Goal: Task Accomplishment & Management: Use online tool/utility

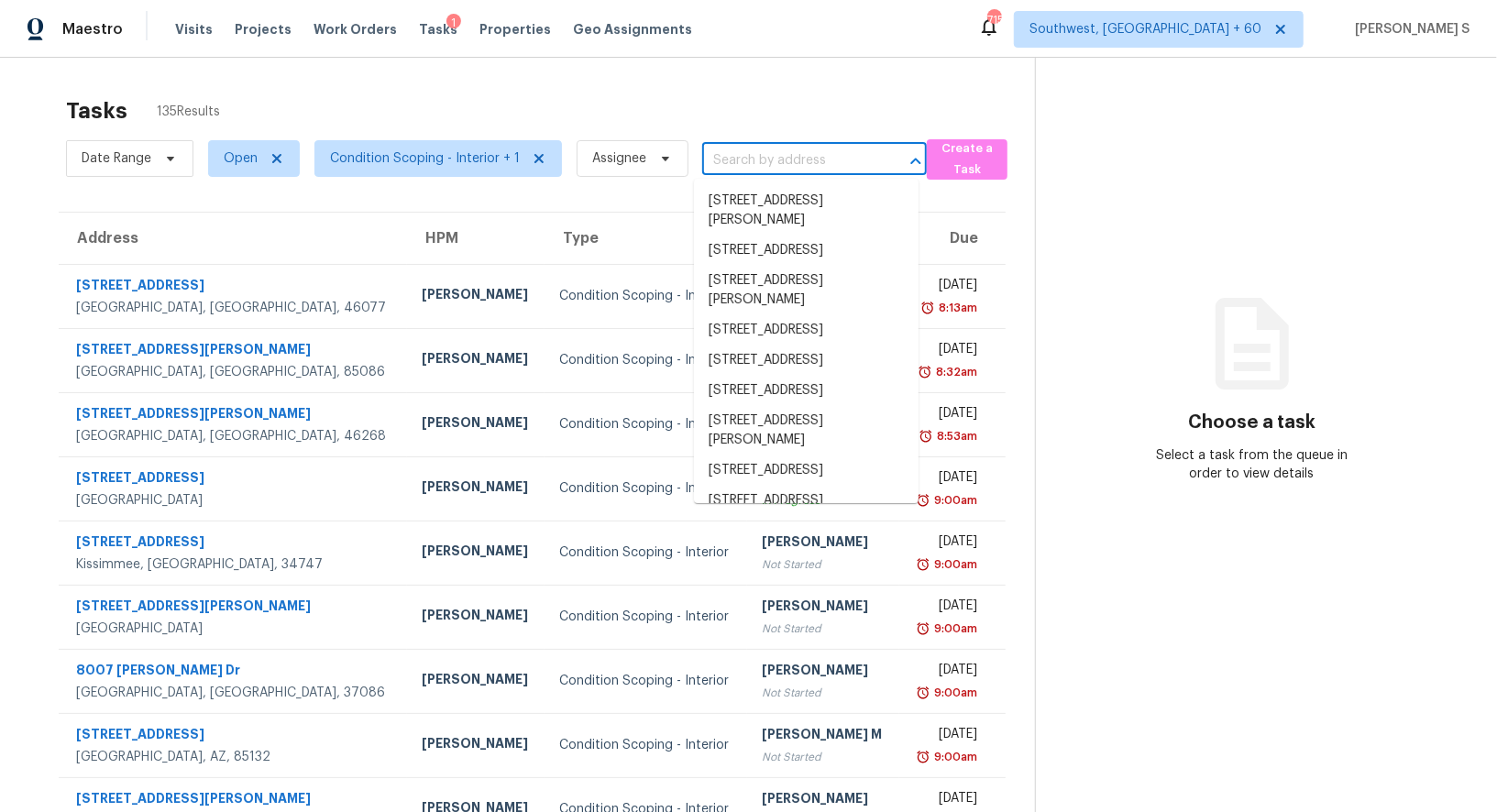
click at [770, 163] on input "text" at bounding box center [789, 160] width 174 height 28
paste input "[STREET_ADDRESS][PERSON_NAME][US_STATE]"
type input "[STREET_ADDRESS][PERSON_NAME][US_STATE]"
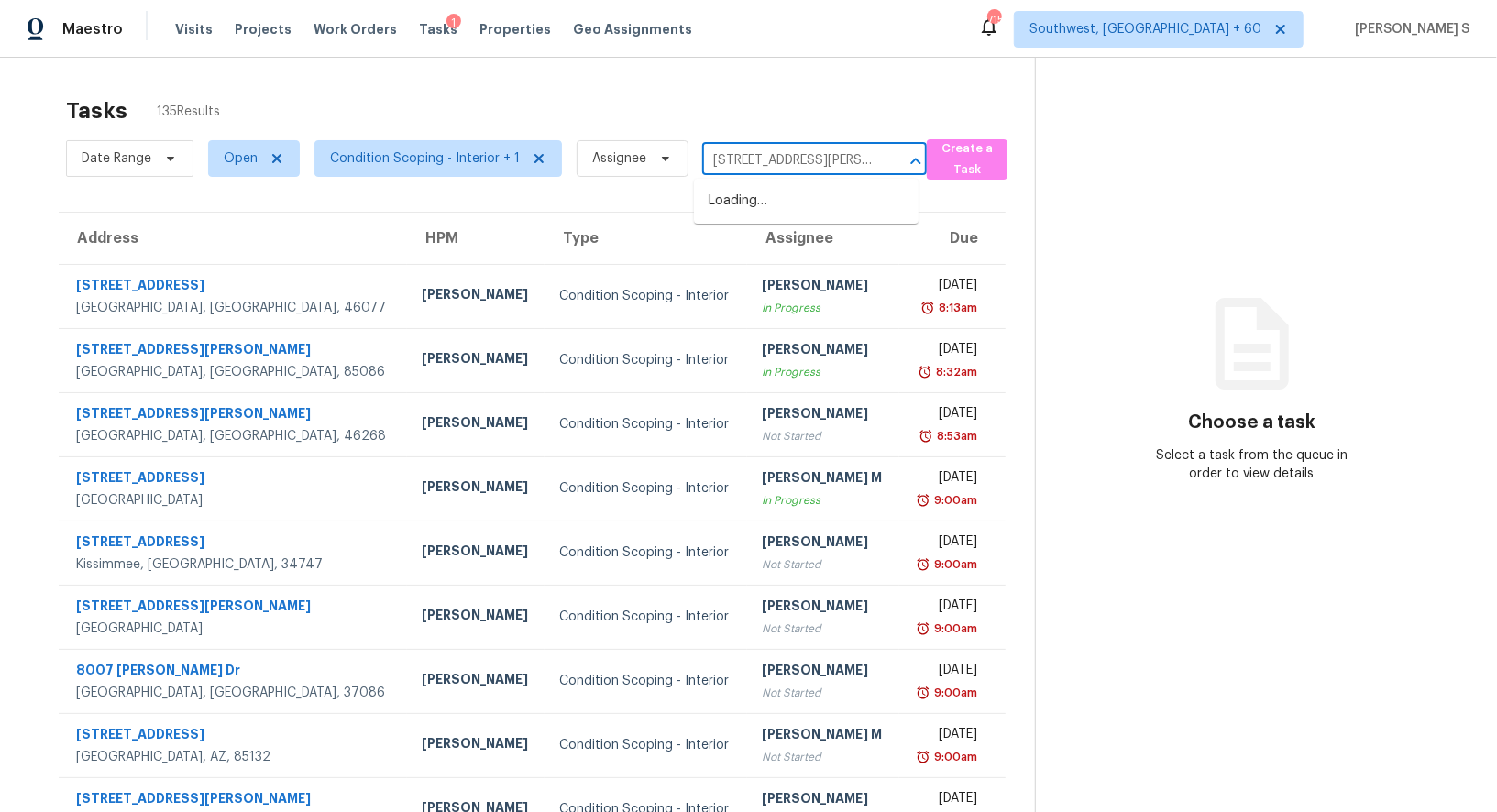
scroll to position [0, 90]
click at [765, 209] on li "[STREET_ADDRESS][PERSON_NAME][US_STATE]" at bounding box center [806, 211] width 225 height 49
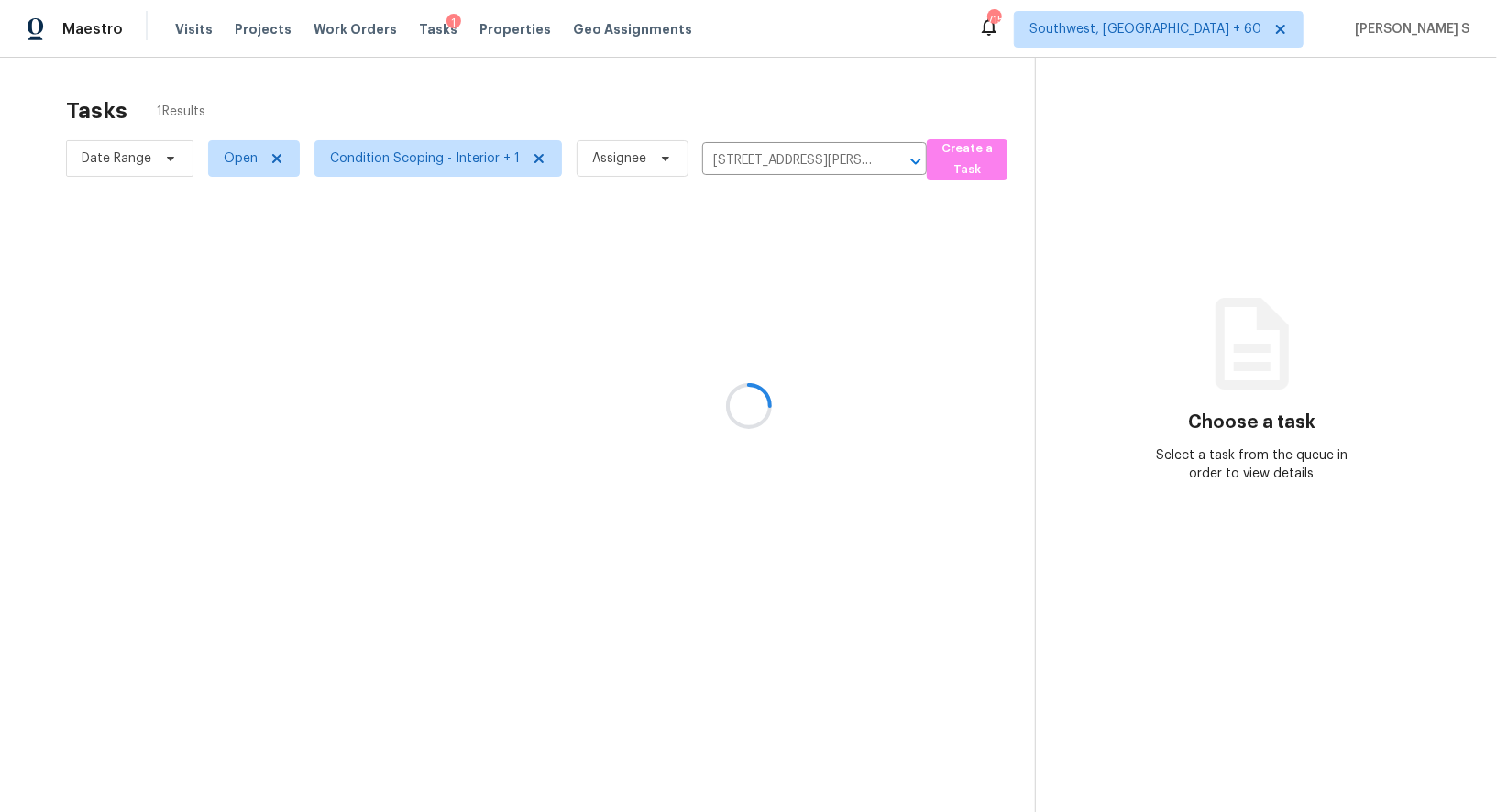
click at [674, 293] on div at bounding box center [748, 406] width 1497 height 812
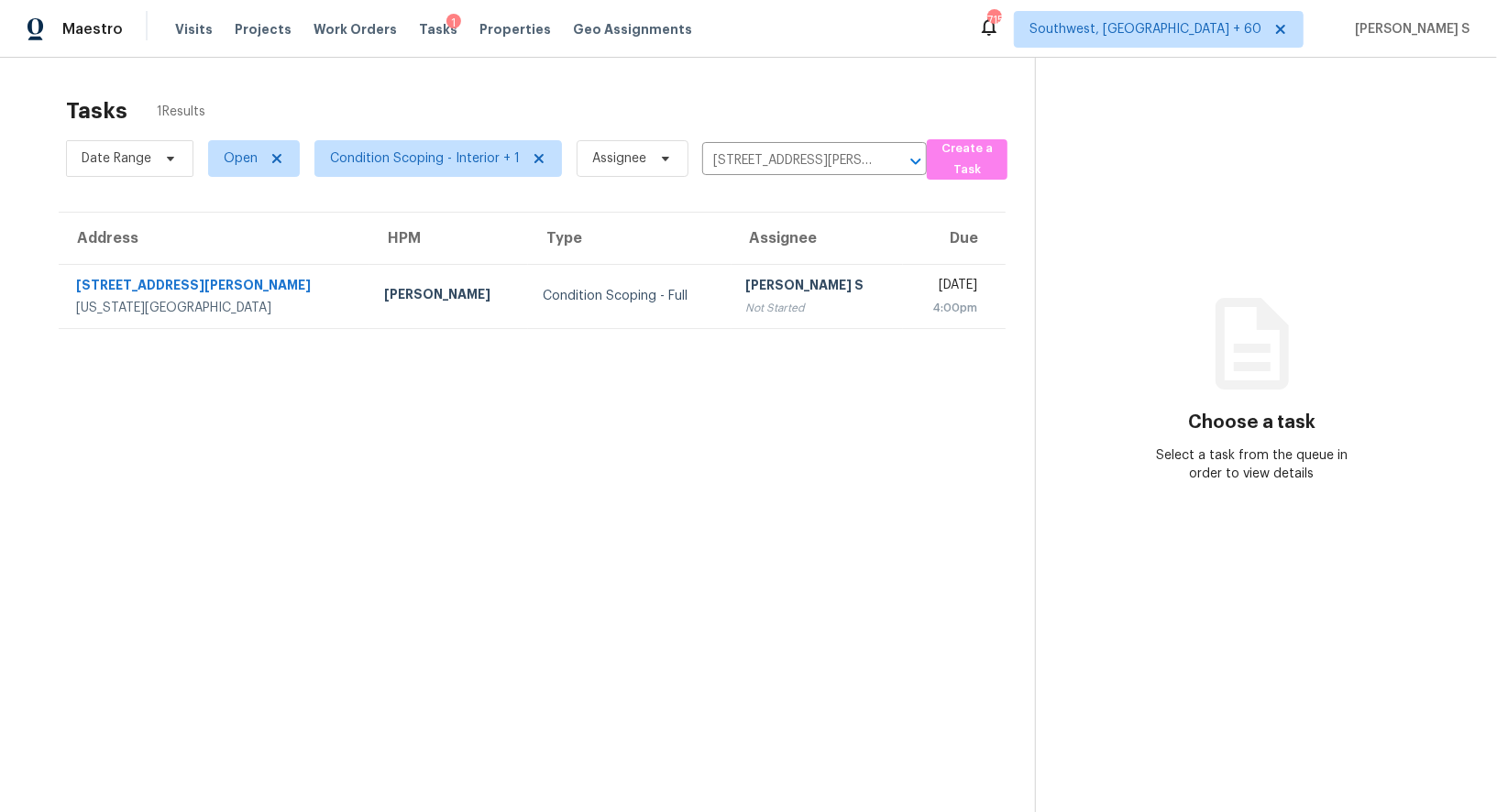
click at [746, 293] on div "[PERSON_NAME] S" at bounding box center [817, 287] width 143 height 23
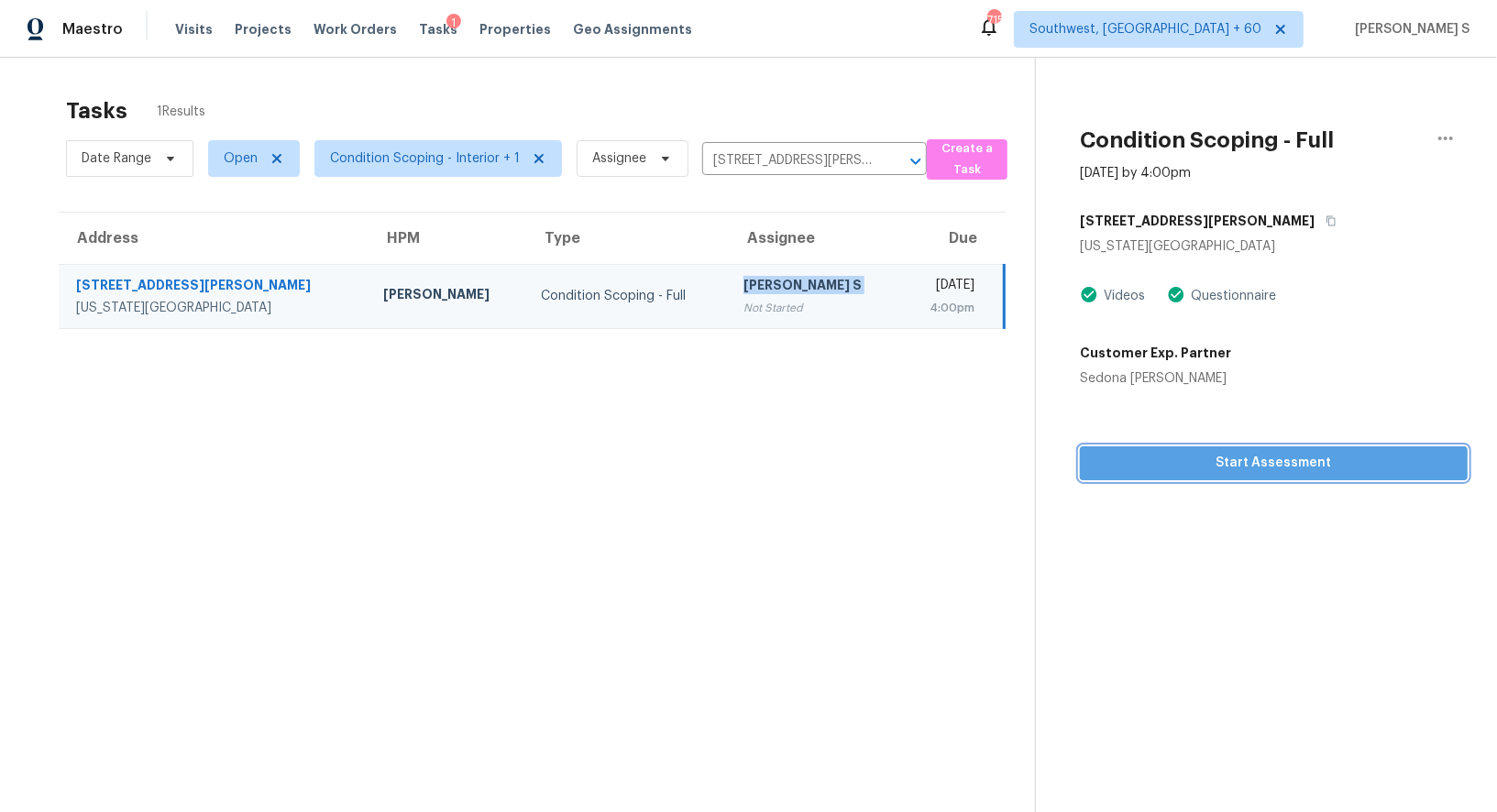
click at [1311, 462] on span "Start Assessment" at bounding box center [1275, 464] width 359 height 23
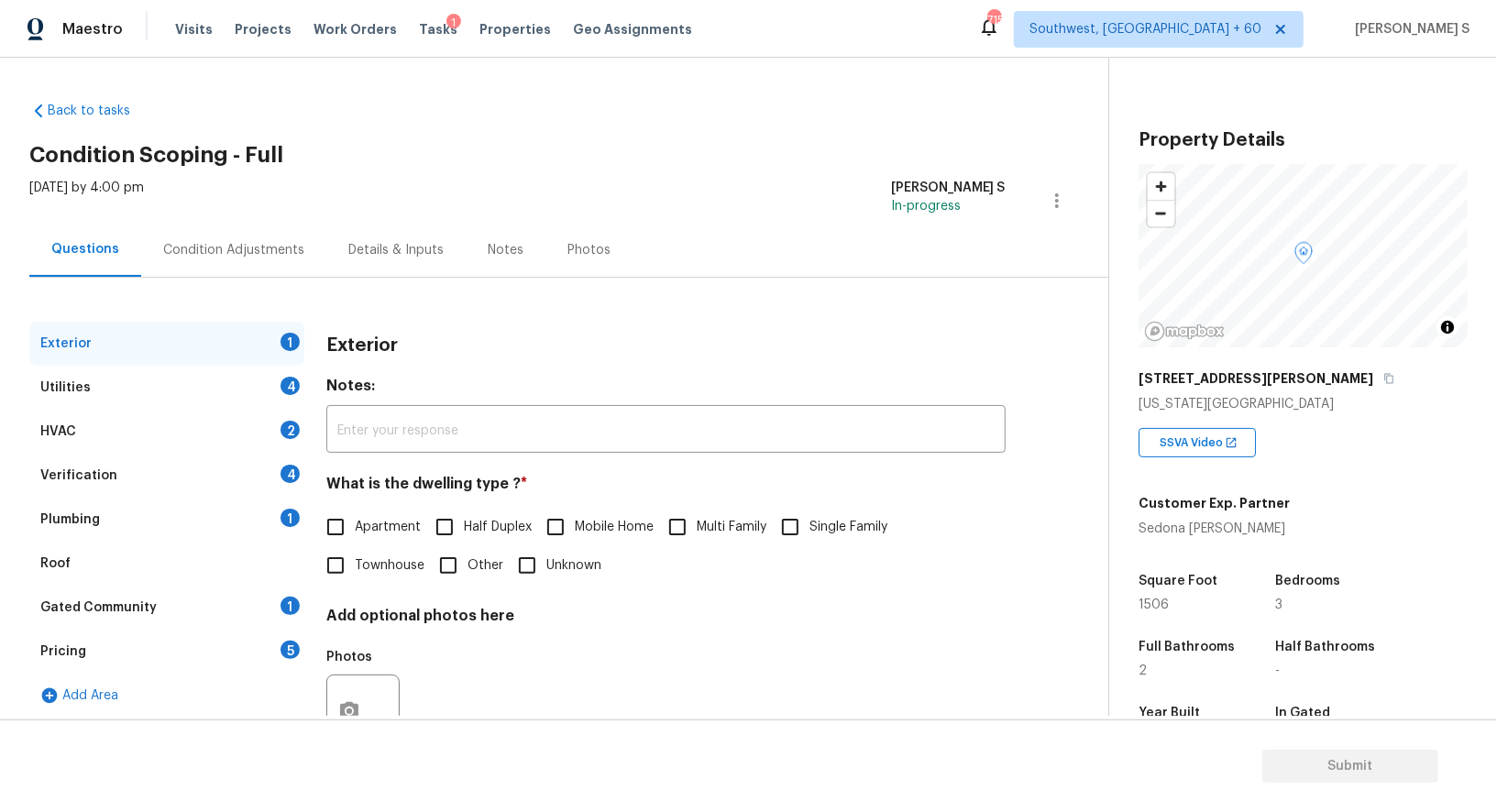
scroll to position [252, 0]
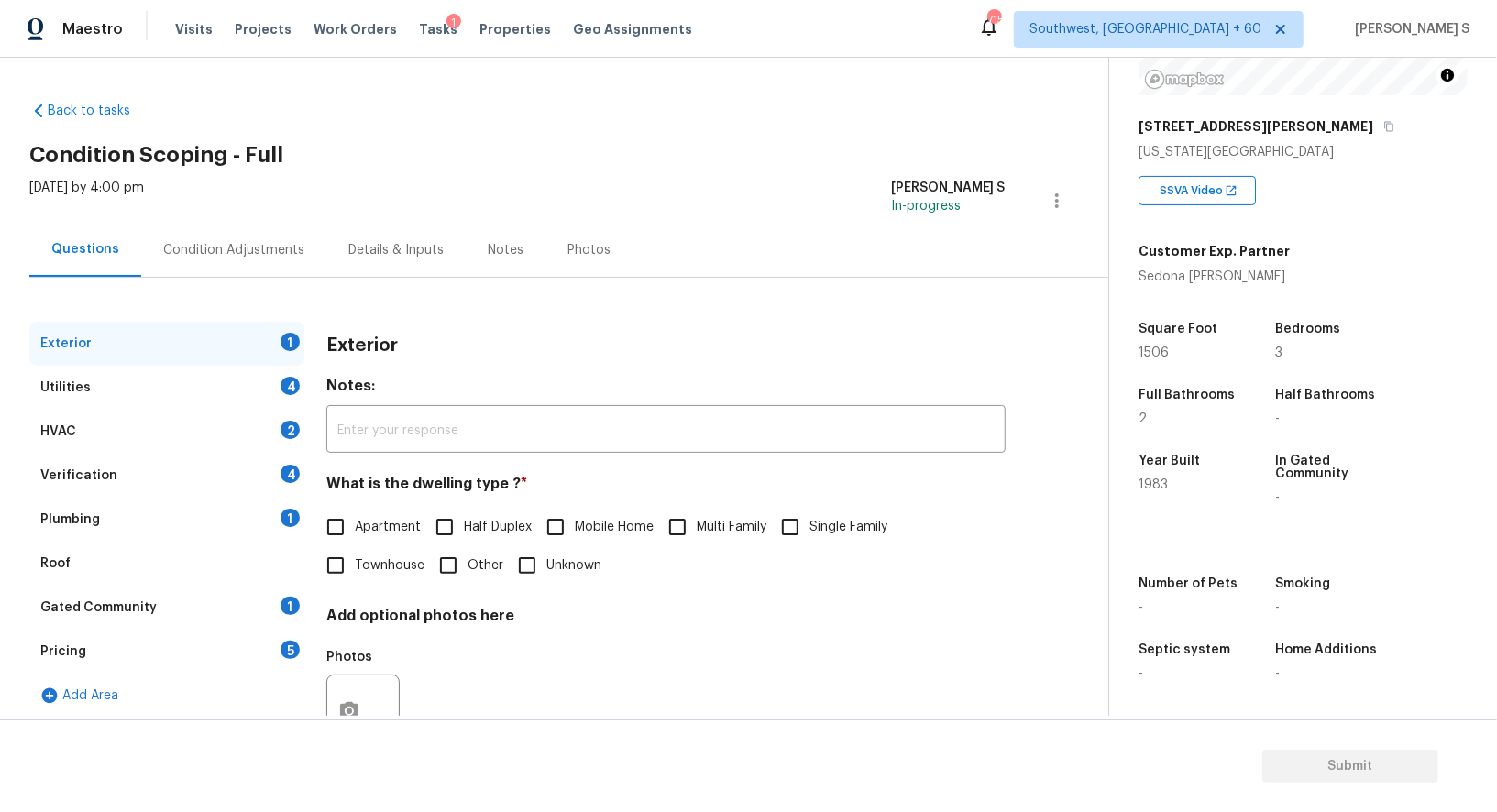
click at [829, 528] on span "Single Family" at bounding box center [849, 528] width 78 height 19
click at [810, 528] on input "Single Family" at bounding box center [791, 528] width 39 height 39
checkbox input "true"
click at [292, 376] on div "4" at bounding box center [290, 385] width 19 height 18
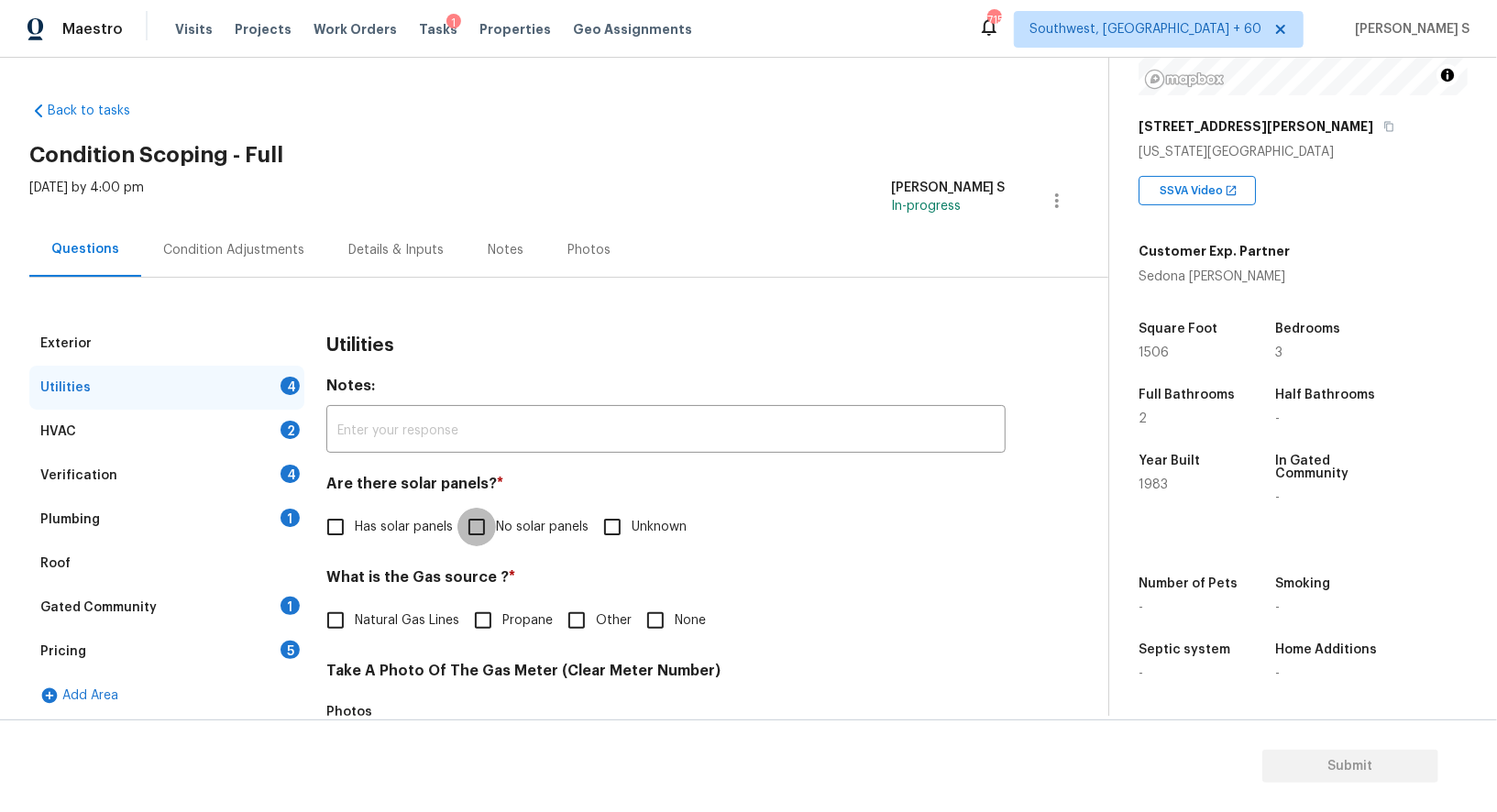
click at [480, 534] on input "No solar panels" at bounding box center [477, 528] width 39 height 39
checkbox input "true"
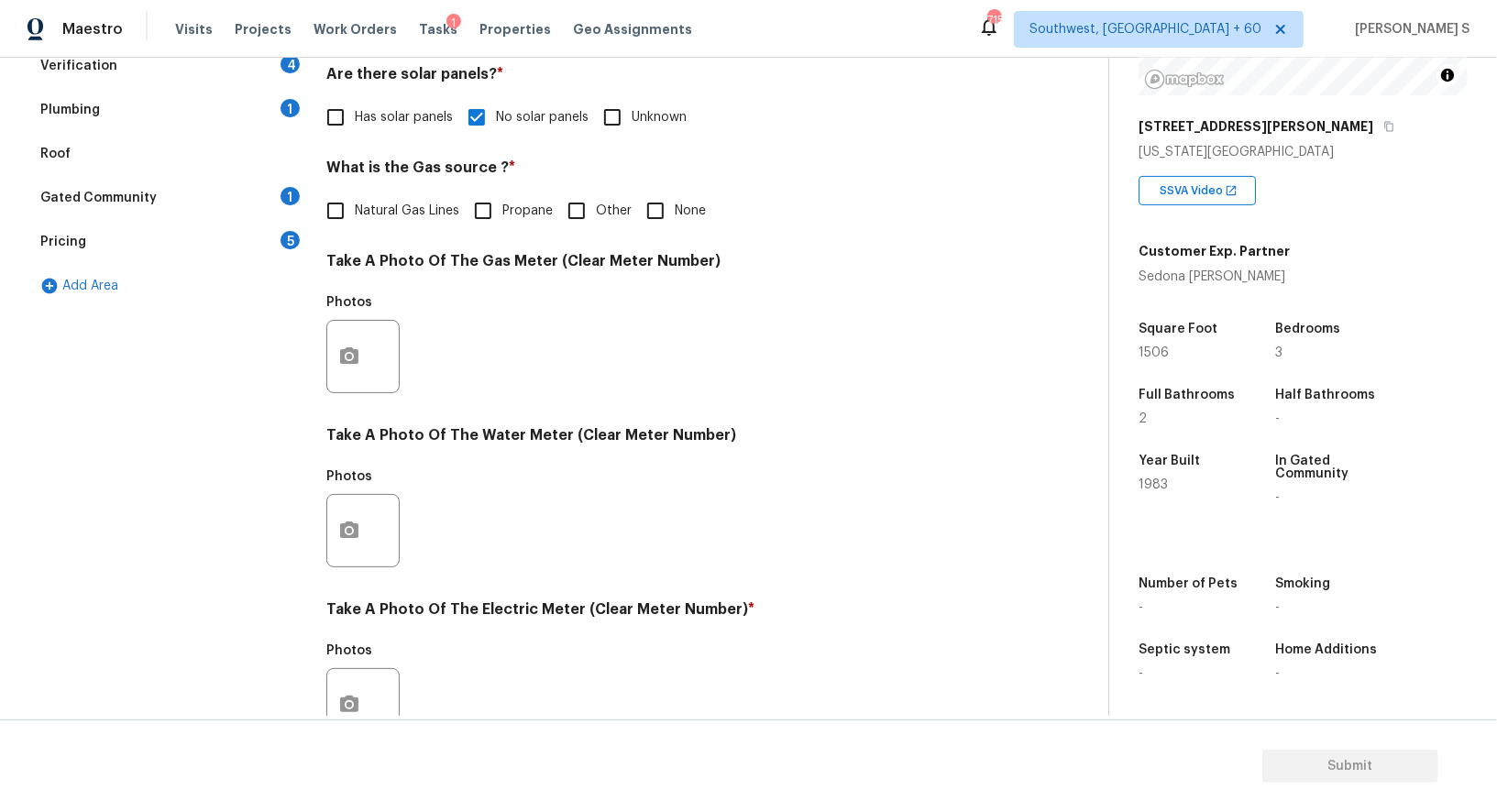
scroll to position [567, 0]
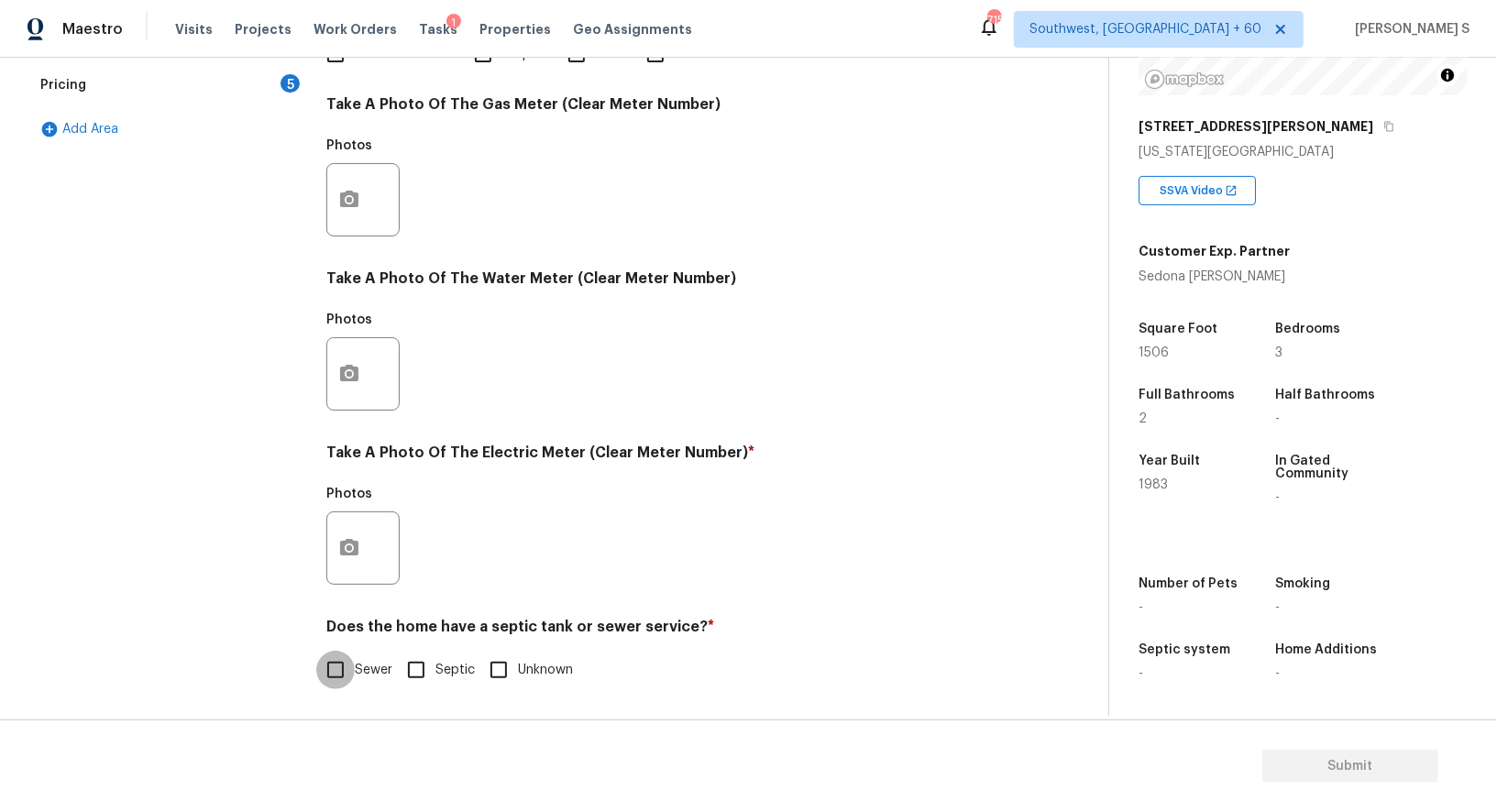
drag, startPoint x: 336, startPoint y: 671, endPoint x: 599, endPoint y: 569, distance: 282.1
click at [343, 665] on input "Sewer" at bounding box center [336, 670] width 39 height 39
checkbox input "true"
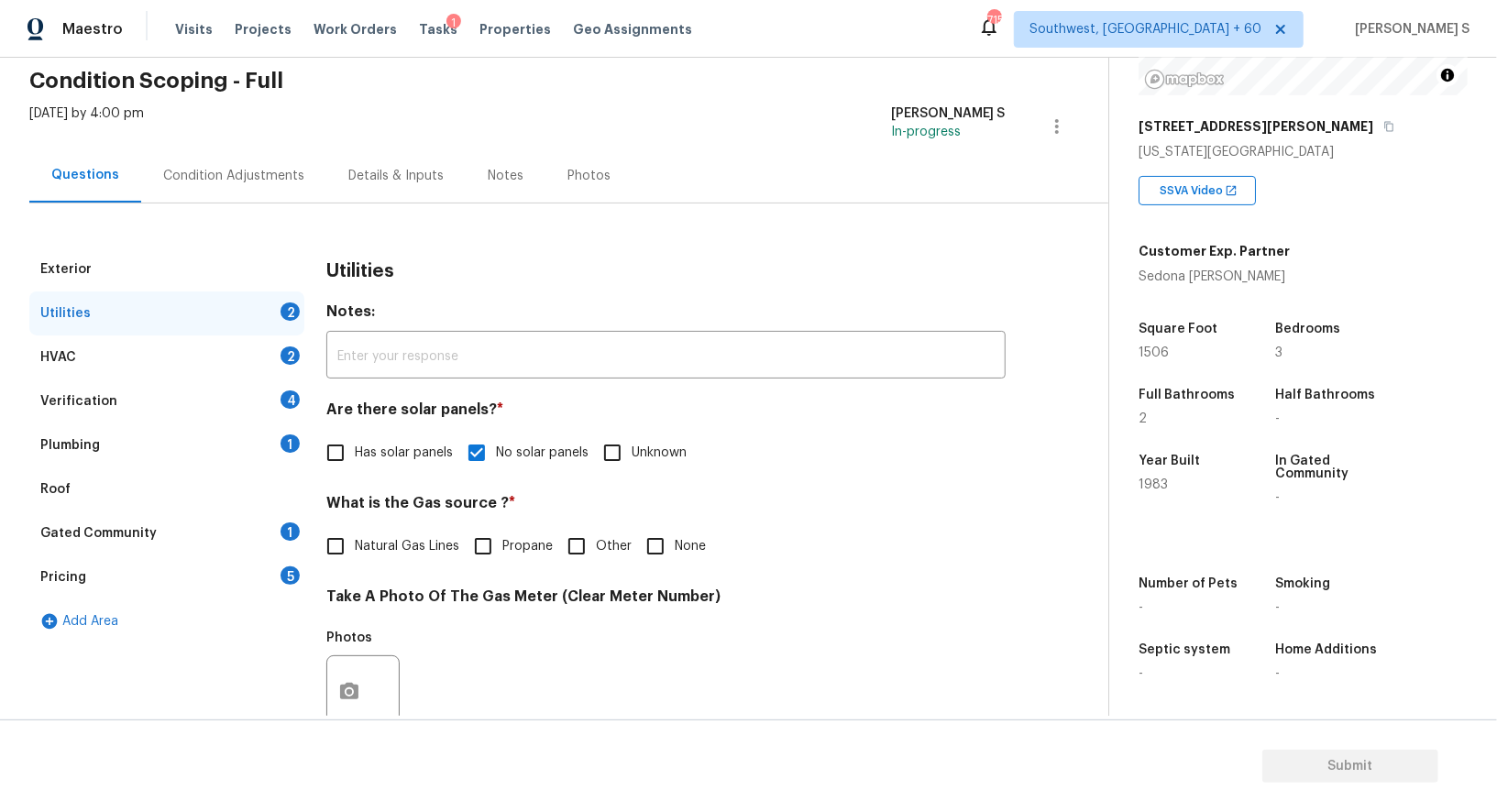
scroll to position [0, 0]
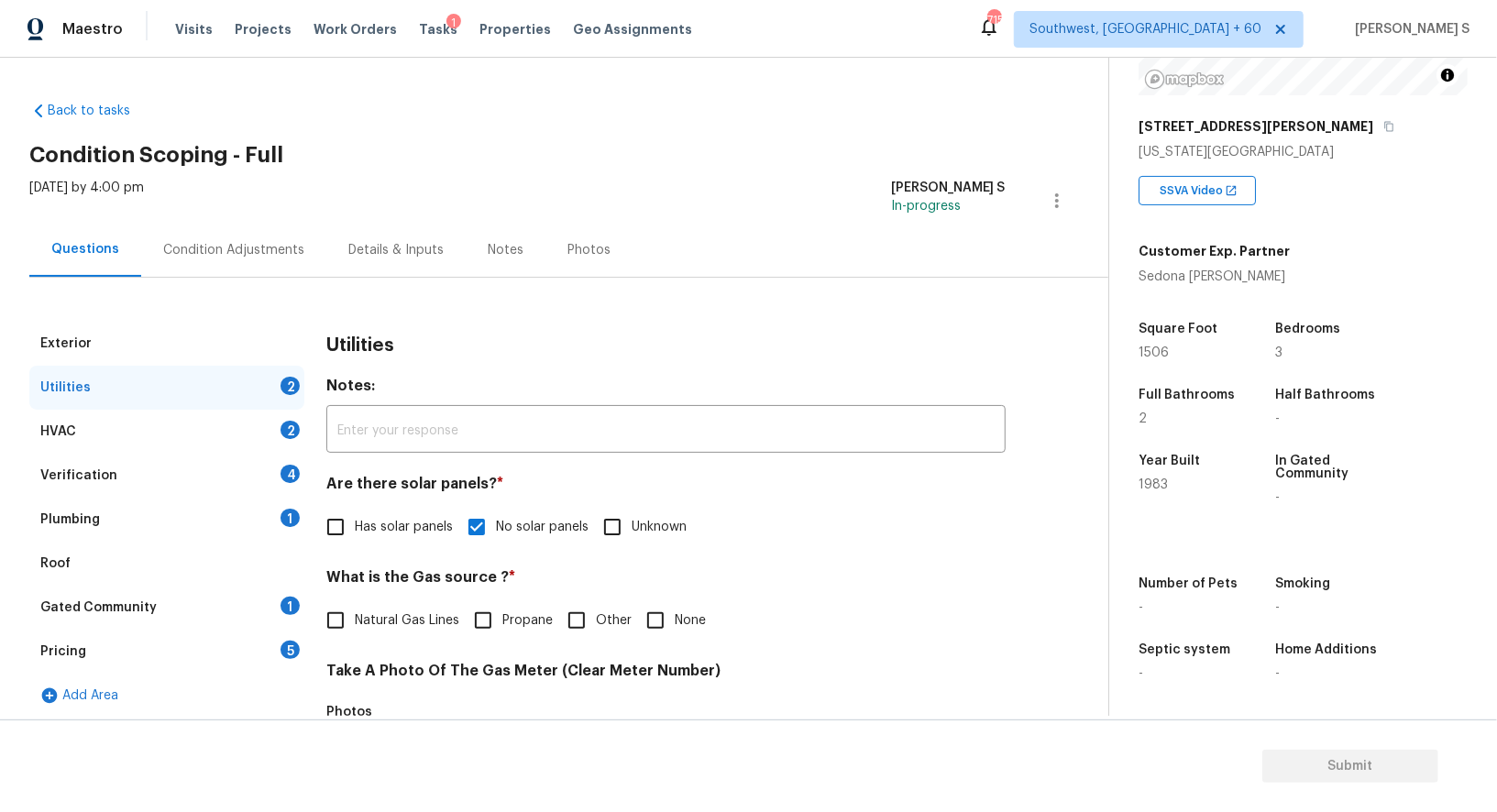
drag, startPoint x: 273, startPoint y: 508, endPoint x: 295, endPoint y: 508, distance: 22.0
click at [272, 508] on div "Plumbing 1" at bounding box center [167, 519] width 276 height 44
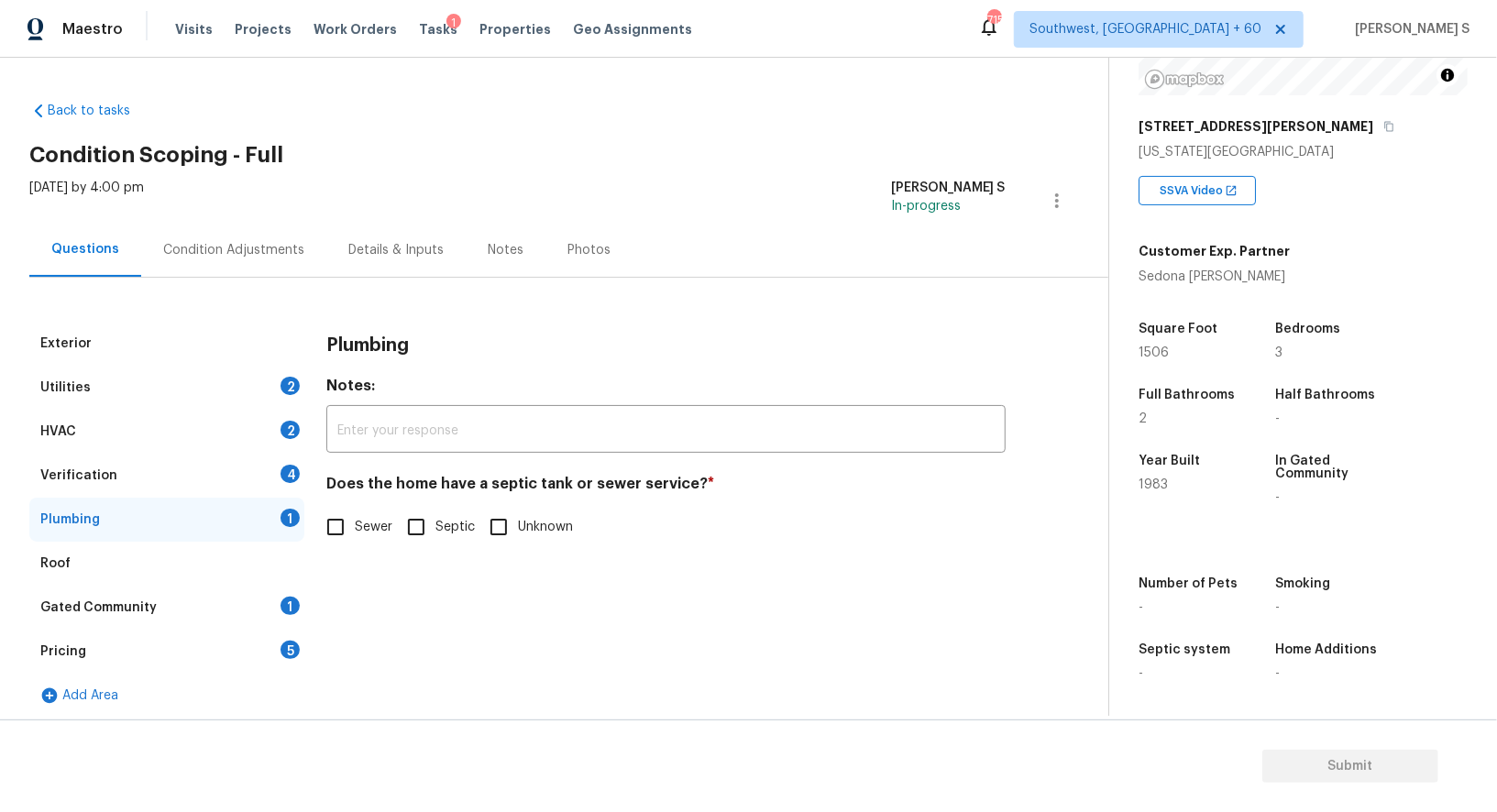
click at [318, 521] on input "Sewer" at bounding box center [336, 528] width 39 height 39
checkbox input "true"
click at [271, 595] on div "Gated Community 1" at bounding box center [167, 607] width 276 height 44
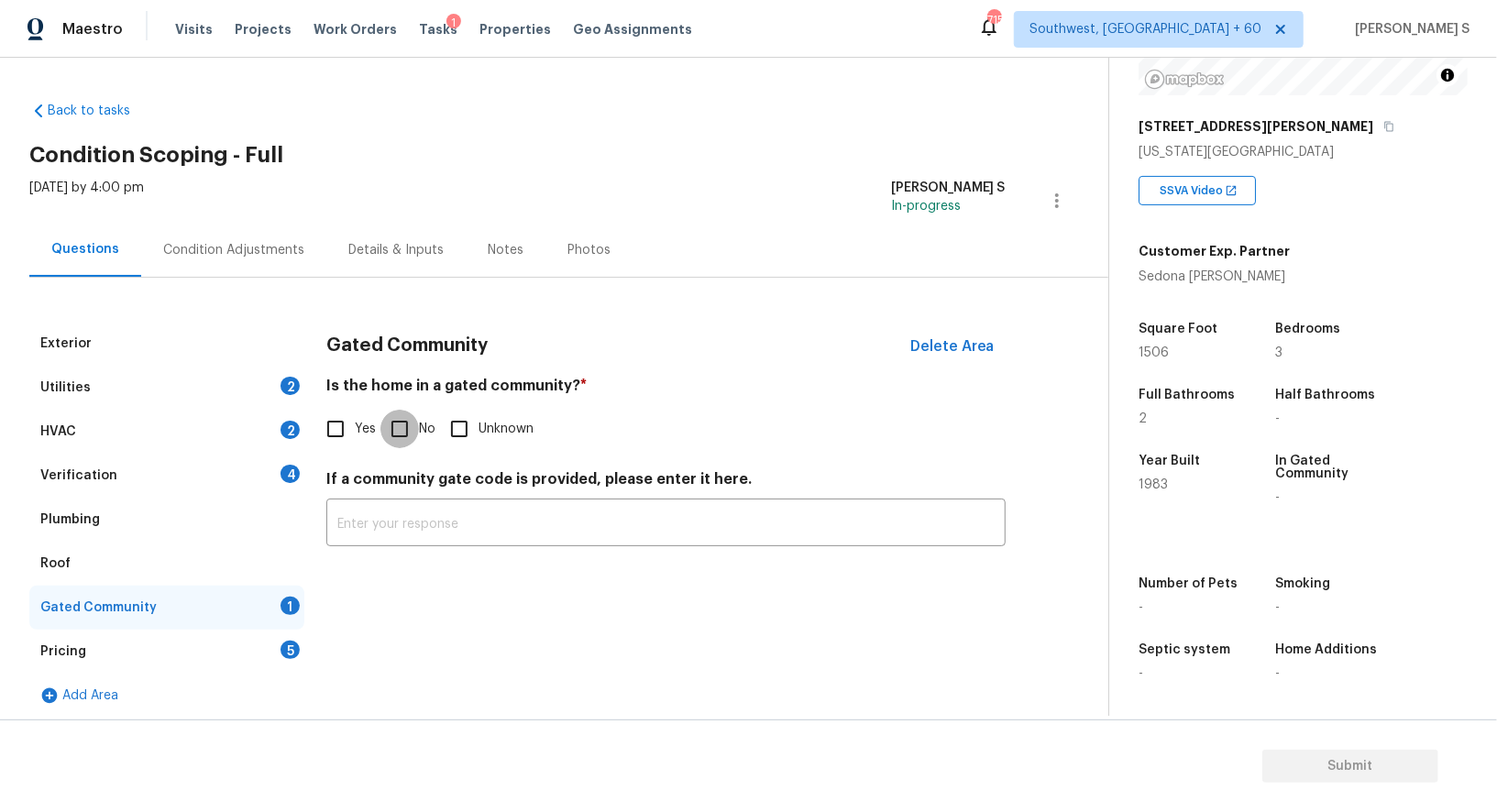
drag, startPoint x: 394, startPoint y: 437, endPoint x: 318, endPoint y: 550, distance: 136.2
click at [394, 437] on input "No" at bounding box center [400, 429] width 39 height 39
checkbox input "true"
click at [285, 480] on div "4" at bounding box center [290, 473] width 19 height 18
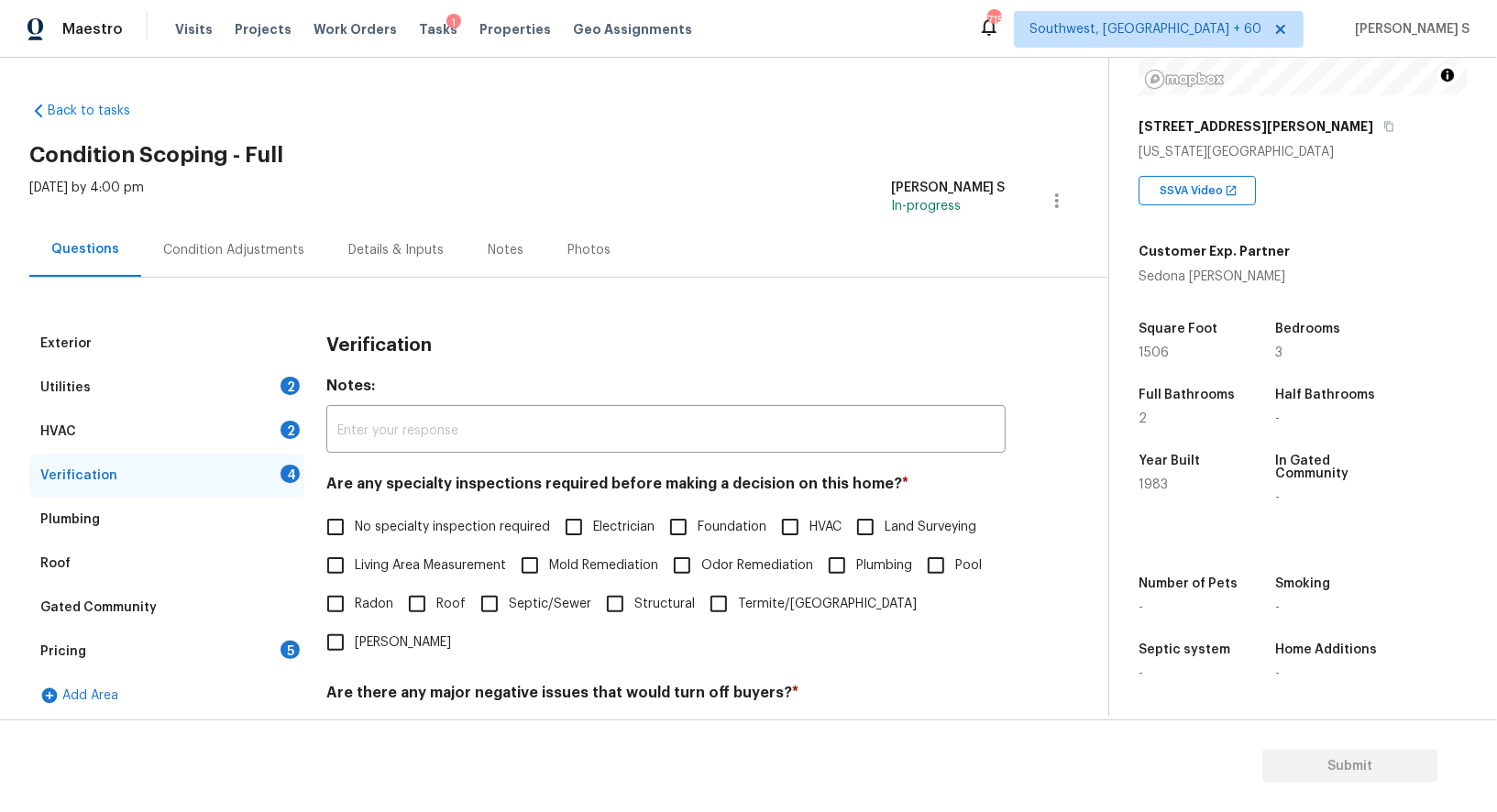
click at [322, 489] on div "Exterior Utilities 2 HVAC 2 Verification 4 Plumbing Roof Gated Community Pricin…" at bounding box center [546, 652] width 1035 height 661
click at [332, 519] on input "No specialty inspection required" at bounding box center [336, 528] width 39 height 39
checkbox input "true"
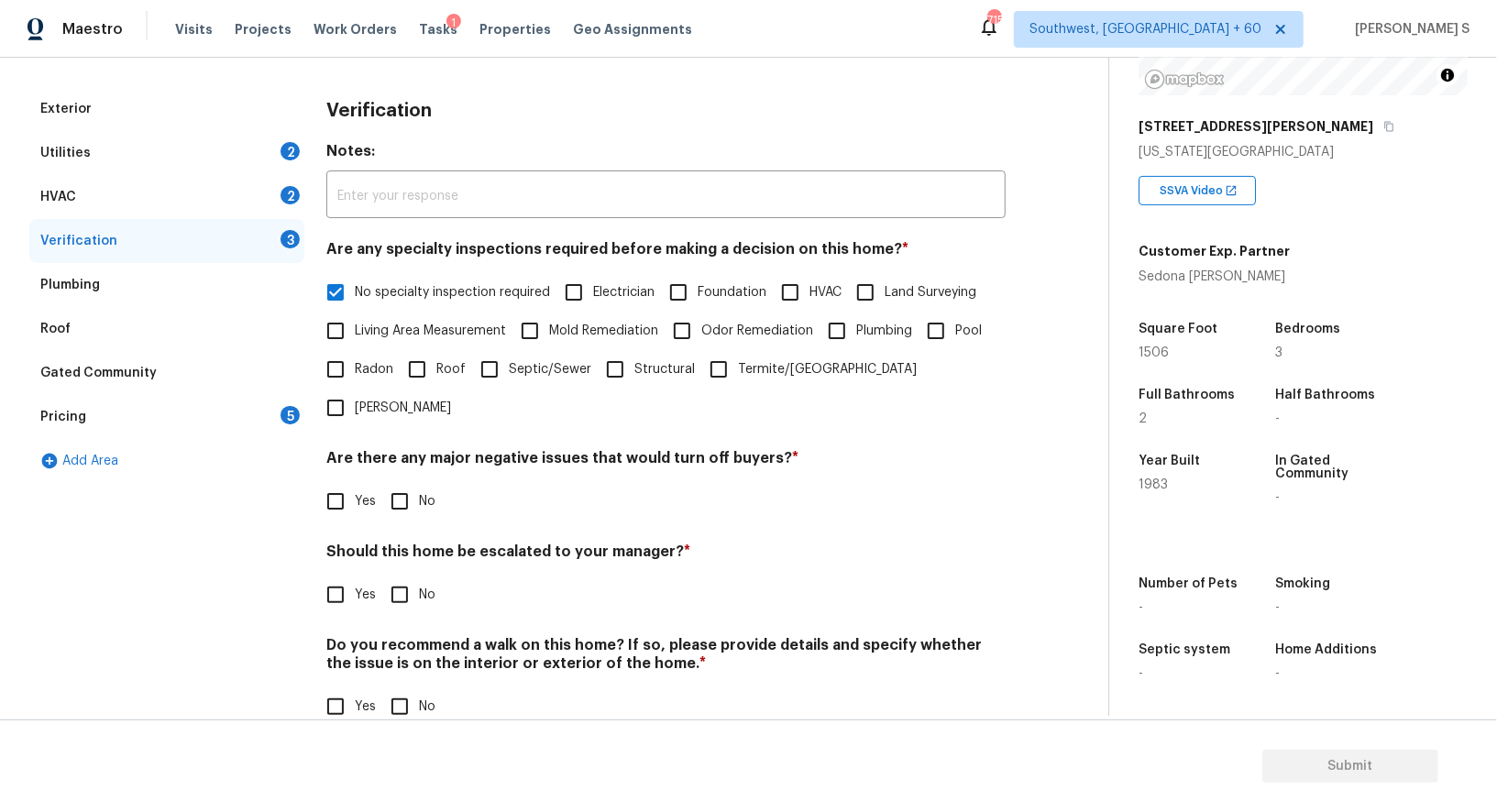
scroll to position [234, 0]
drag, startPoint x: 393, startPoint y: 469, endPoint x: 466, endPoint y: 500, distance: 79.3
click at [393, 483] on input "No" at bounding box center [400, 503] width 39 height 39
checkbox input "true"
click at [393, 689] on input "No" at bounding box center [400, 708] width 39 height 39
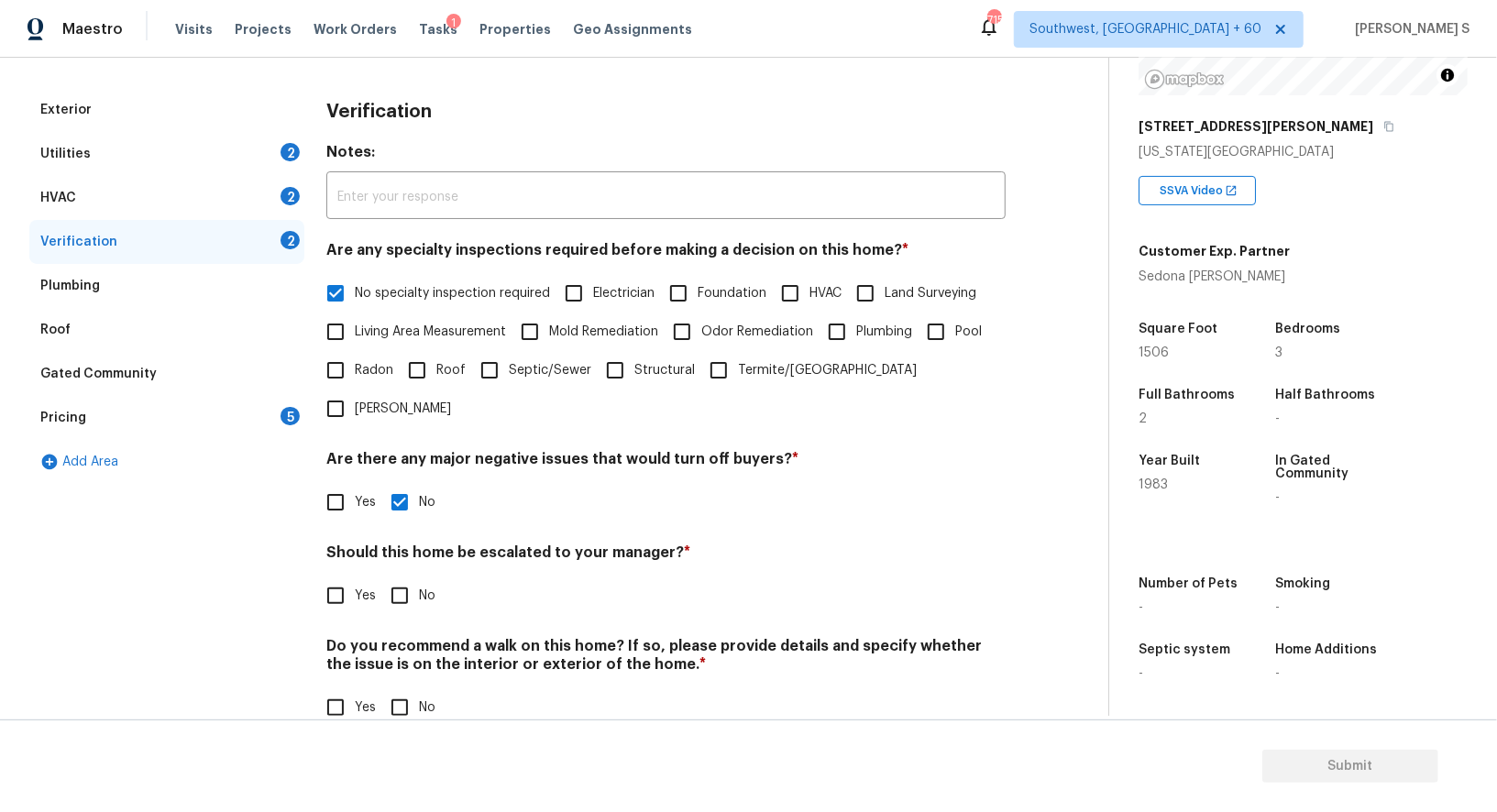
checkbox input "true"
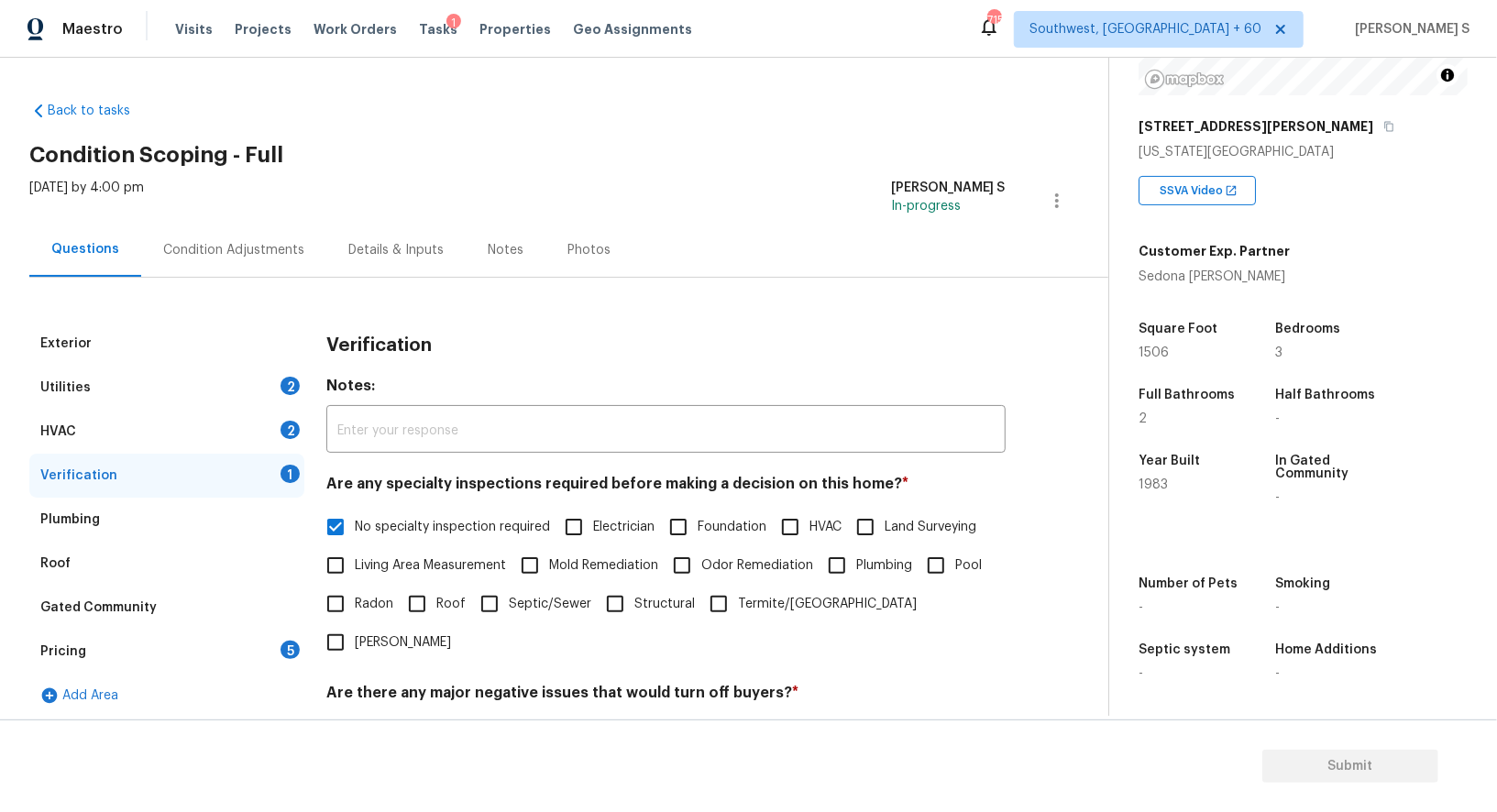
click at [274, 432] on div "HVAC 2" at bounding box center [167, 431] width 276 height 44
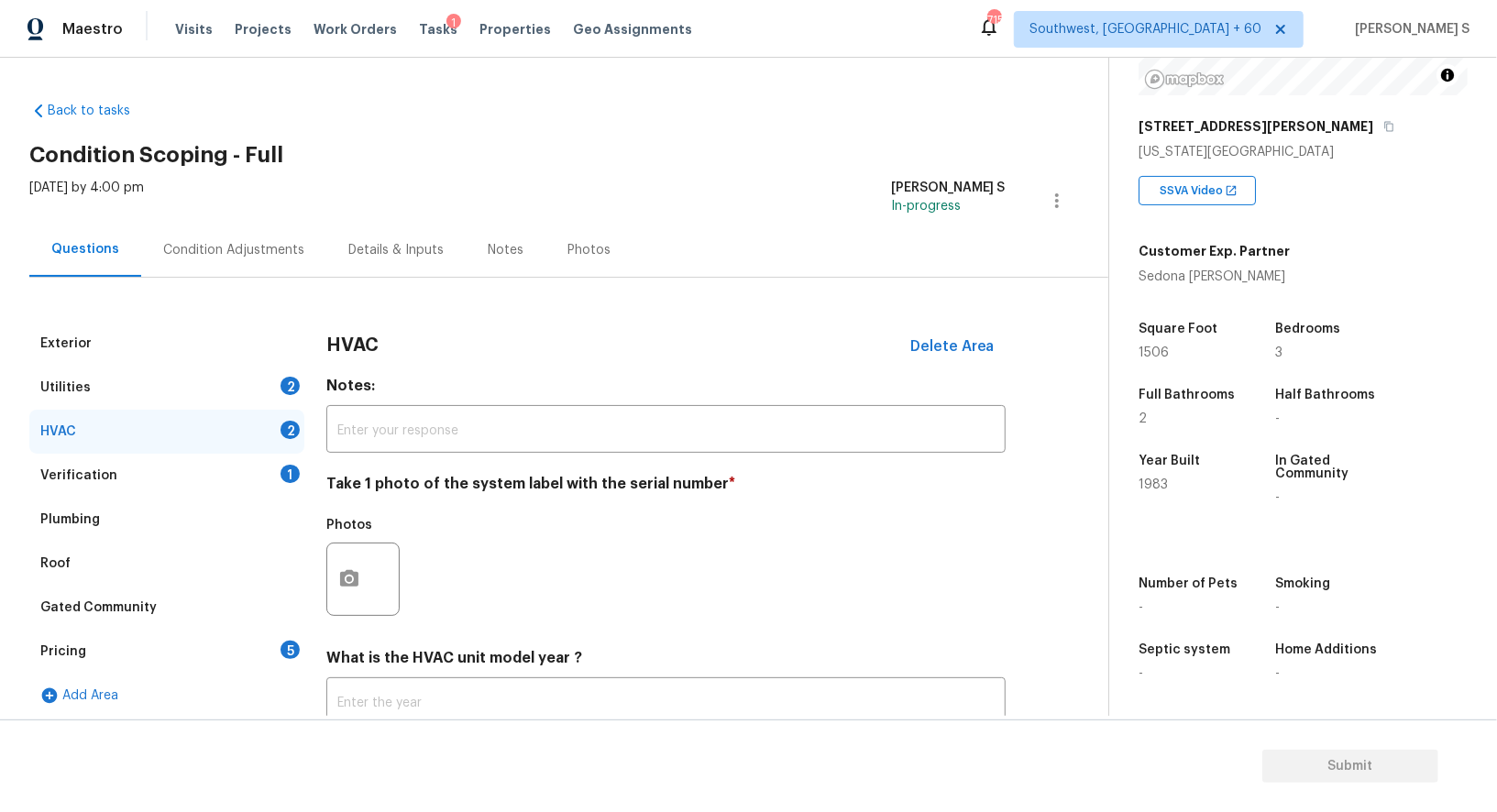
scroll to position [130, 0]
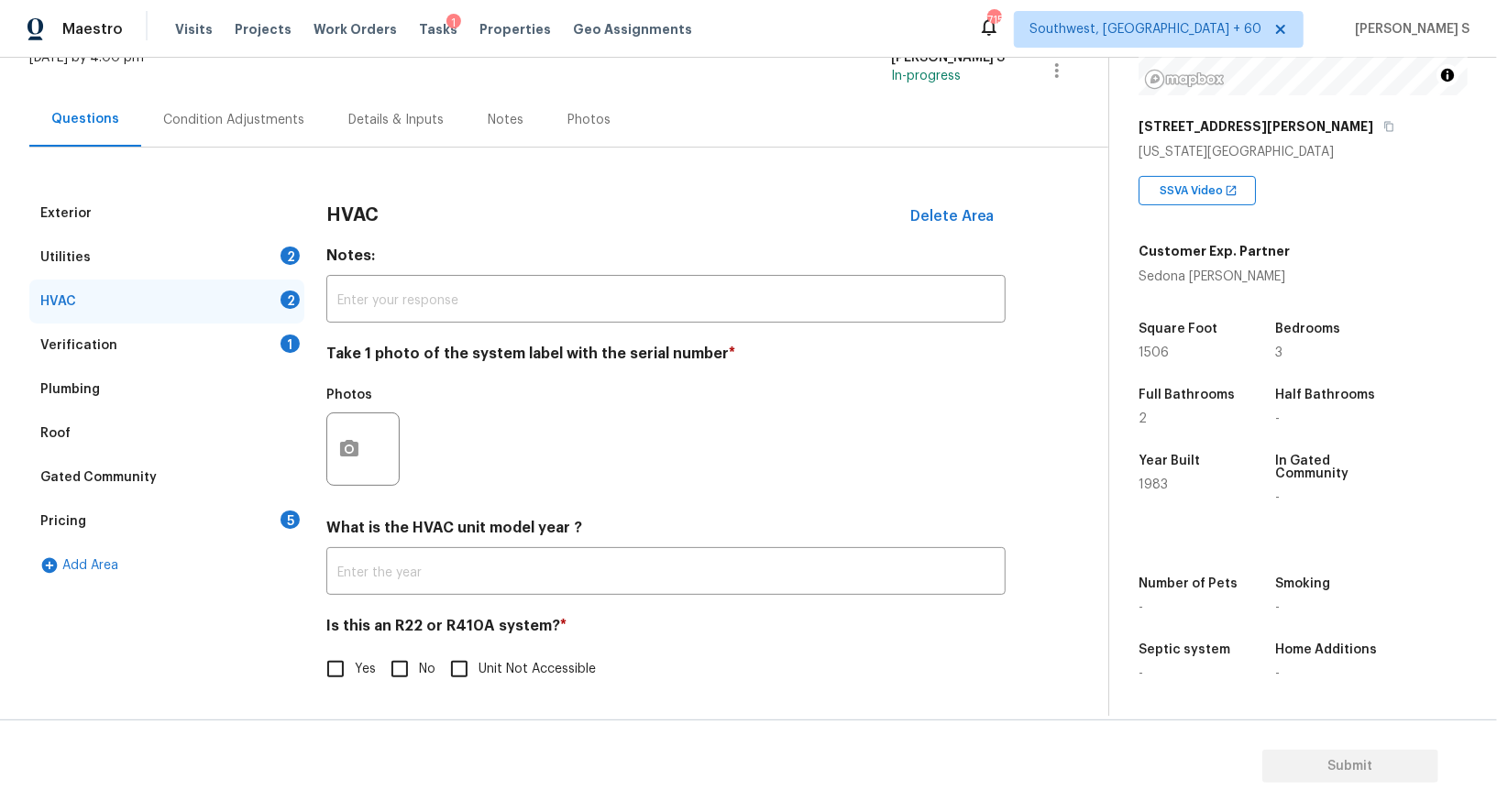
click at [332, 492] on div "Photos" at bounding box center [364, 437] width 77 height 119
click at [343, 451] on icon "button" at bounding box center [349, 448] width 18 height 16
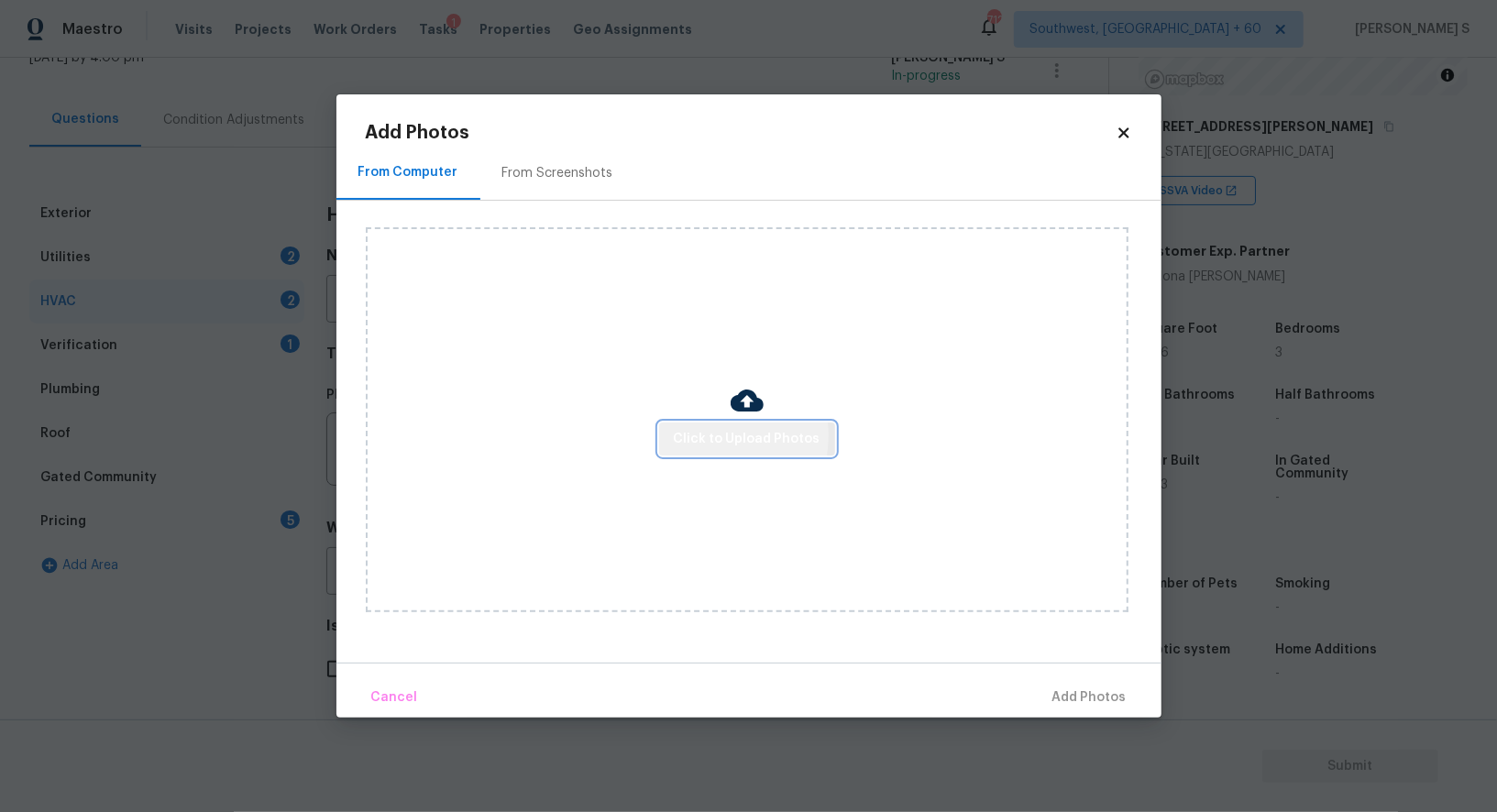
click at [703, 436] on span "Click to Upload Photos" at bounding box center [747, 439] width 146 height 23
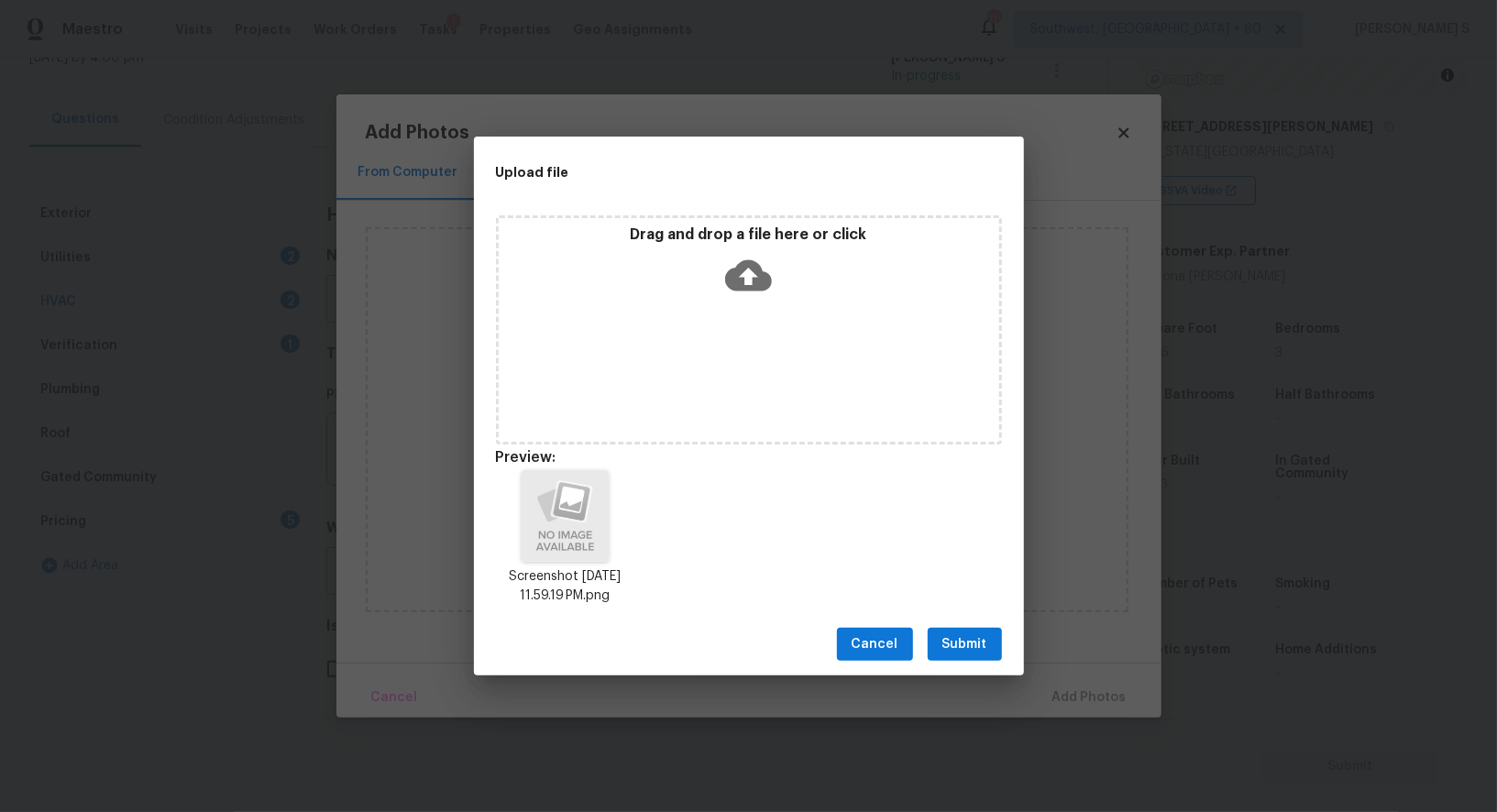
click at [979, 644] on span "Submit" at bounding box center [965, 645] width 45 height 23
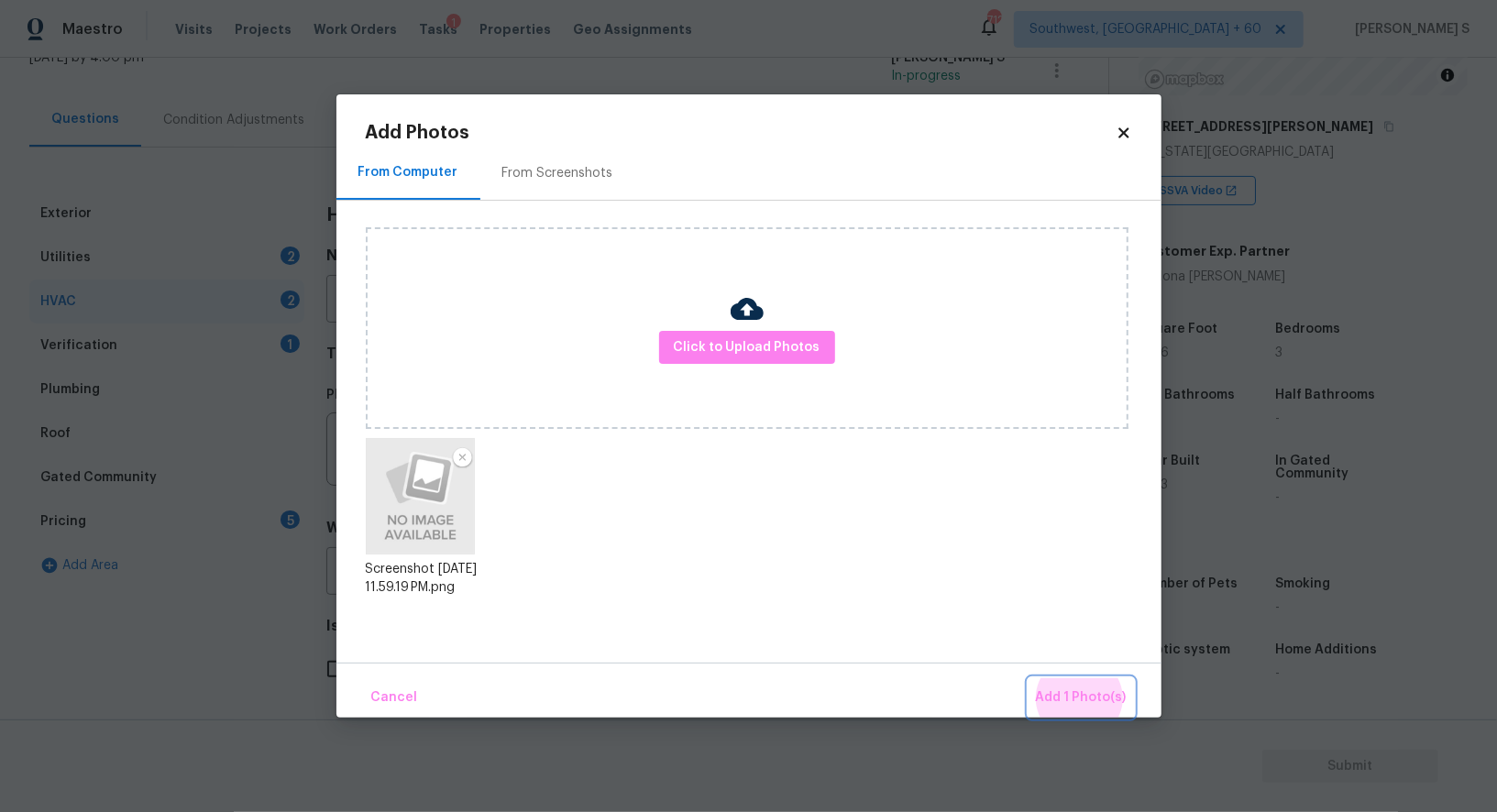
click at [1028, 678] on button "Add 1 Photo(s)" at bounding box center [1081, 698] width 106 height 40
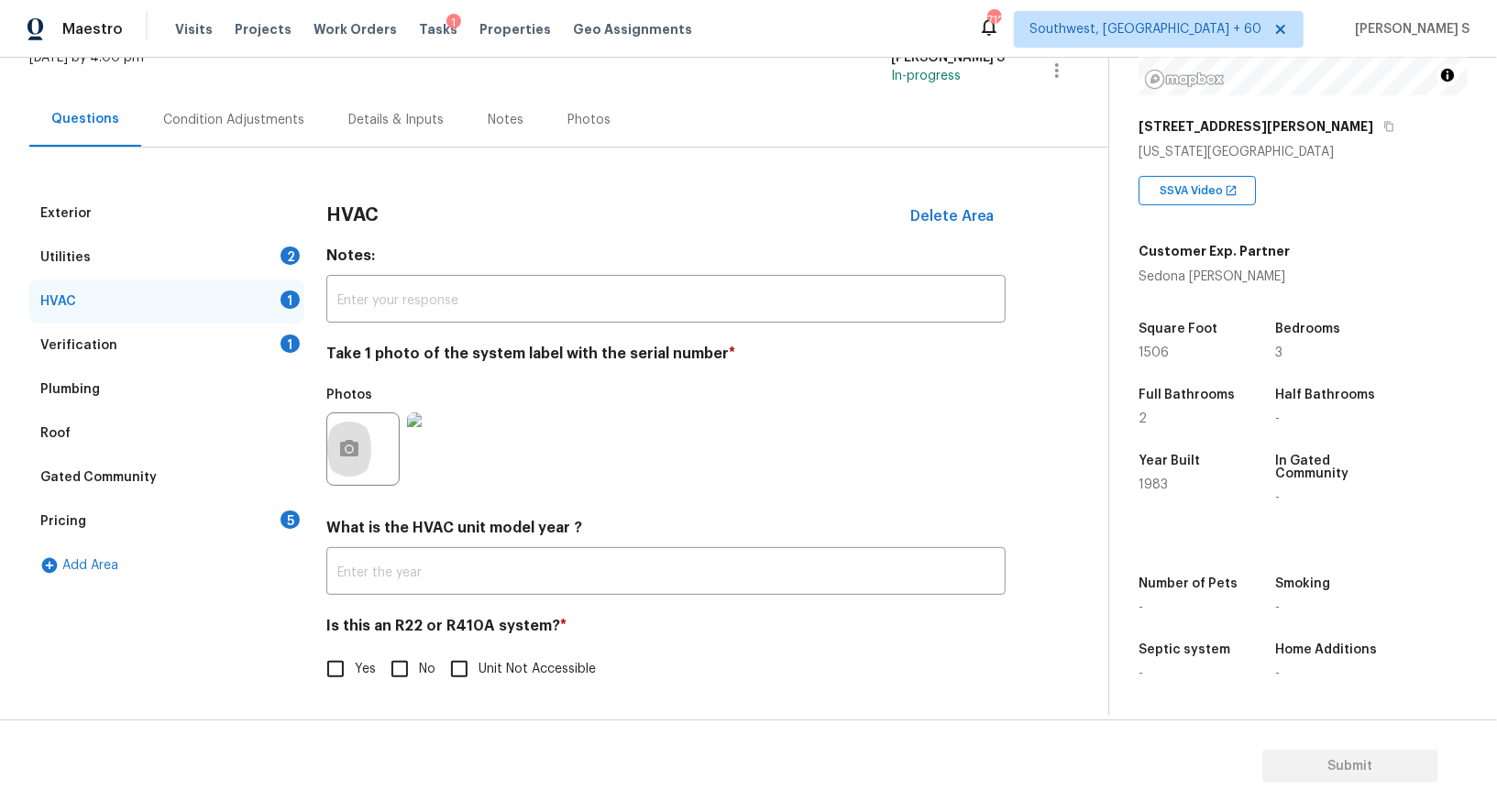
click at [286, 511] on div "5" at bounding box center [290, 519] width 19 height 18
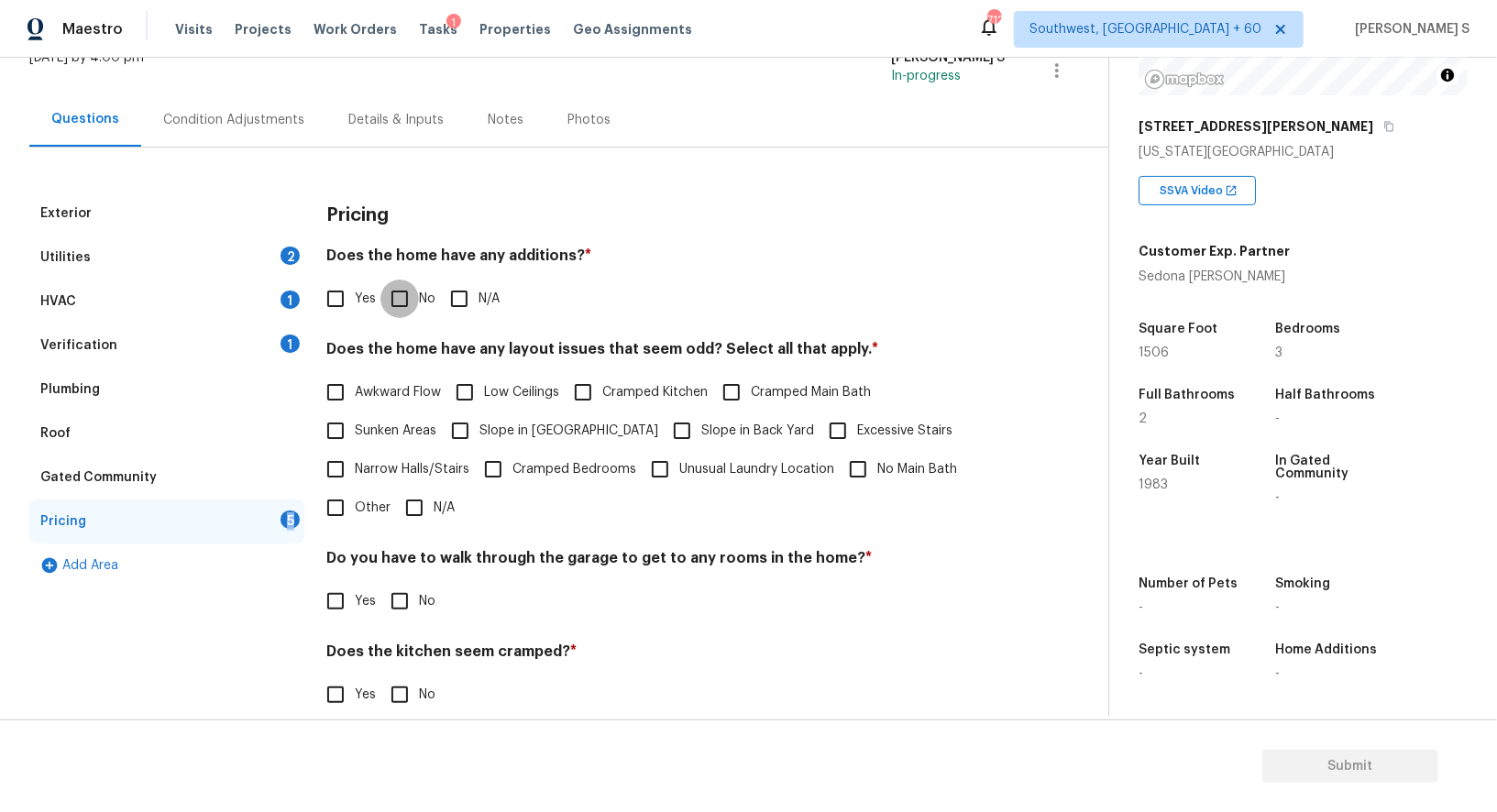
click at [397, 309] on input "No" at bounding box center [400, 299] width 39 height 39
checkbox input "true"
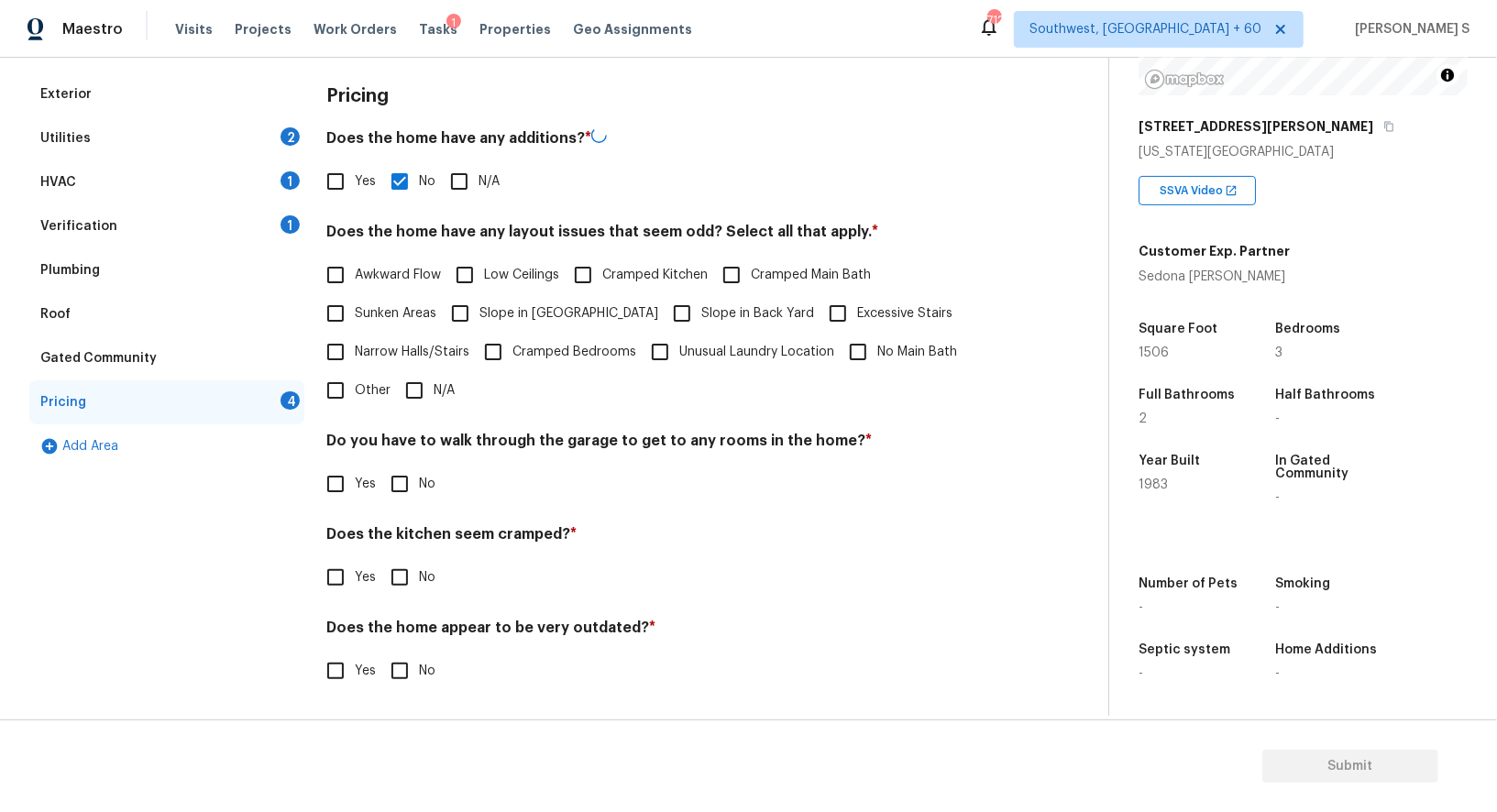
scroll to position [247, 0]
click at [402, 476] on input "No" at bounding box center [400, 484] width 39 height 39
checkbox input "true"
click at [380, 560] on input "No" at bounding box center [400, 579] width 39 height 39
checkbox input "true"
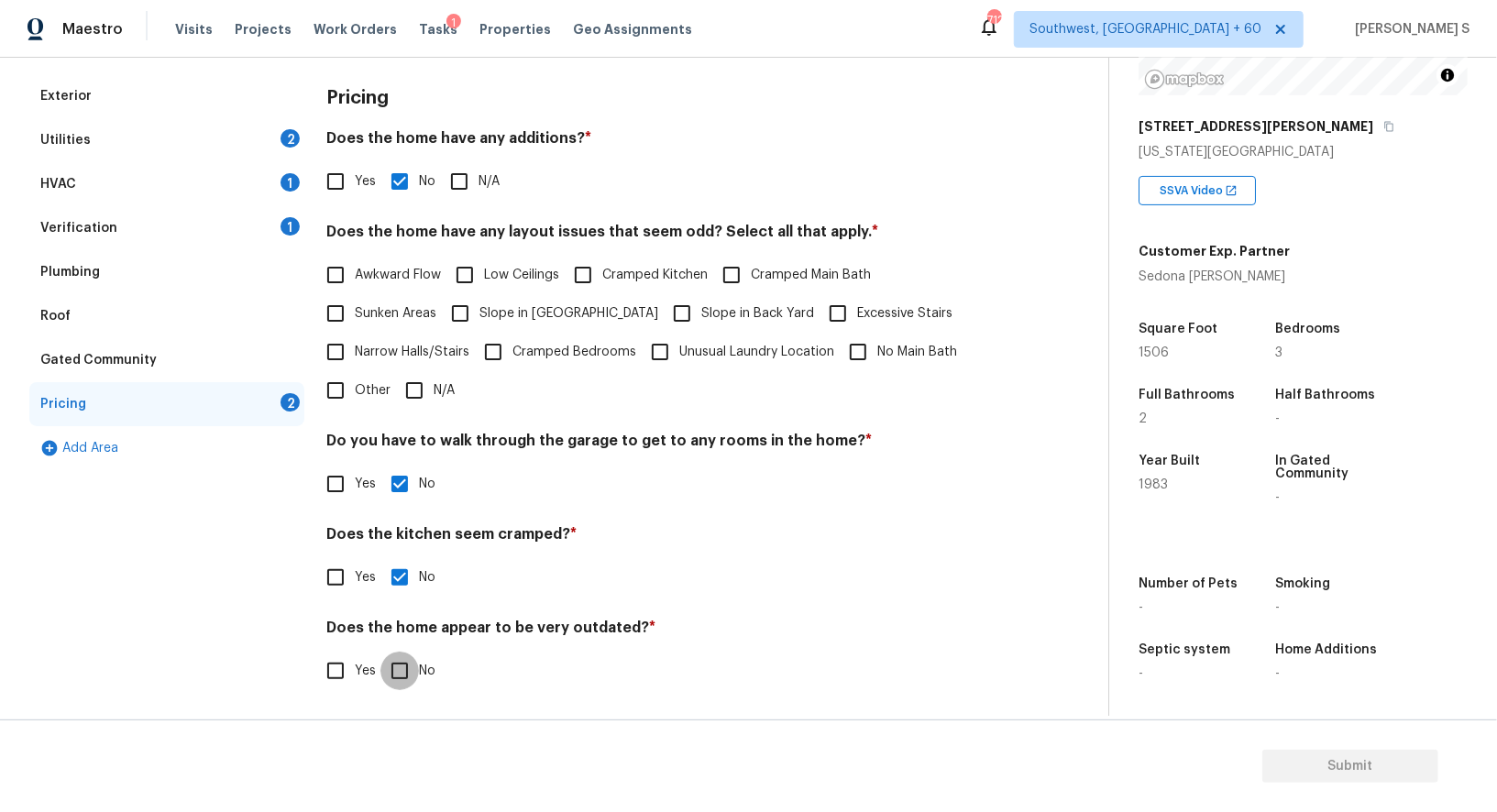
click at [380, 652] on input "No" at bounding box center [400, 671] width 39 height 39
checkbox input "true"
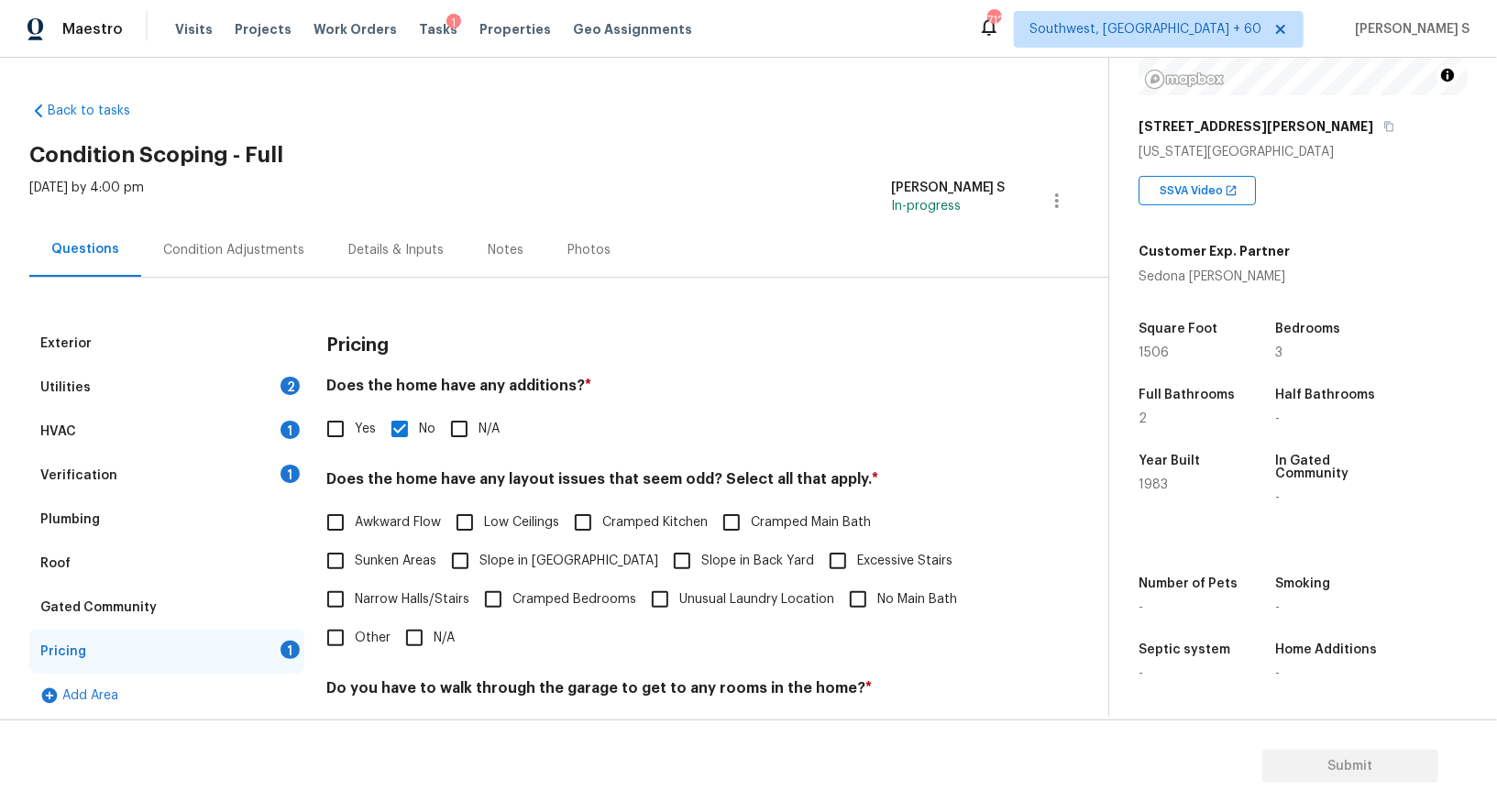
click at [278, 376] on div "Utilities 2" at bounding box center [167, 387] width 276 height 44
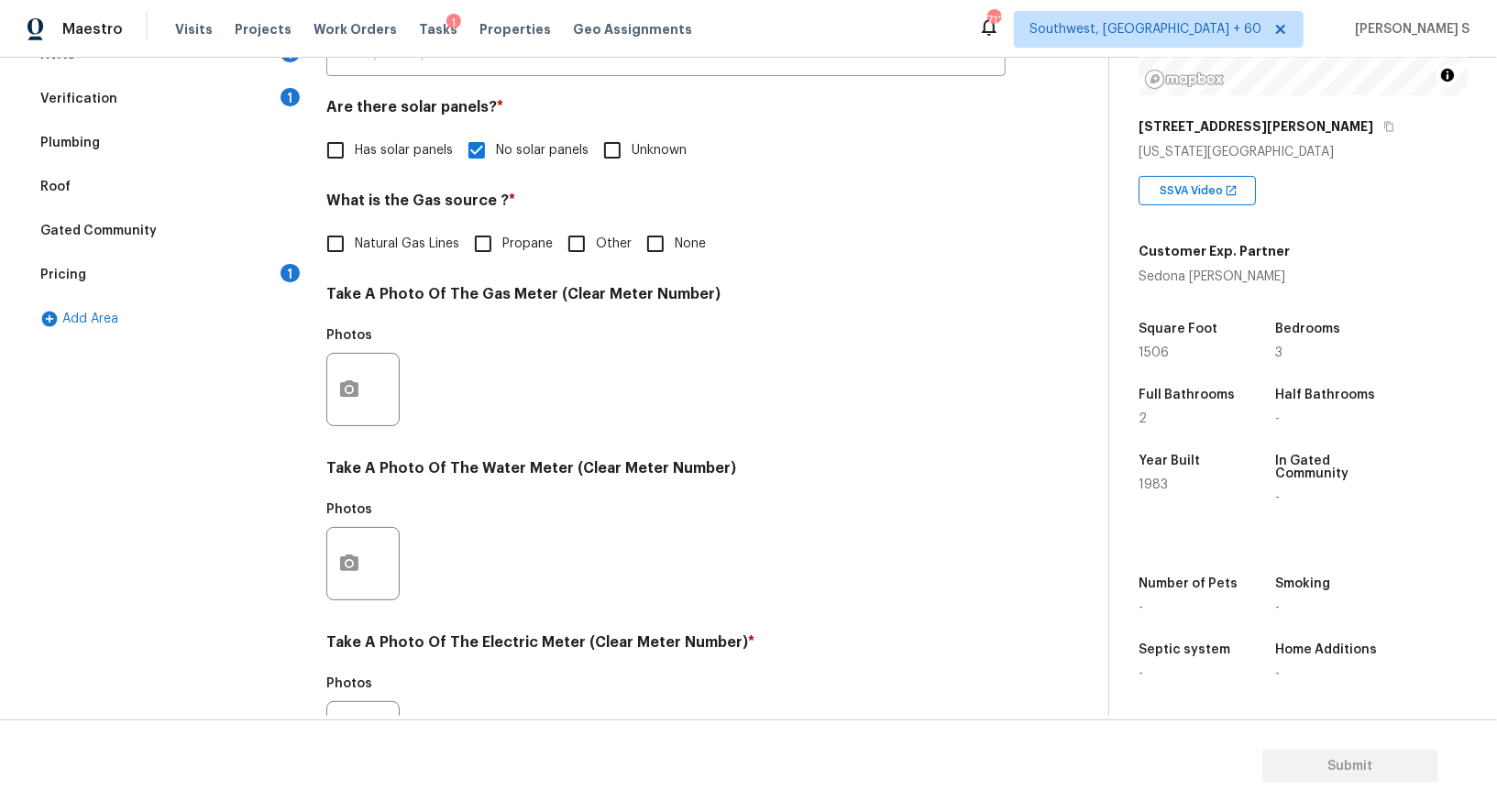
scroll to position [567, 0]
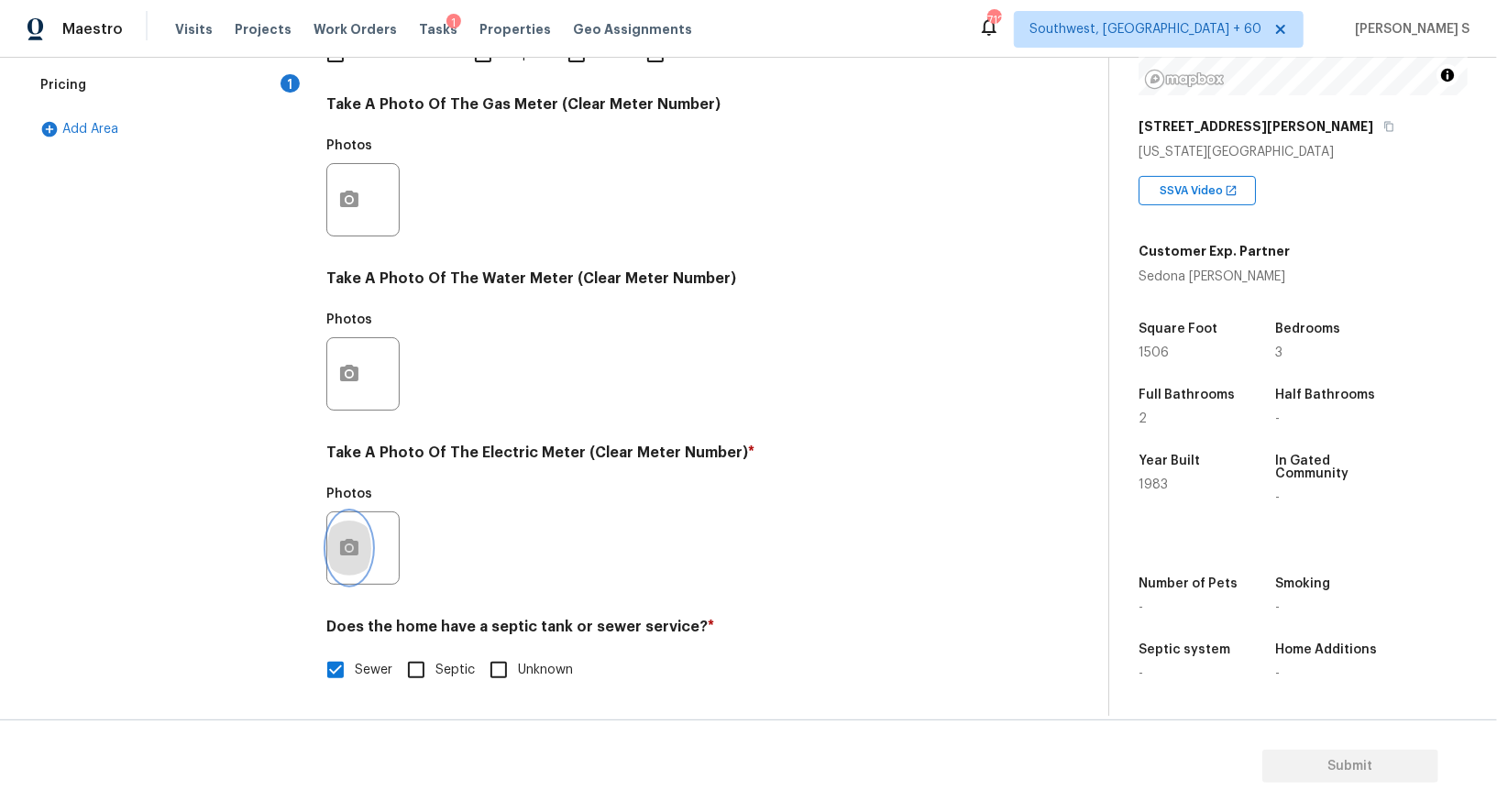
click at [354, 560] on button "button" at bounding box center [348, 548] width 44 height 72
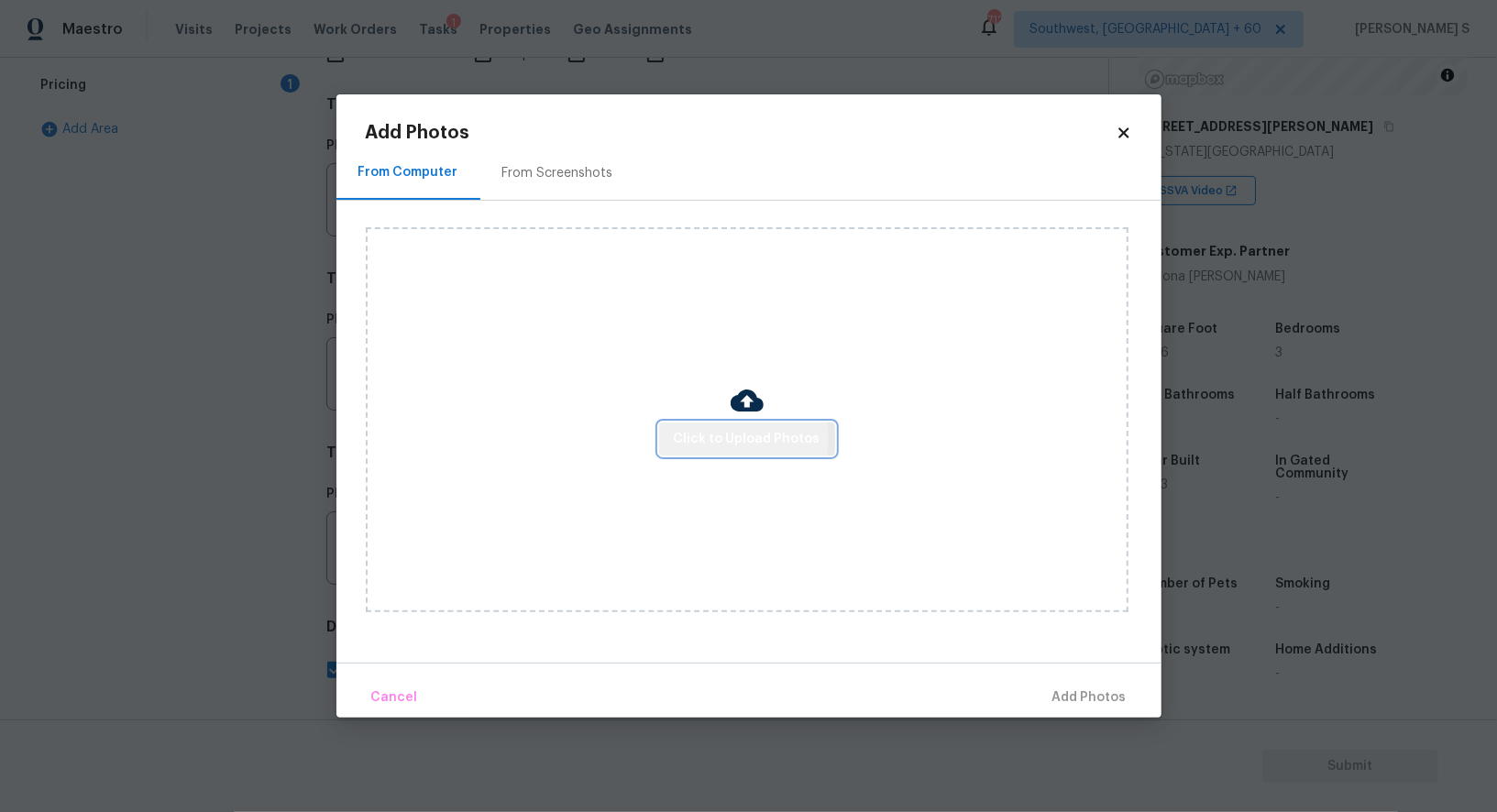
click at [704, 439] on span "Click to Upload Photos" at bounding box center [747, 439] width 146 height 23
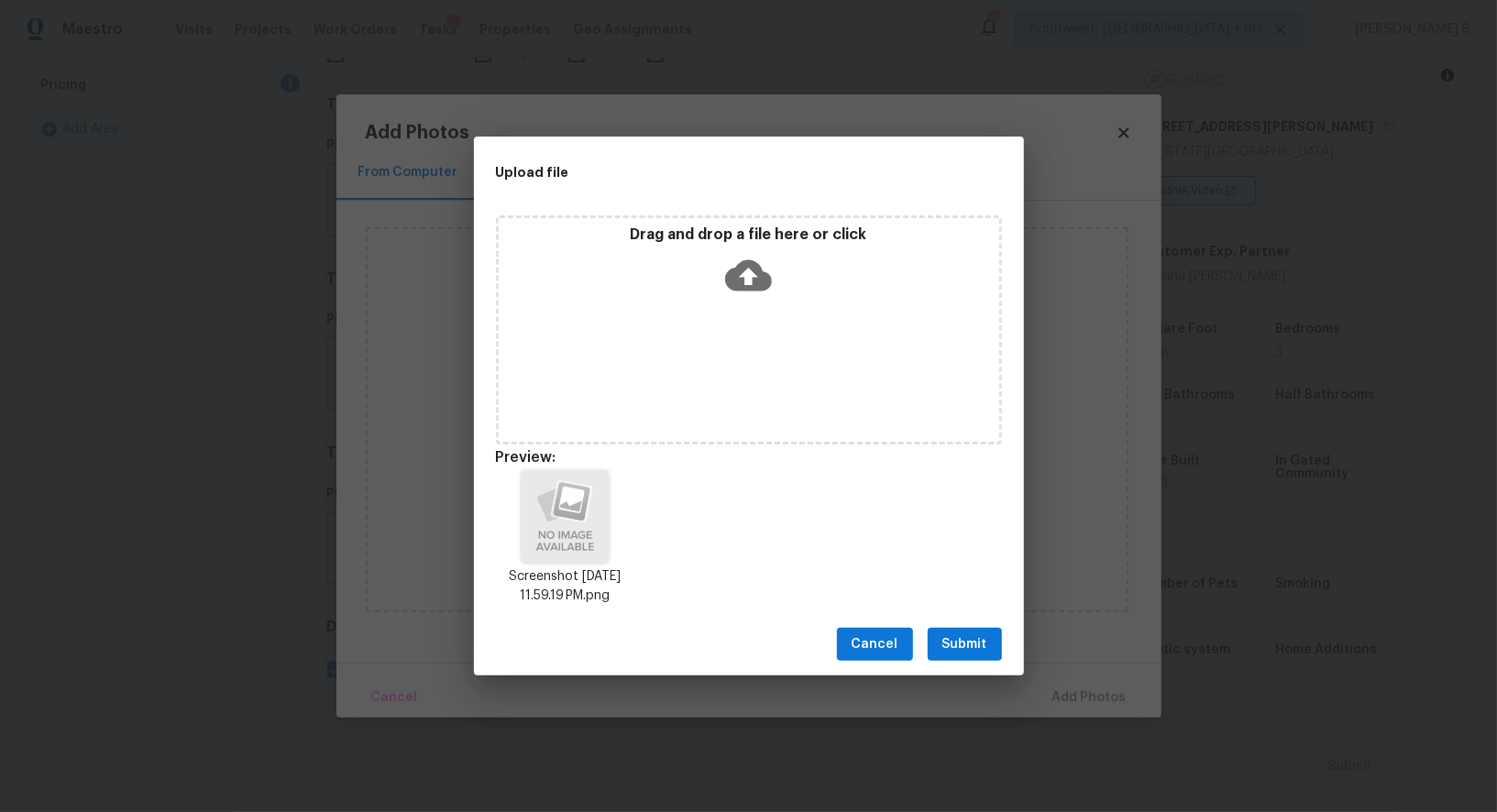
click at [972, 640] on span "Submit" at bounding box center [965, 645] width 45 height 23
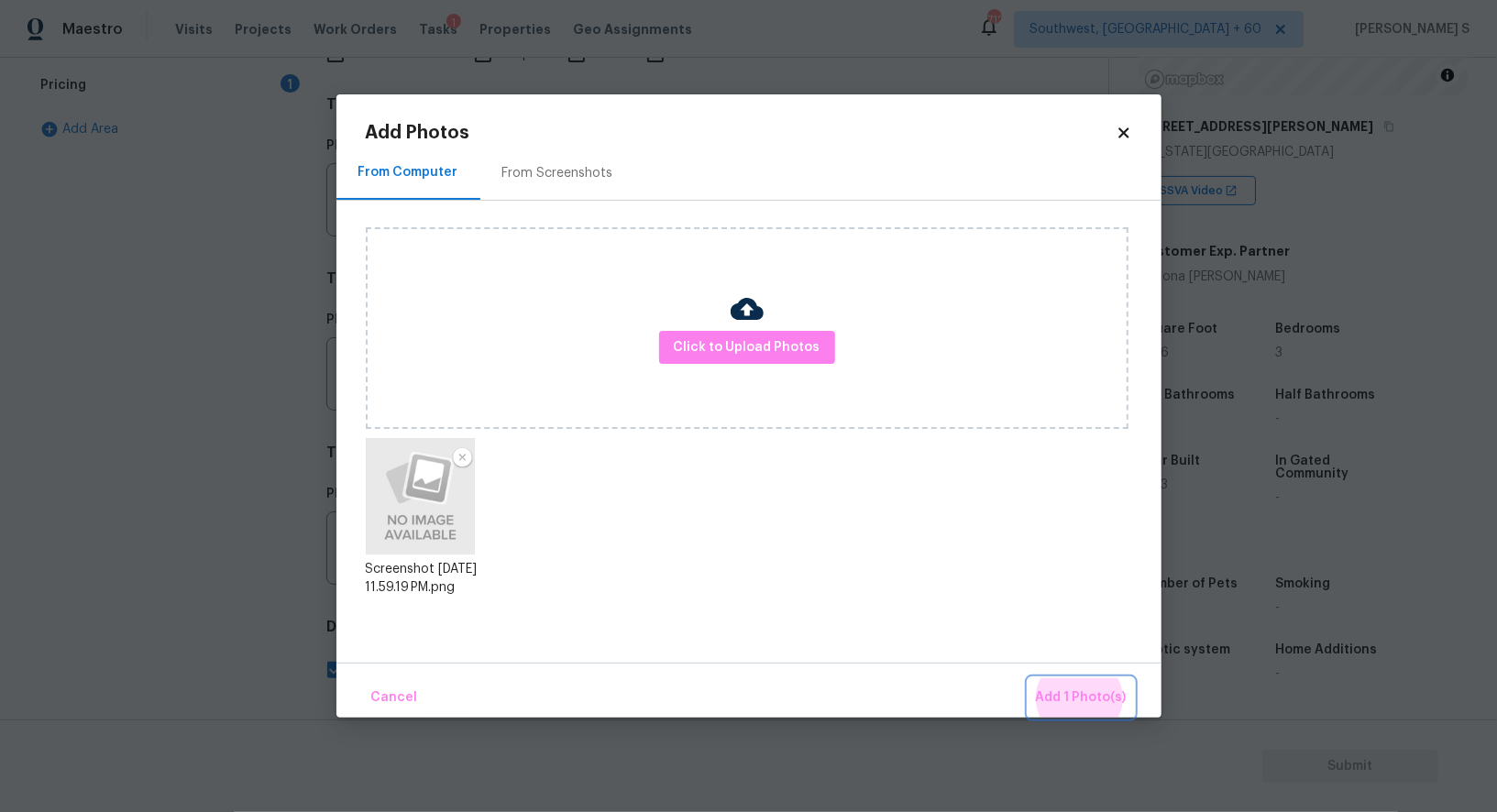
click at [1028, 678] on button "Add 1 Photo(s)" at bounding box center [1081, 698] width 106 height 40
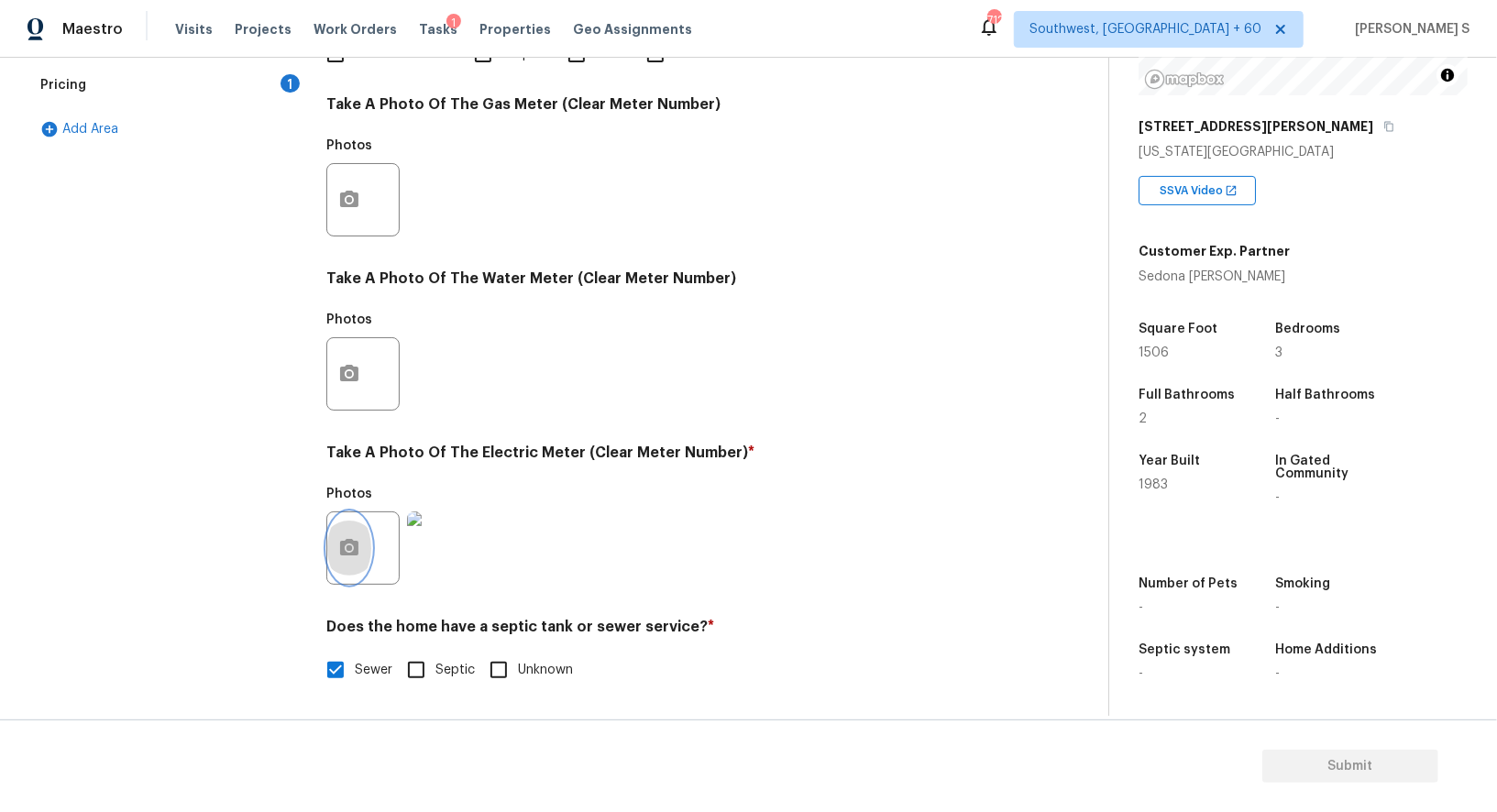
scroll to position [0, 0]
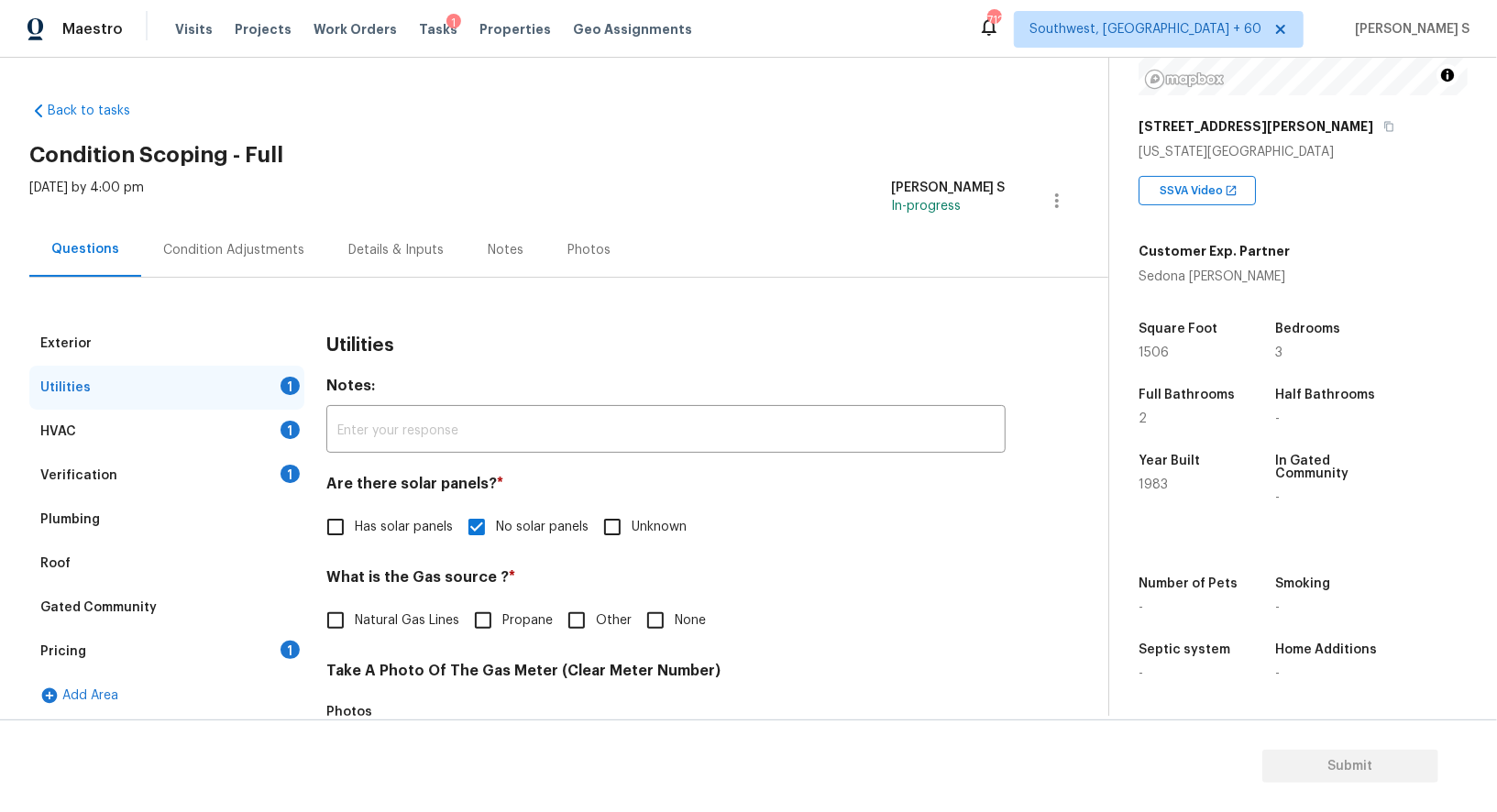
click at [268, 457] on div "Verification 1" at bounding box center [167, 475] width 276 height 44
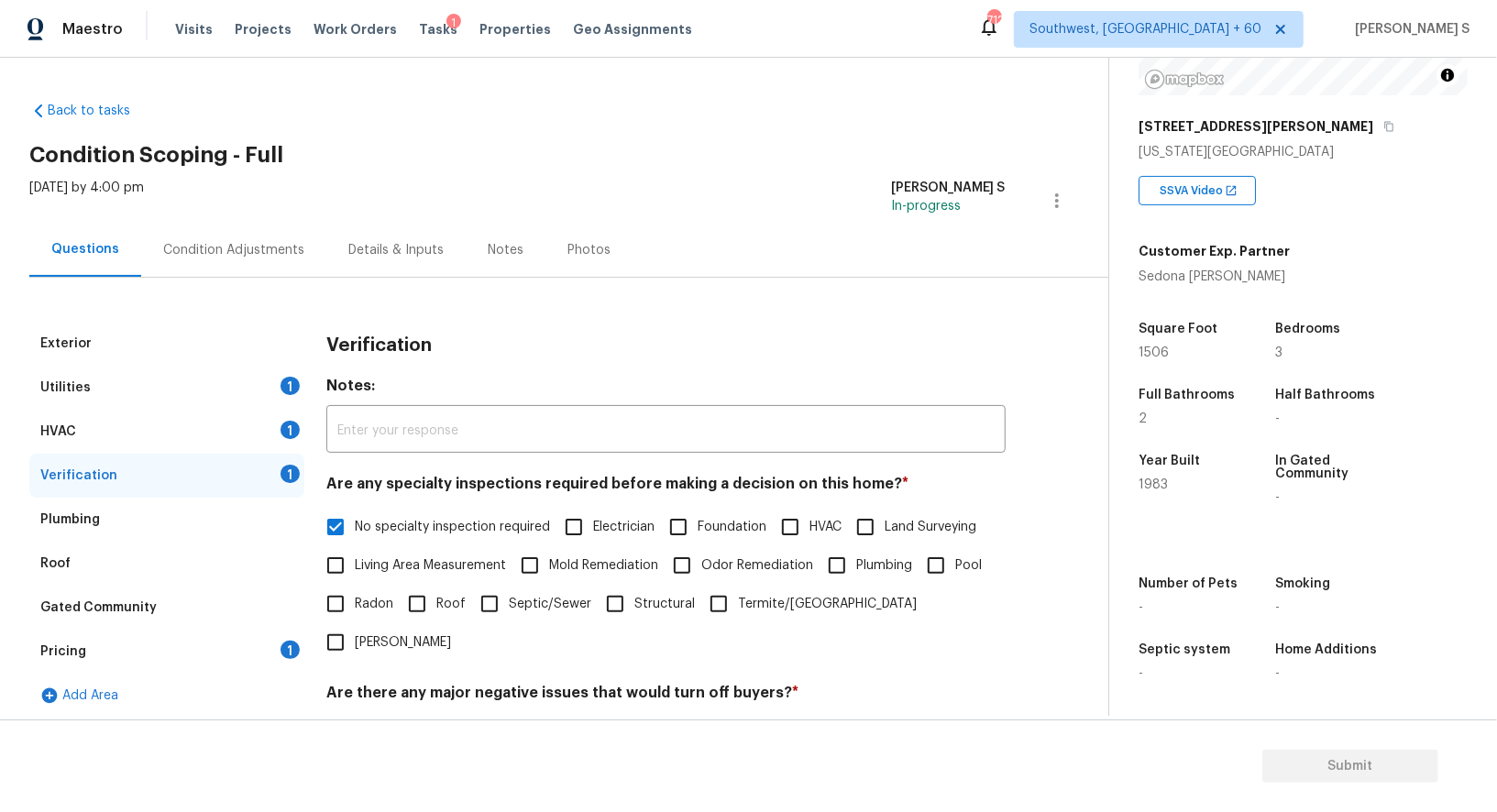
click at [269, 431] on div "HVAC 1" at bounding box center [167, 431] width 276 height 44
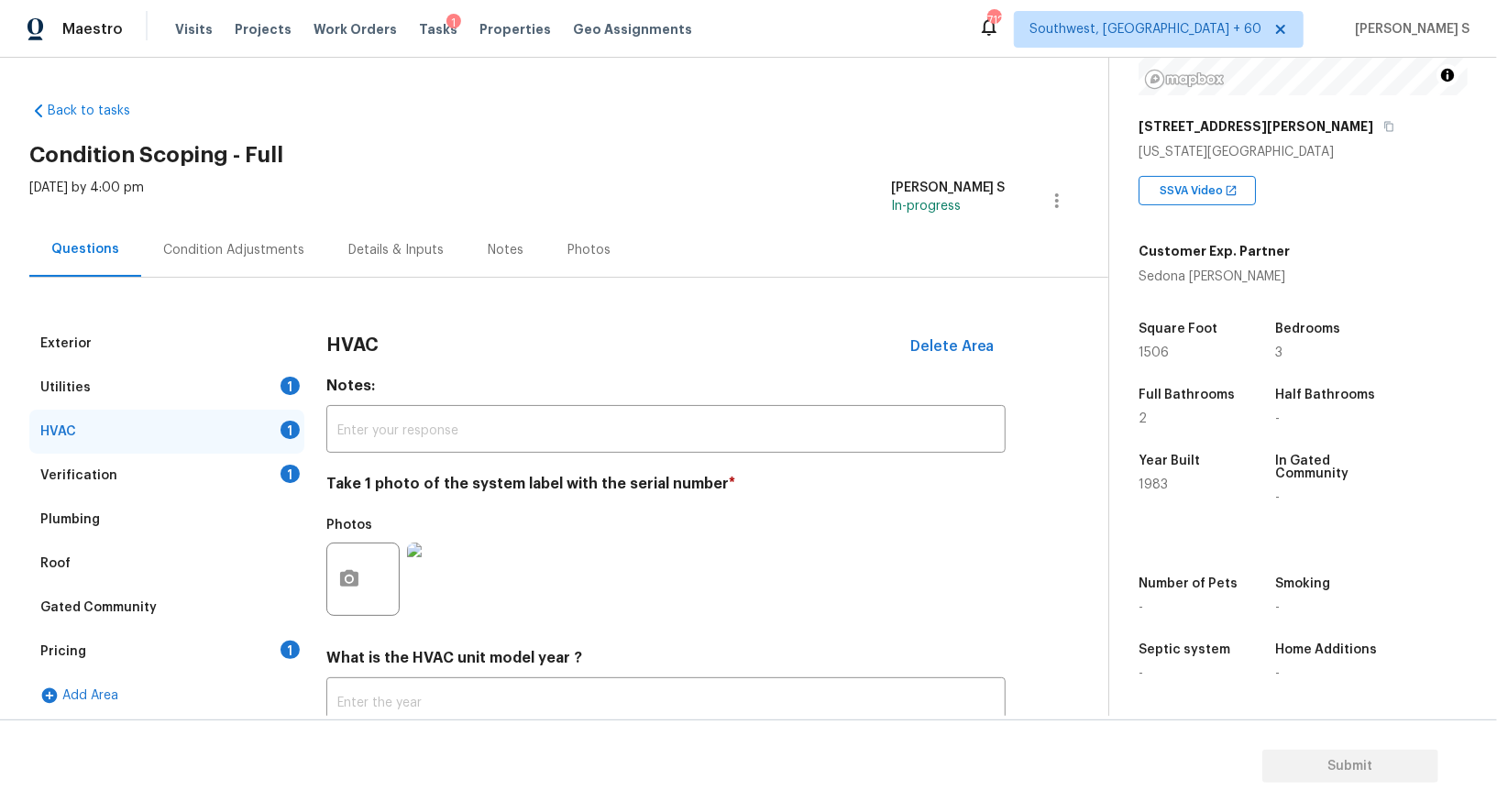
scroll to position [130, 0]
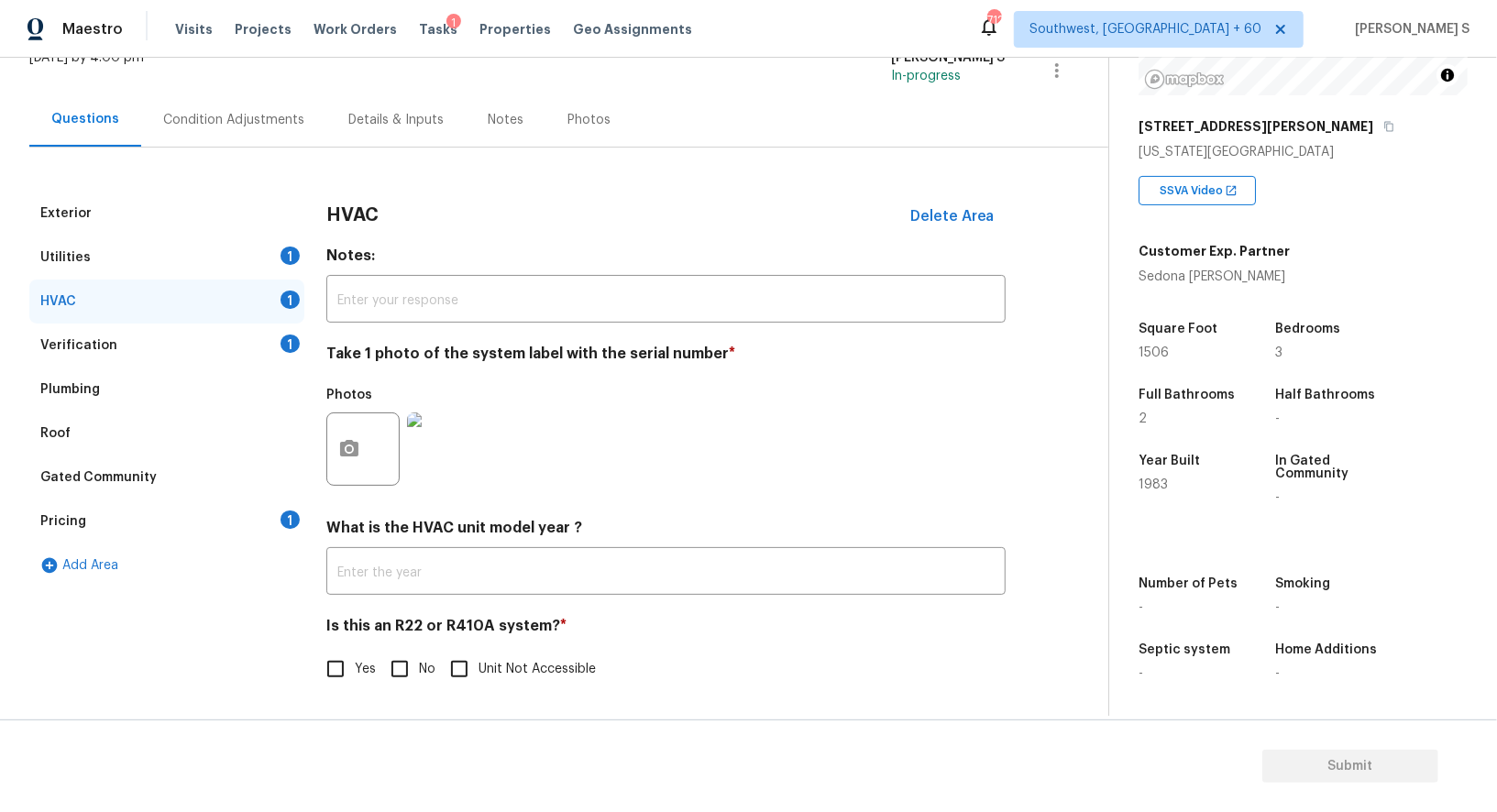
click at [377, 643] on h4 "Is this an R22 or R410A system? *" at bounding box center [666, 630] width 679 height 25
click at [386, 657] on input "No" at bounding box center [400, 669] width 39 height 39
checkbox input "true"
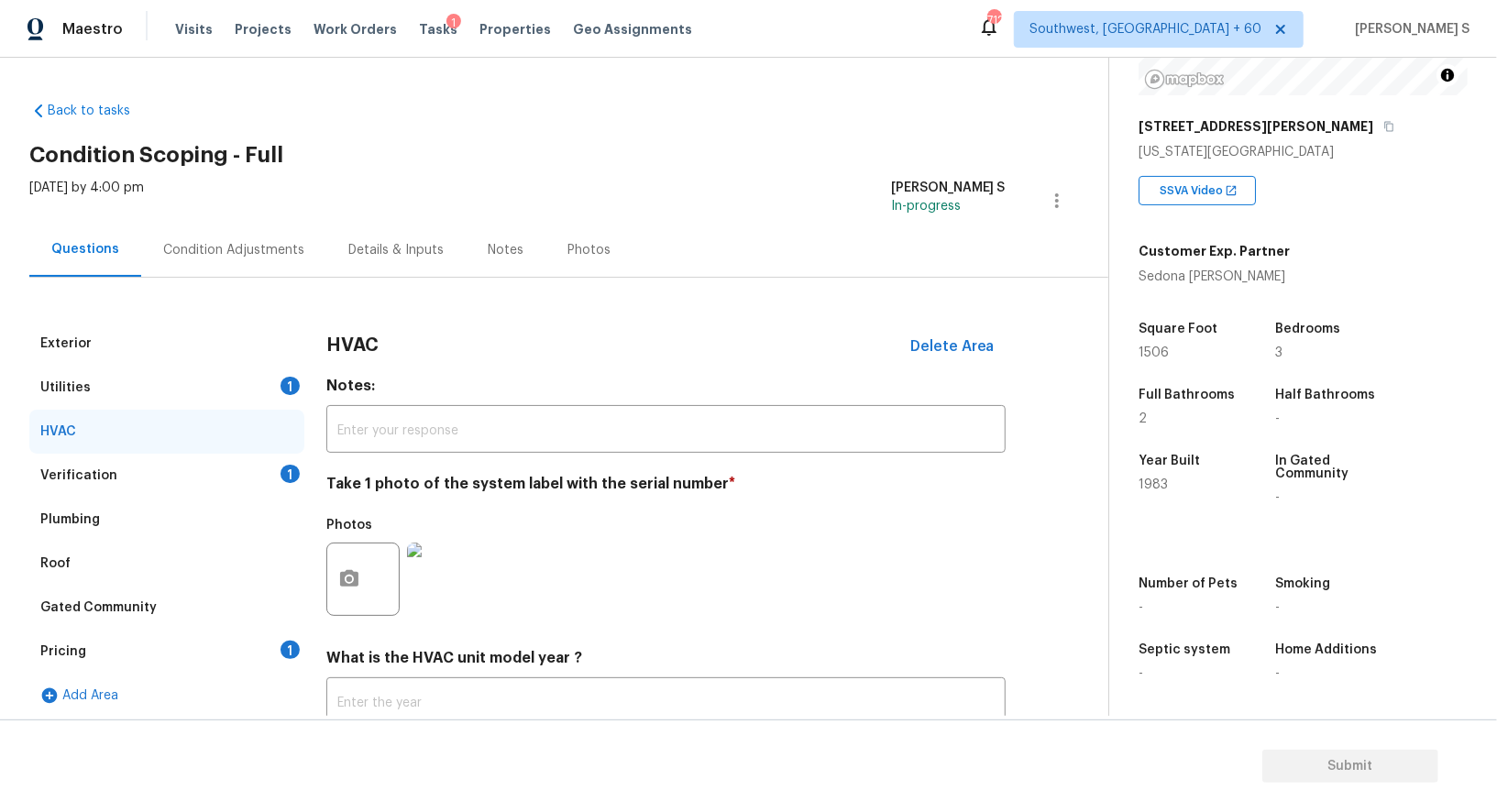
click at [290, 374] on div "Utilities 1" at bounding box center [167, 387] width 276 height 44
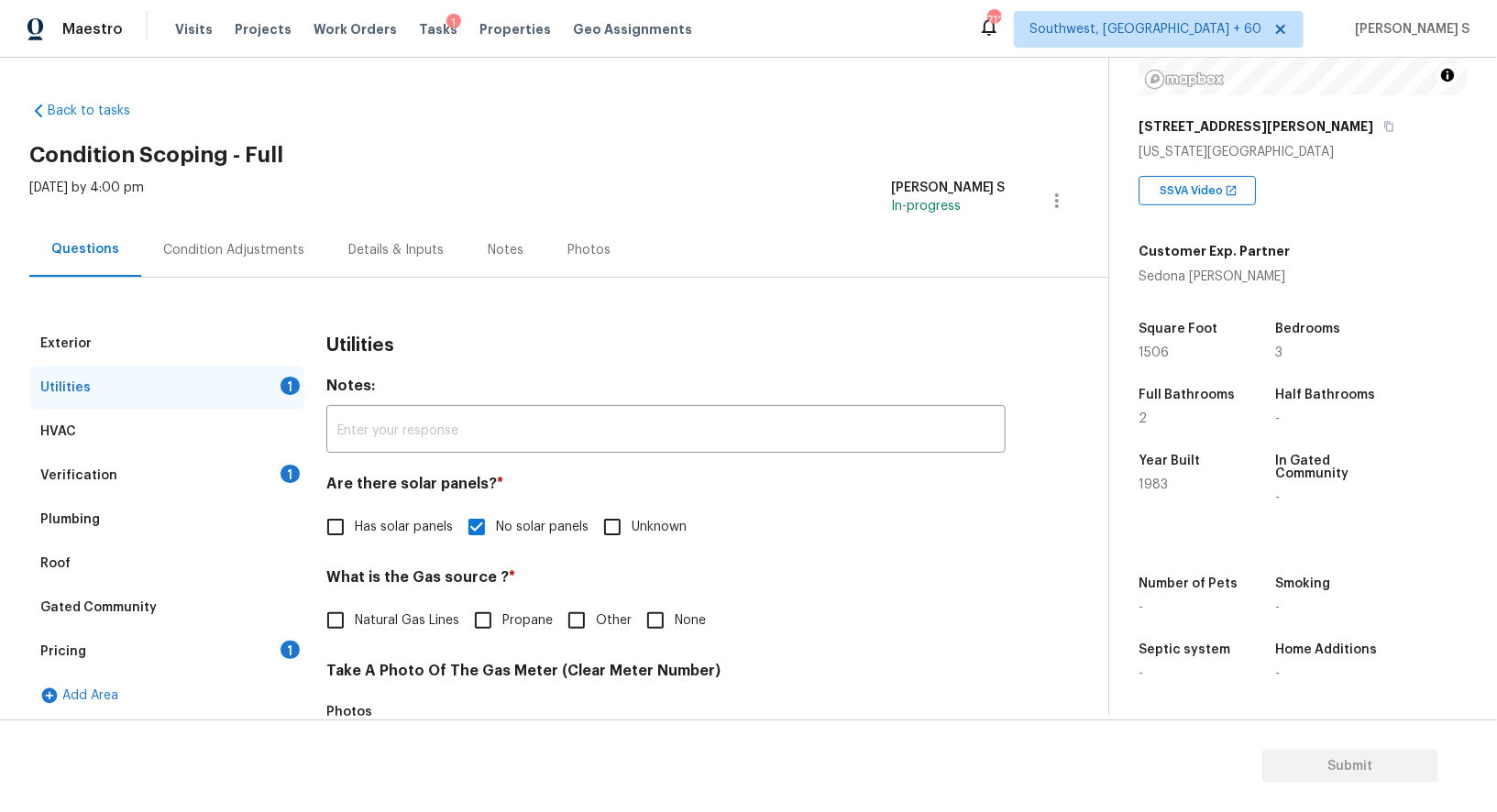
click at [272, 250] on div "Condition Adjustments" at bounding box center [234, 250] width 142 height 18
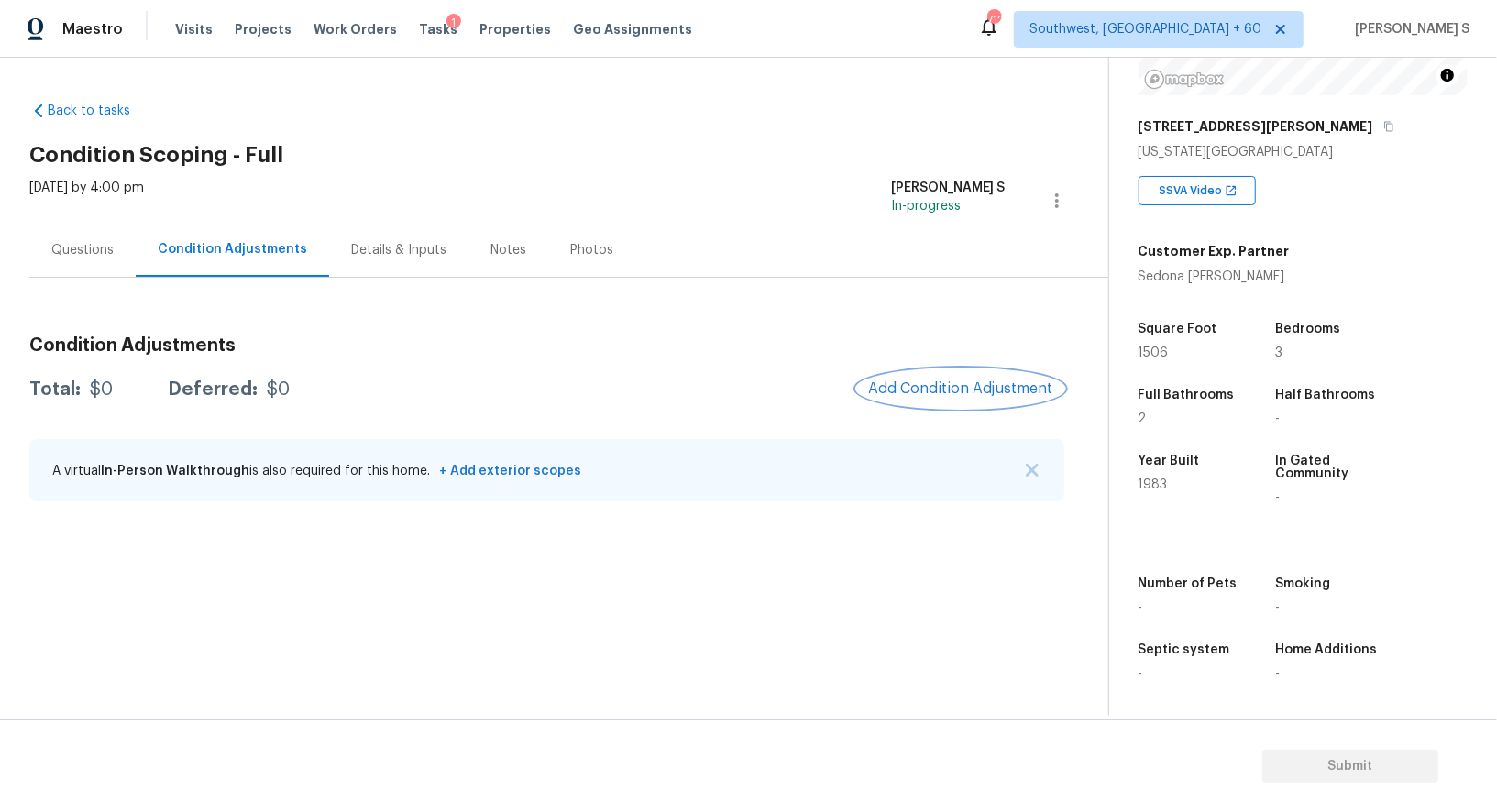
click at [972, 389] on span "Add Condition Adjustment" at bounding box center [960, 388] width 185 height 16
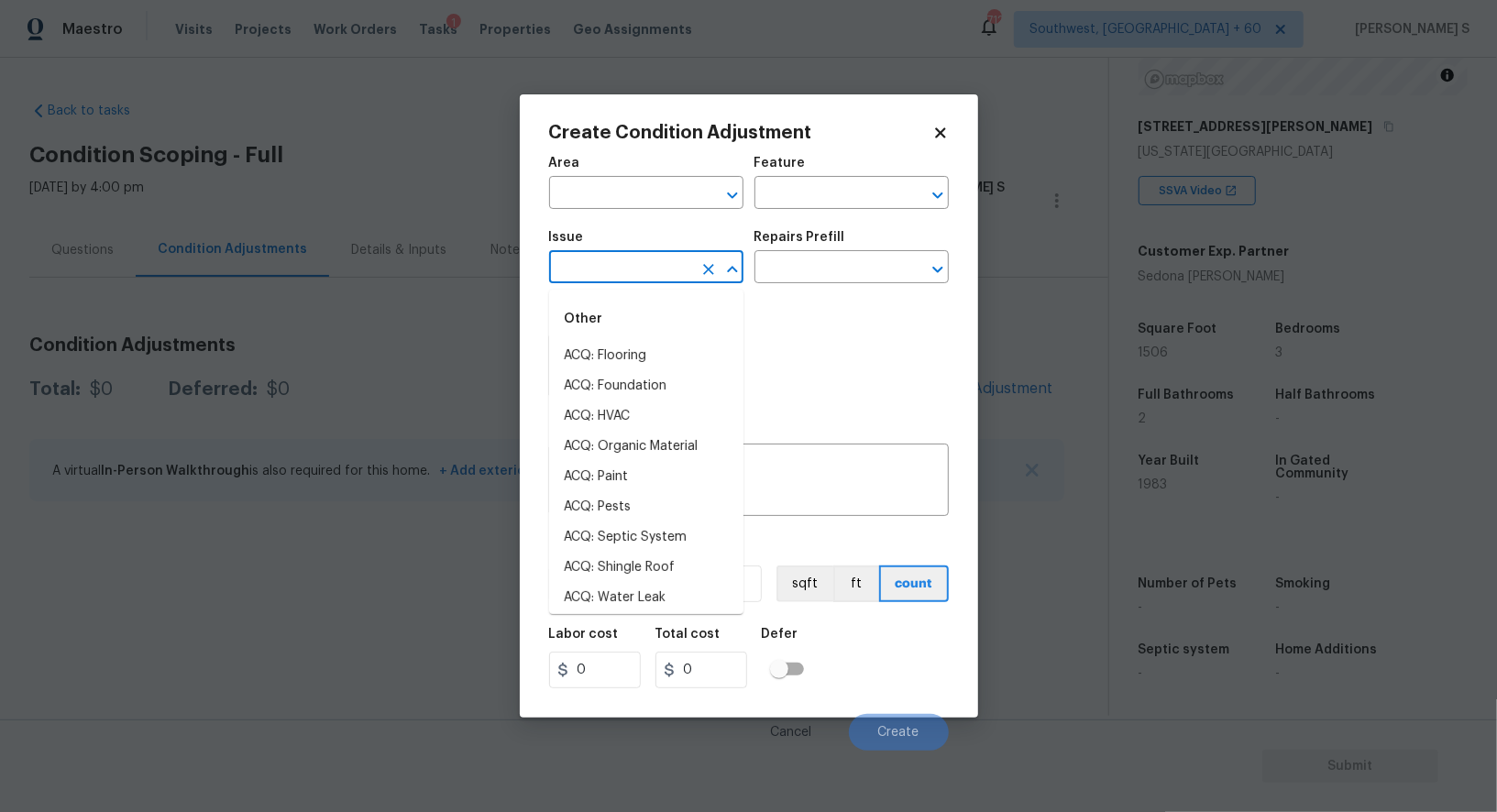
click at [630, 260] on input "text" at bounding box center [620, 269] width 143 height 28
type input "lan"
type input "d"
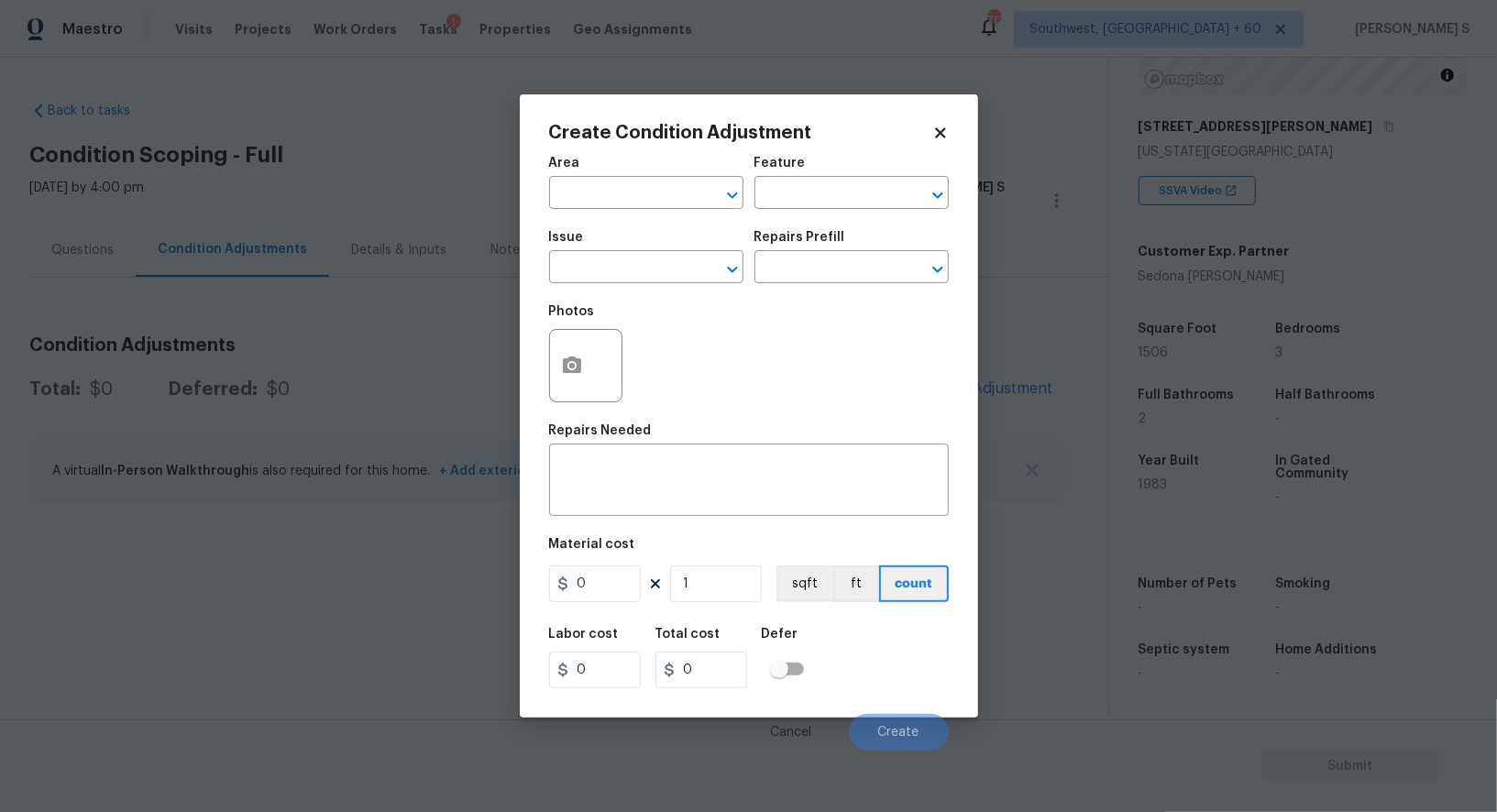
click at [819, 361] on div "Photos" at bounding box center [749, 353] width 400 height 119
click at [587, 367] on button "button" at bounding box center [571, 366] width 44 height 72
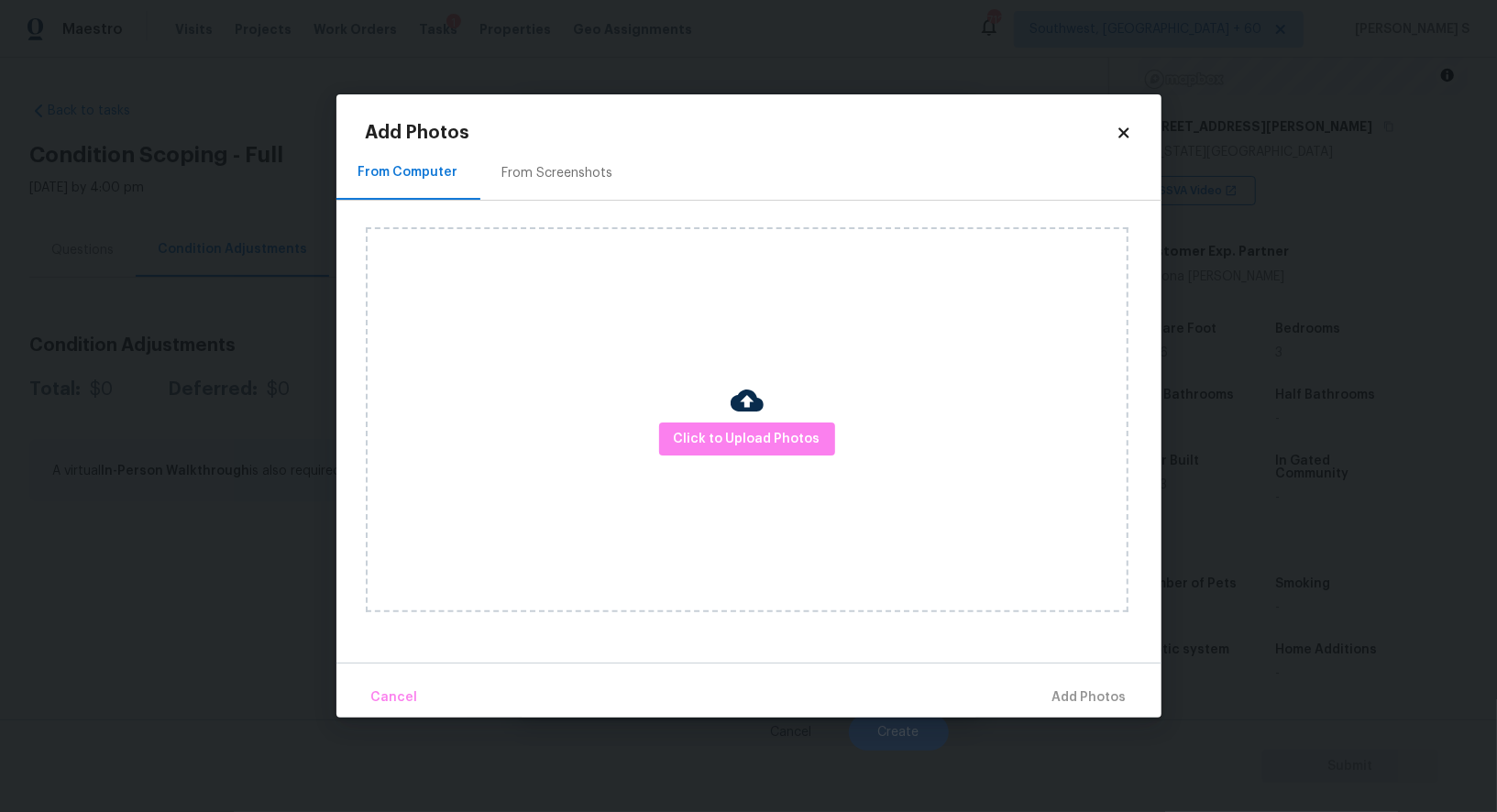
click at [560, 177] on div "From Screenshots" at bounding box center [558, 173] width 111 height 18
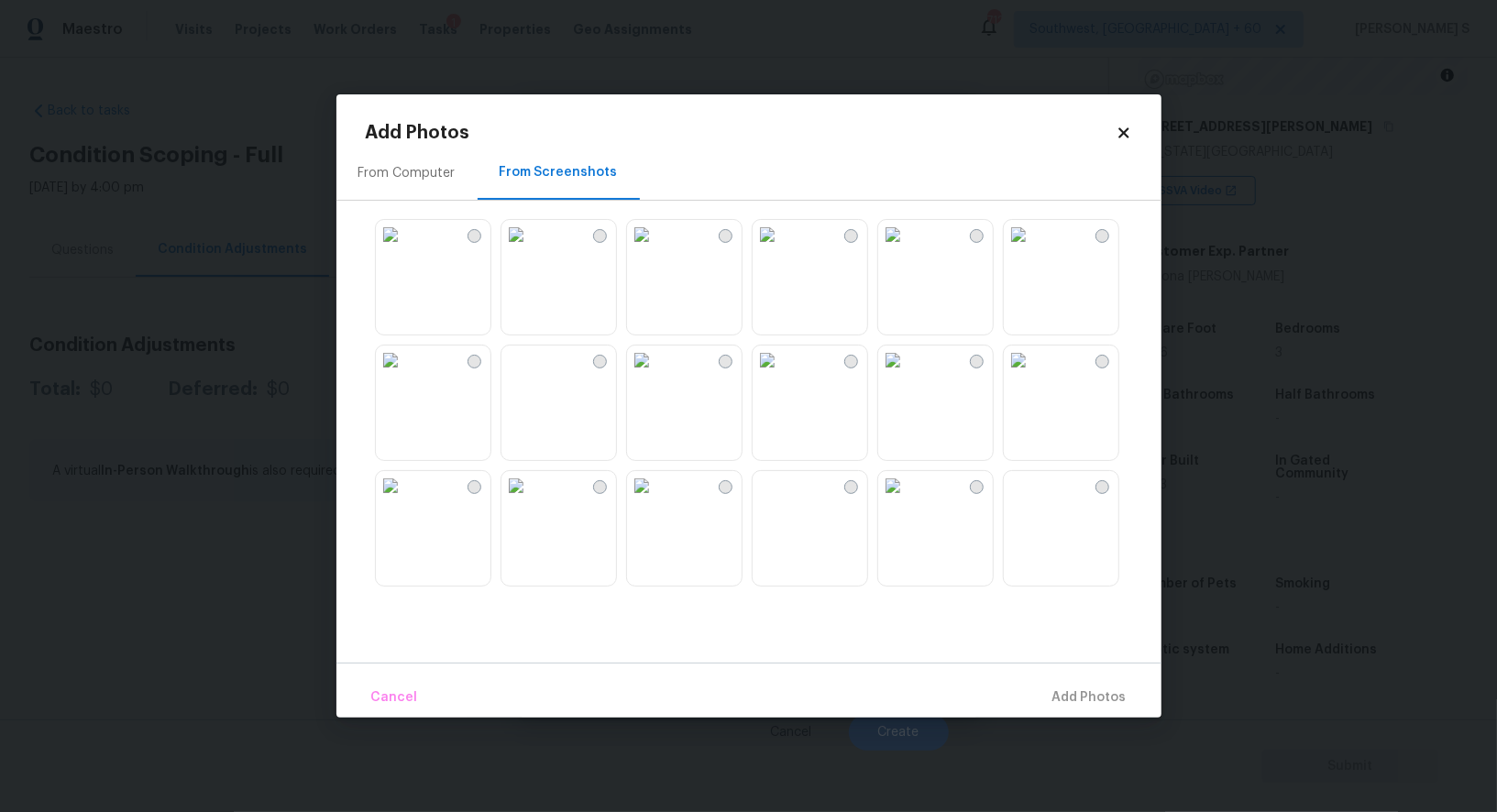
click at [782, 249] on img at bounding box center [767, 235] width 29 height 29
click at [908, 249] on img at bounding box center [893, 235] width 29 height 29
click at [1126, 286] on div at bounding box center [764, 402] width 796 height 385
click at [531, 249] on img at bounding box center [516, 235] width 29 height 29
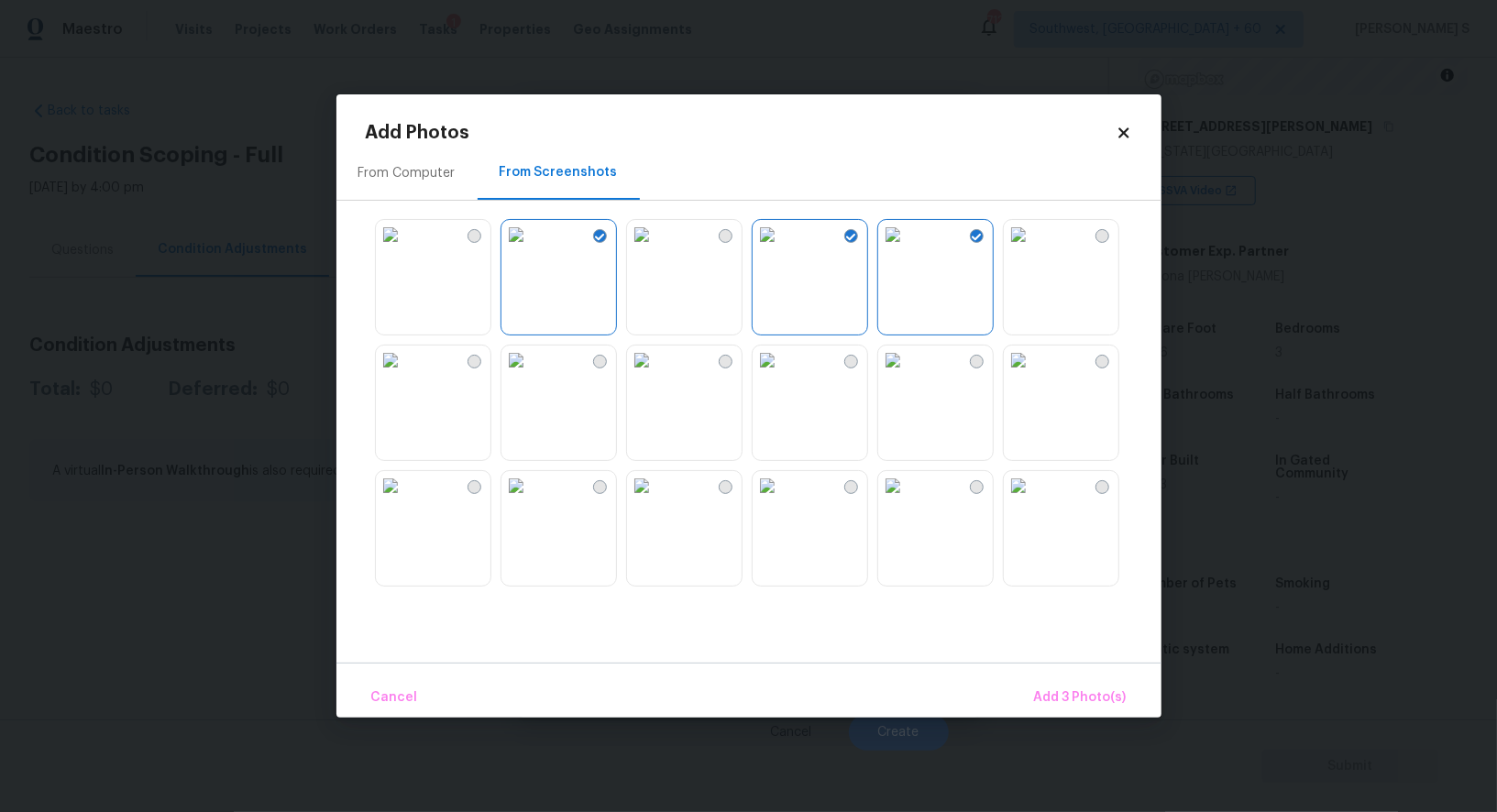
click at [406, 249] on img at bounding box center [391, 235] width 29 height 29
click at [1095, 711] on button "Add 4 Photo(s)" at bounding box center [1080, 698] width 109 height 40
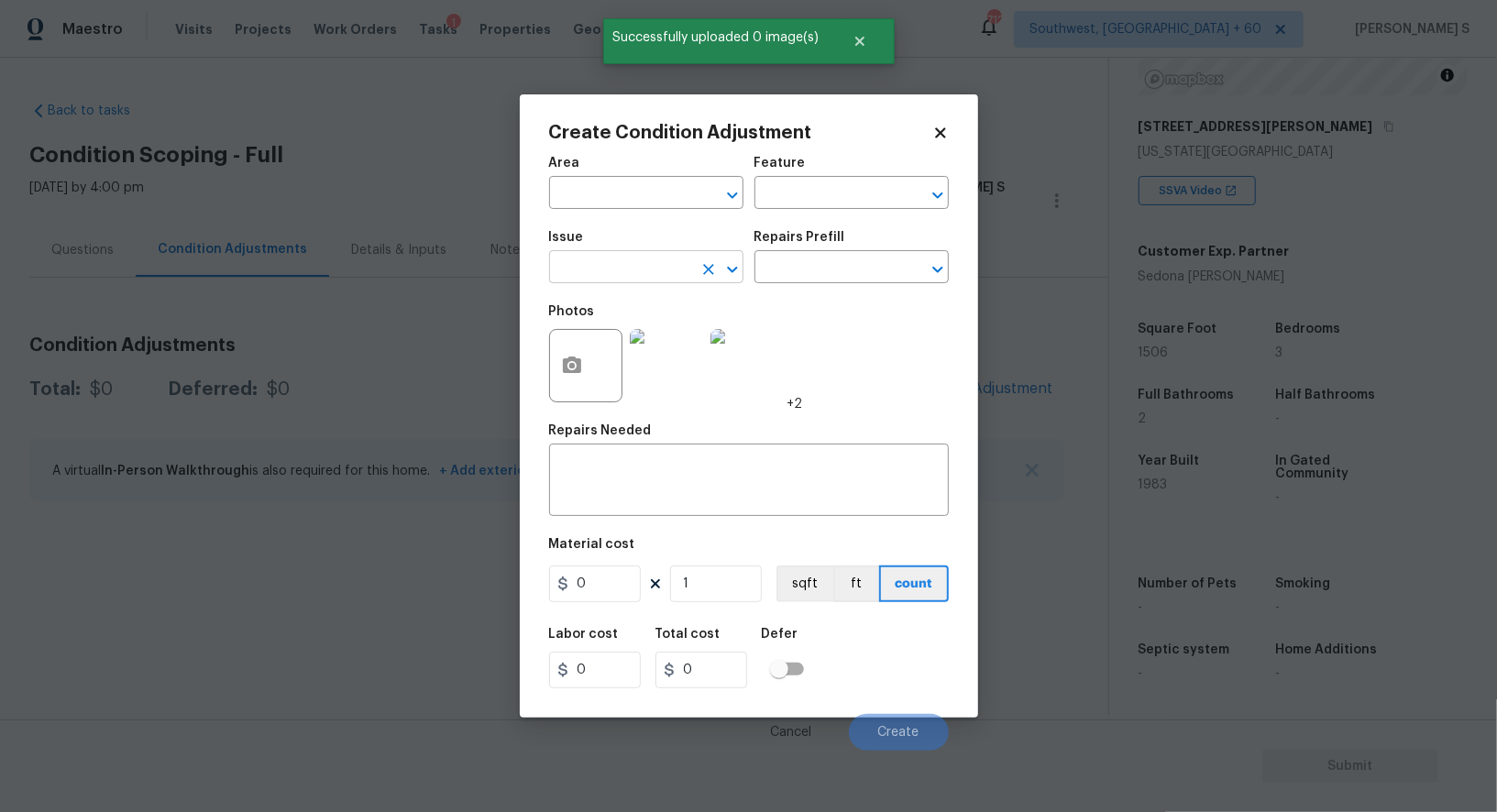
click at [638, 276] on input "text" at bounding box center [620, 269] width 143 height 28
type input "Landscape Package"
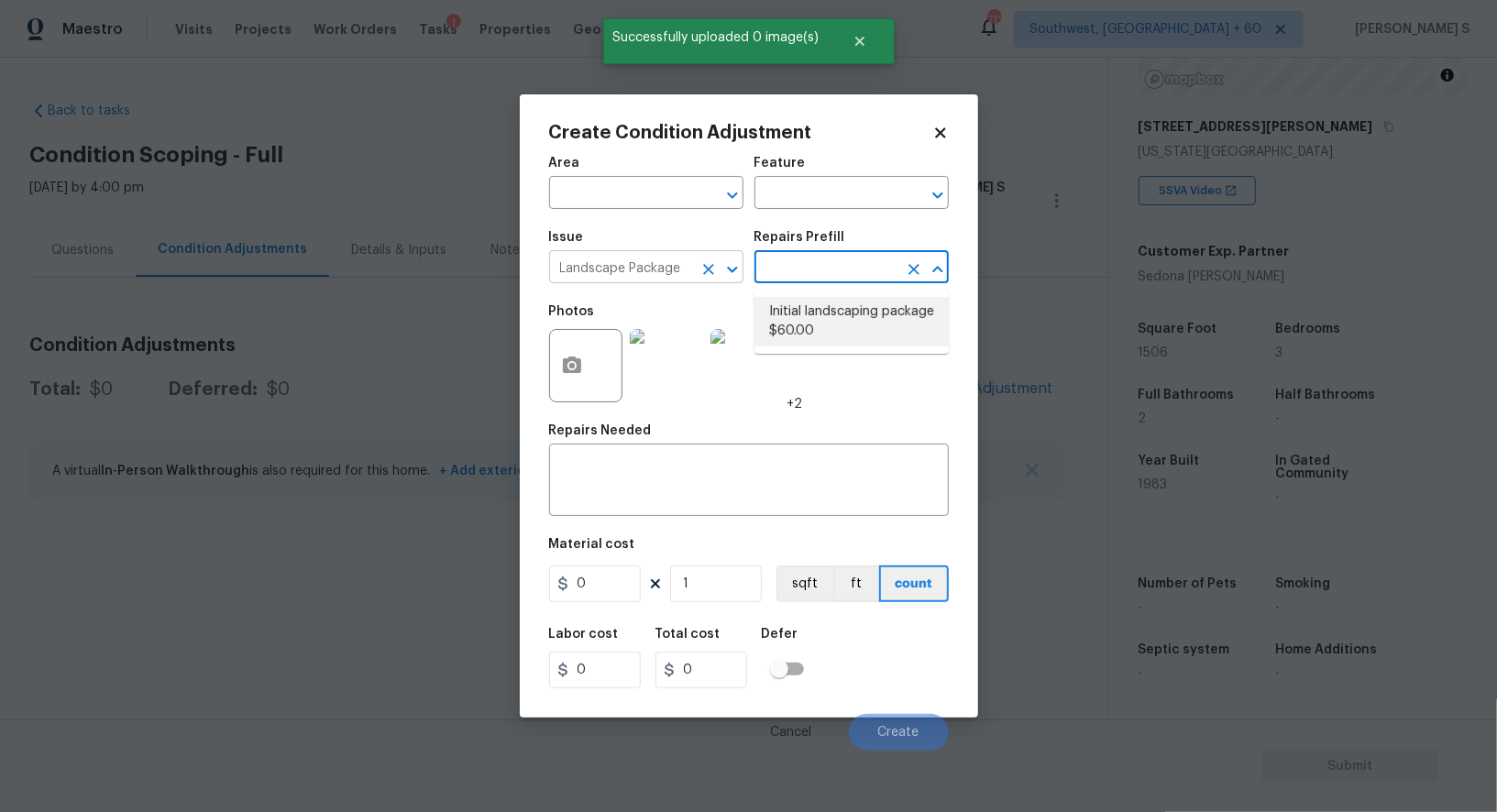
type input "Home Readiness Packages"
type textarea "Mowing of grass up to 6" in height. Mow, edge along driveways & sidewalks, trim…"
type input "60"
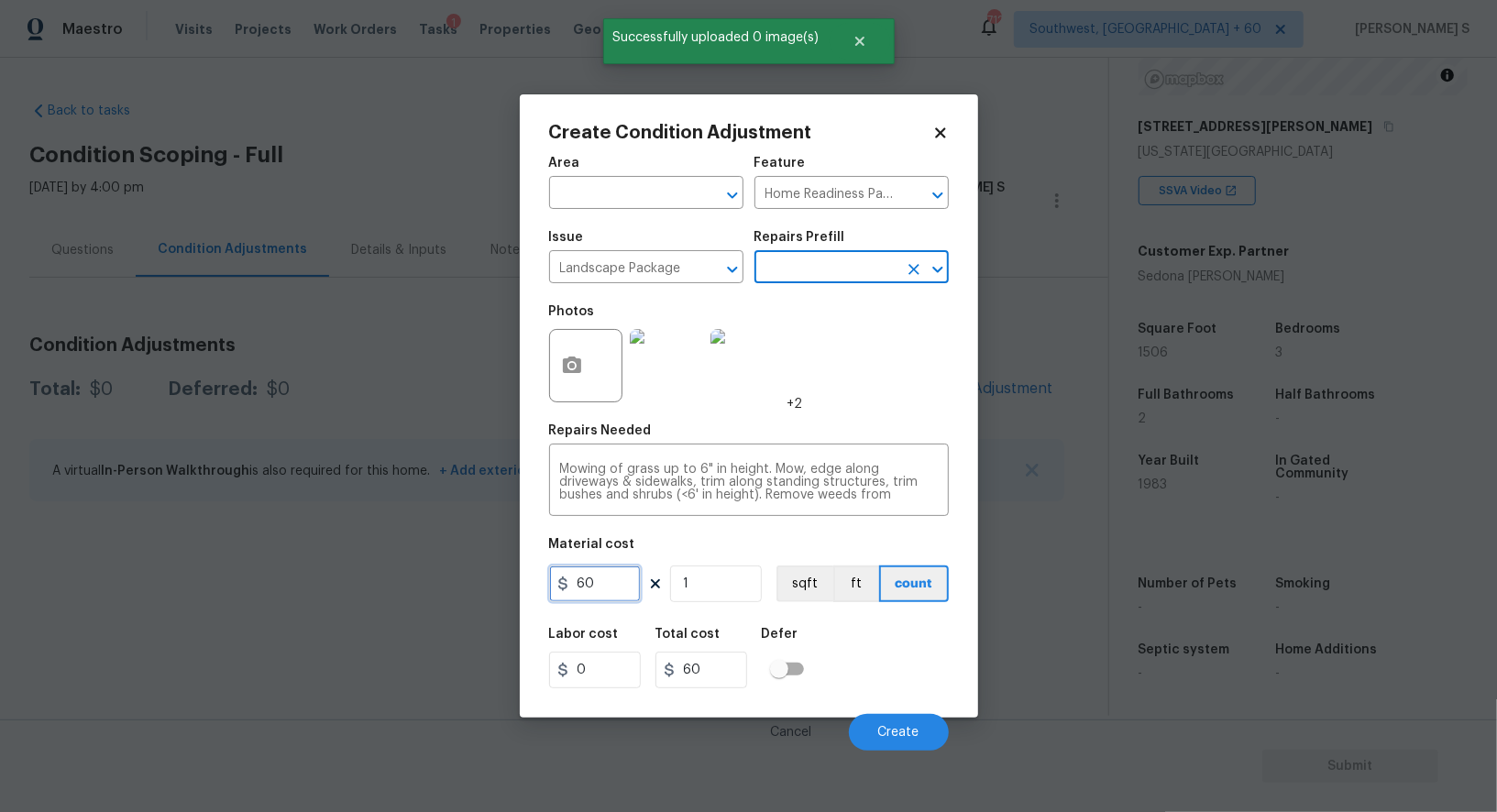
click at [605, 580] on input "60" at bounding box center [595, 584] width 92 height 37
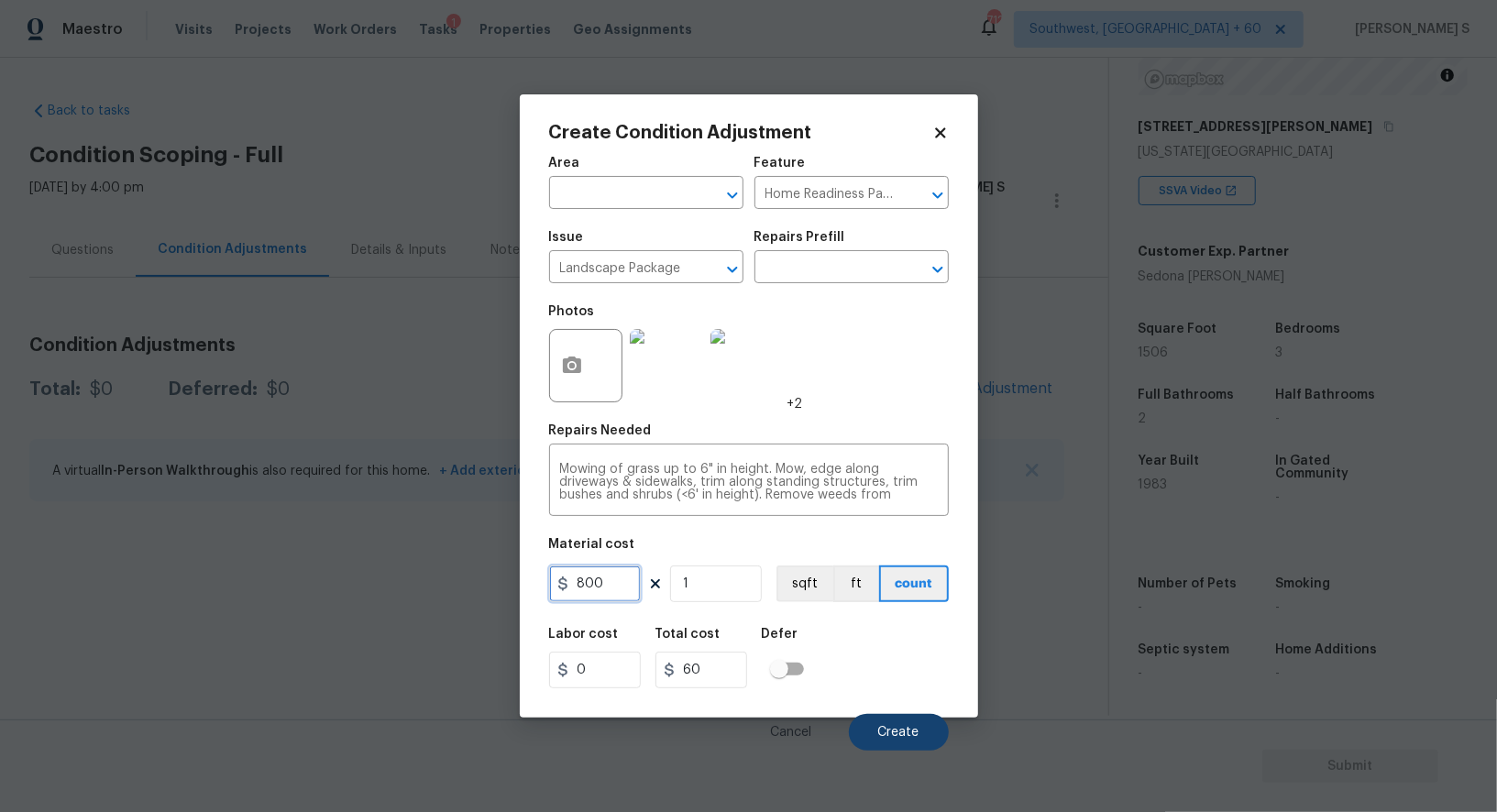
type input "800"
click at [864, 738] on button "Create" at bounding box center [898, 732] width 100 height 37
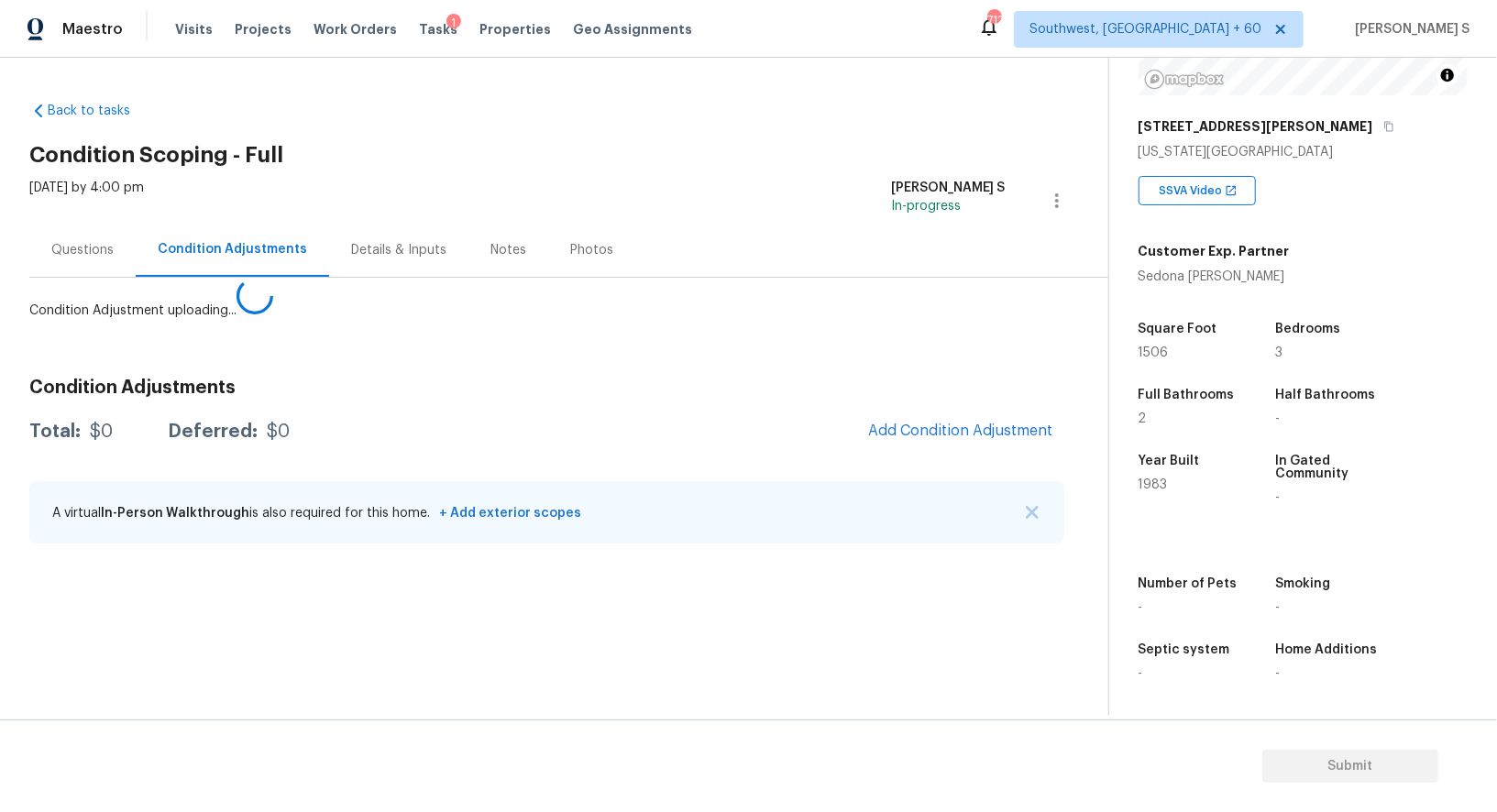
click at [393, 662] on body "Maestro Visits Projects Work Orders Tasks 1 Properties Geo Assignments [GEOGRAP…" at bounding box center [748, 406] width 1497 height 812
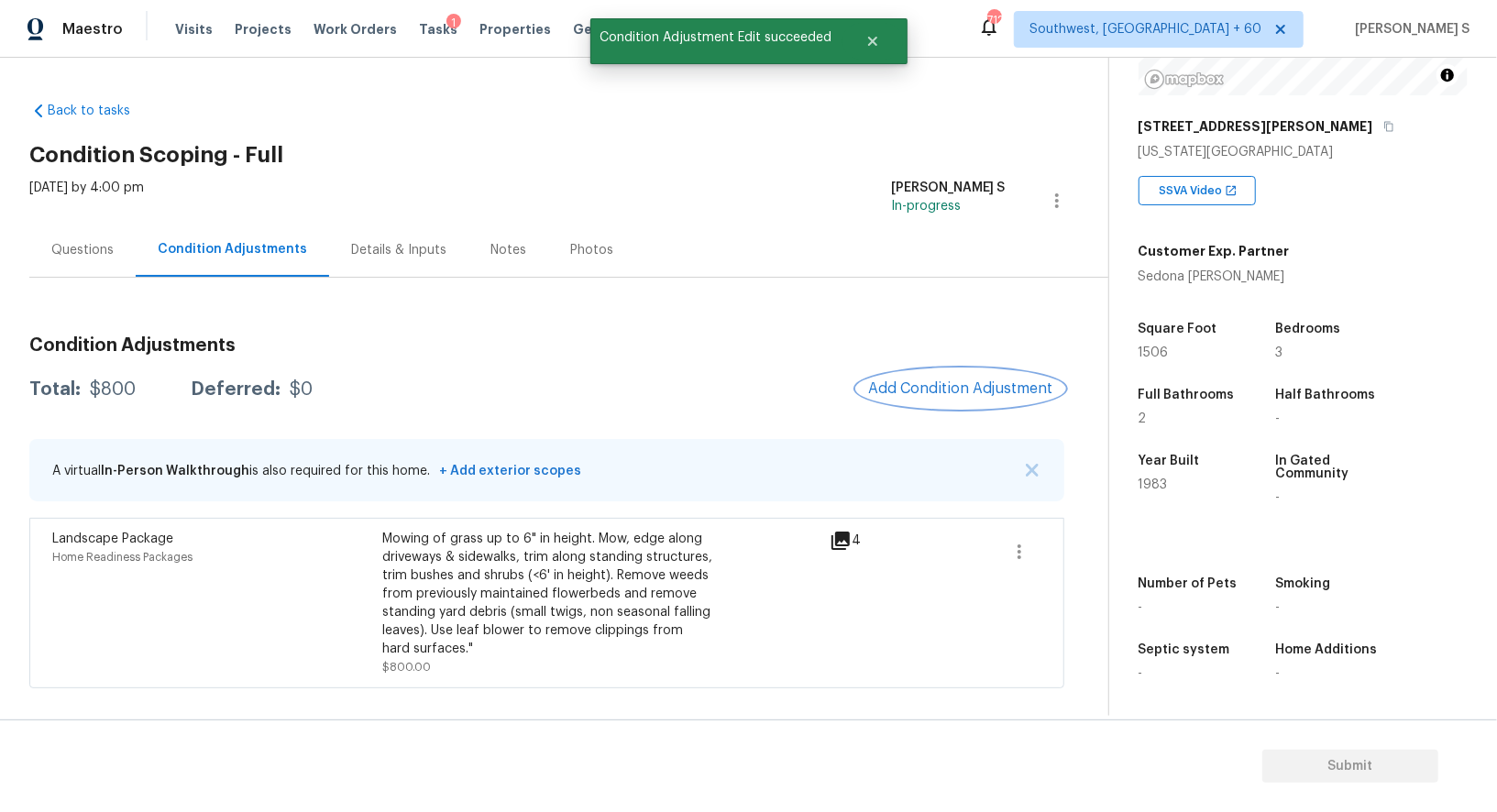
click at [918, 406] on button "Add Condition Adjustment" at bounding box center [961, 389] width 208 height 39
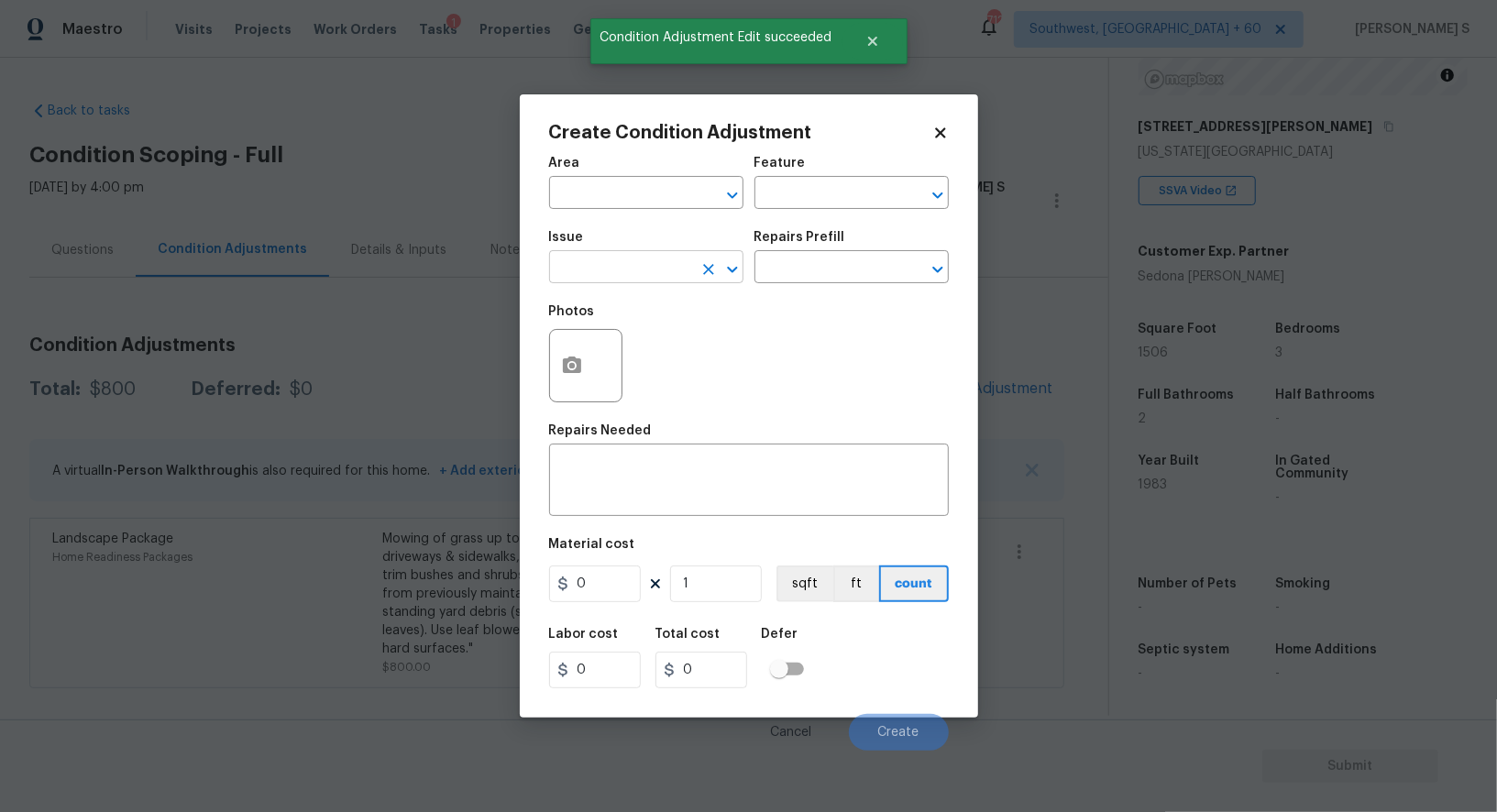
click at [640, 263] on input "text" at bounding box center [620, 269] width 143 height 28
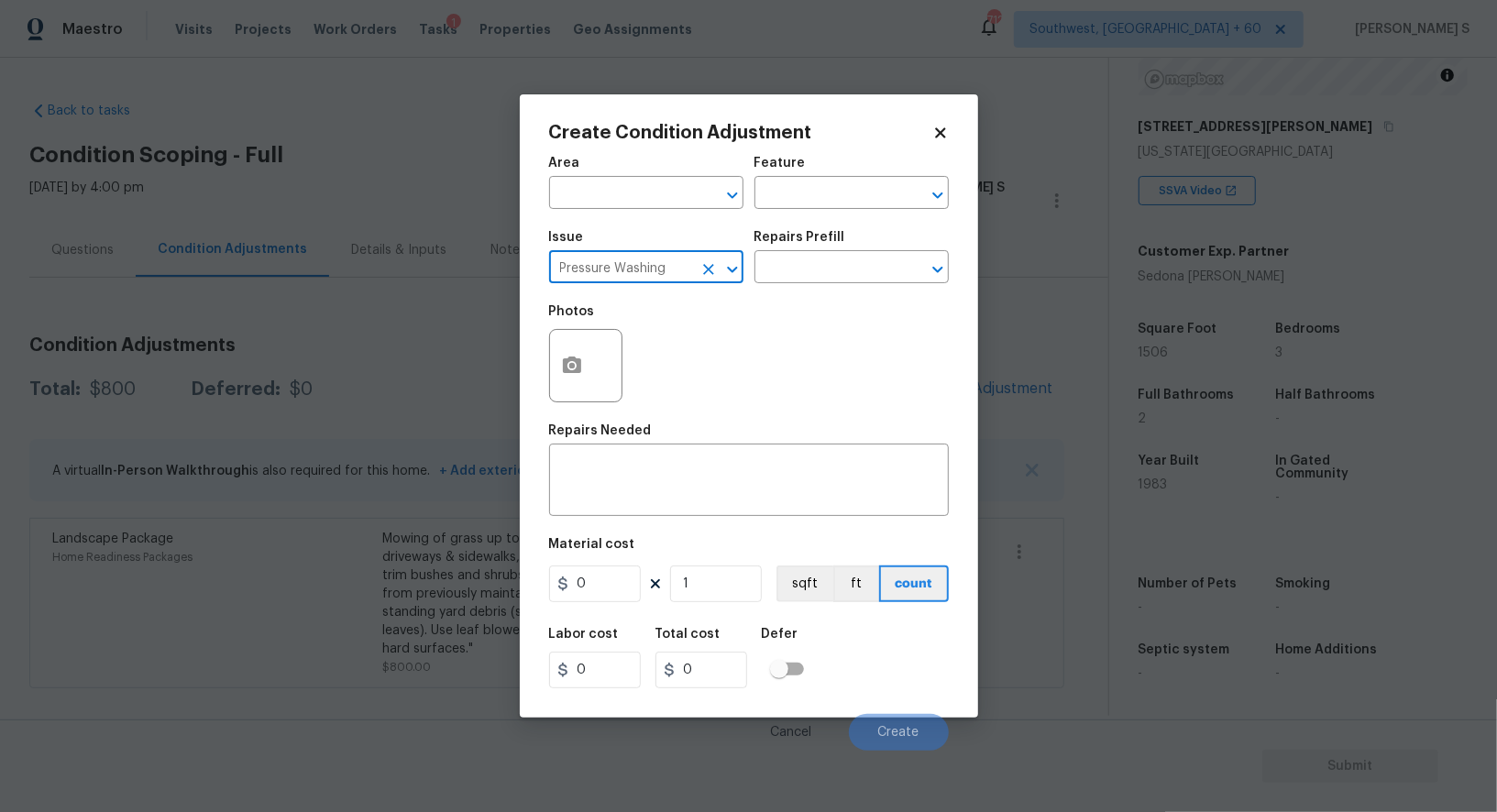
type input "Pressure Washing"
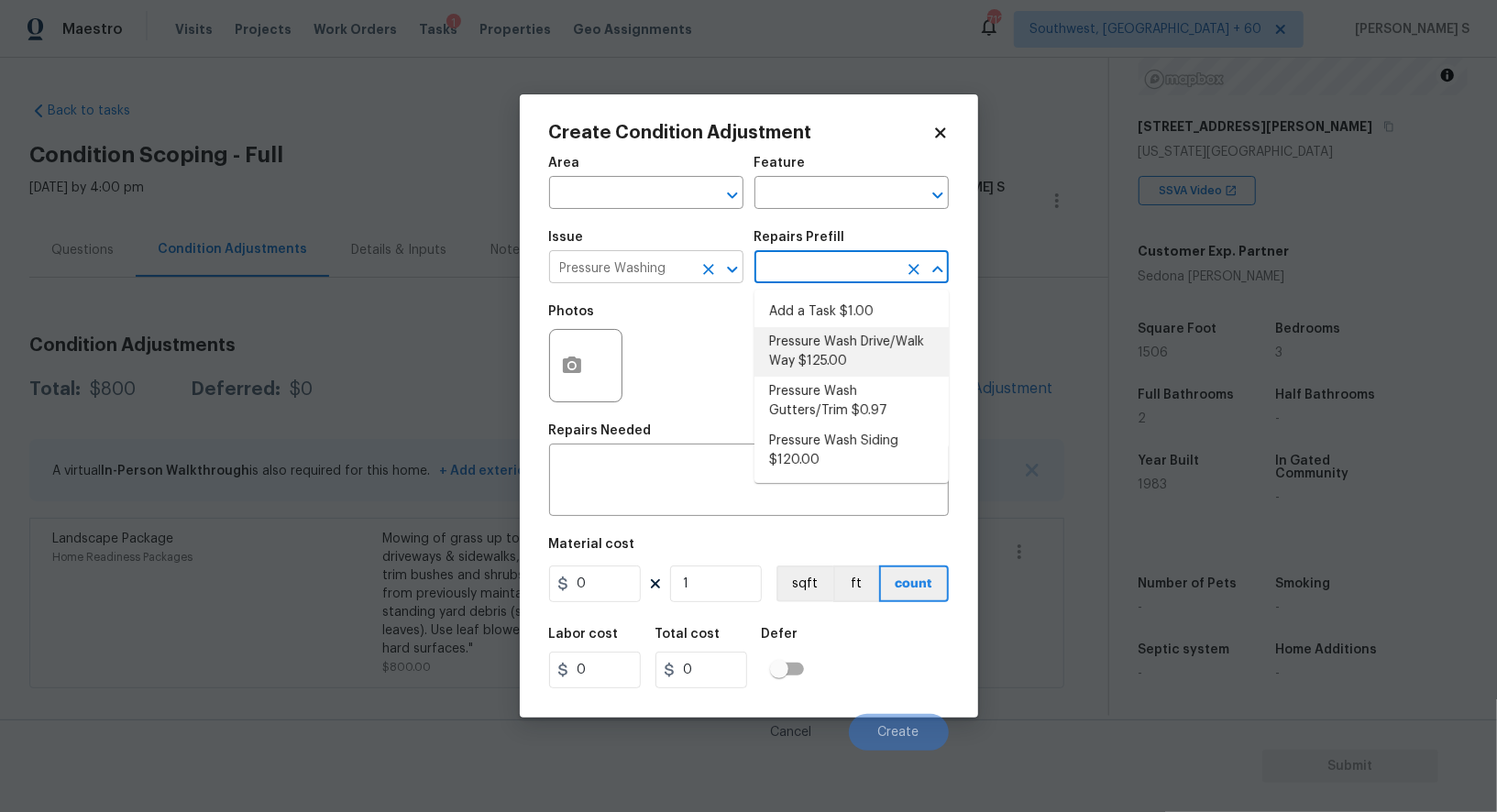
type input "Siding"
type textarea "Pressure wash the driveways/walkways as directed by the PM. Ensure that all deb…"
type input "125"
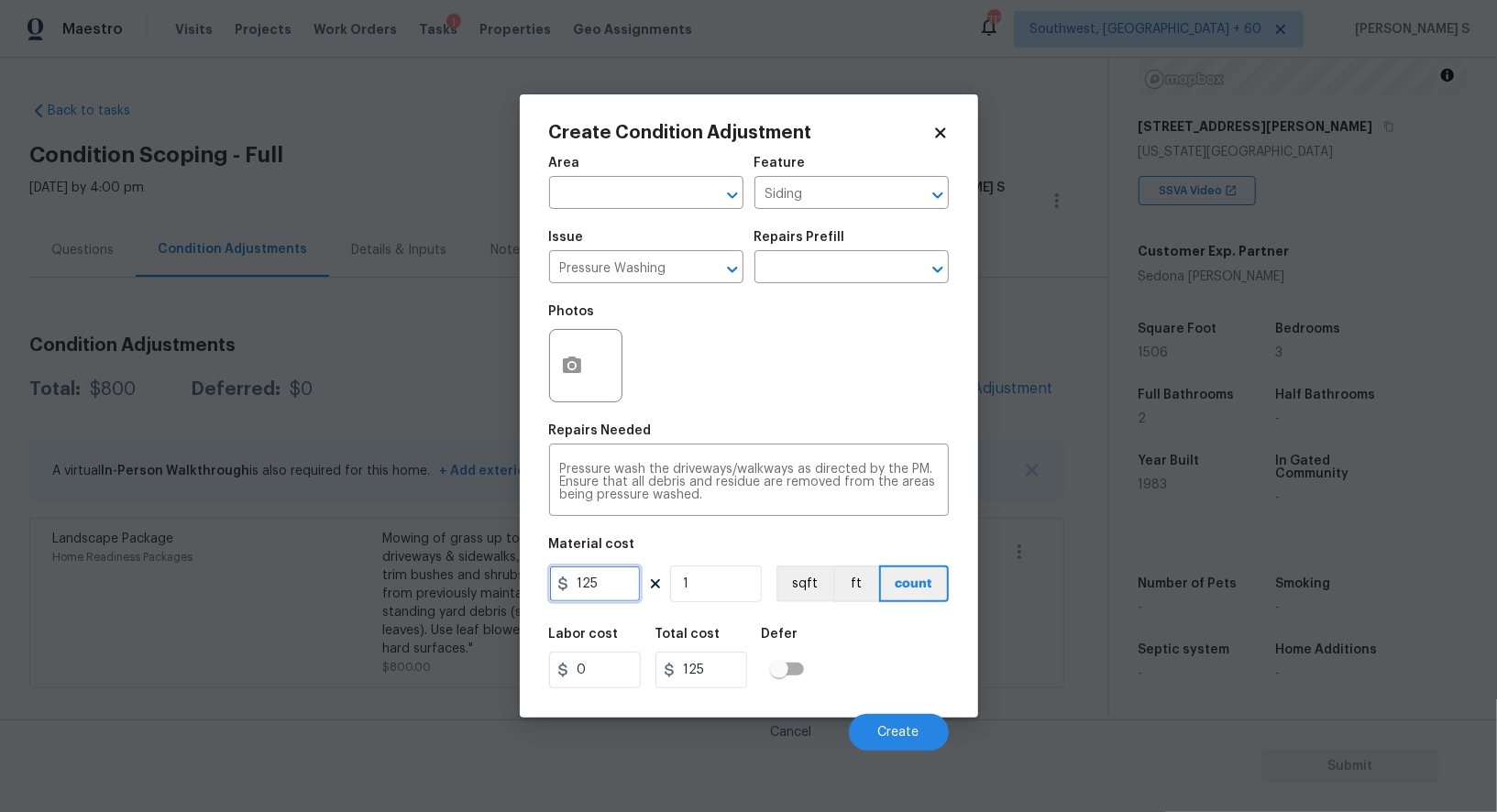
click at [614, 589] on input "125" at bounding box center [595, 584] width 92 height 37
type input "200"
click at [863, 729] on button "Create" at bounding box center [898, 732] width 100 height 37
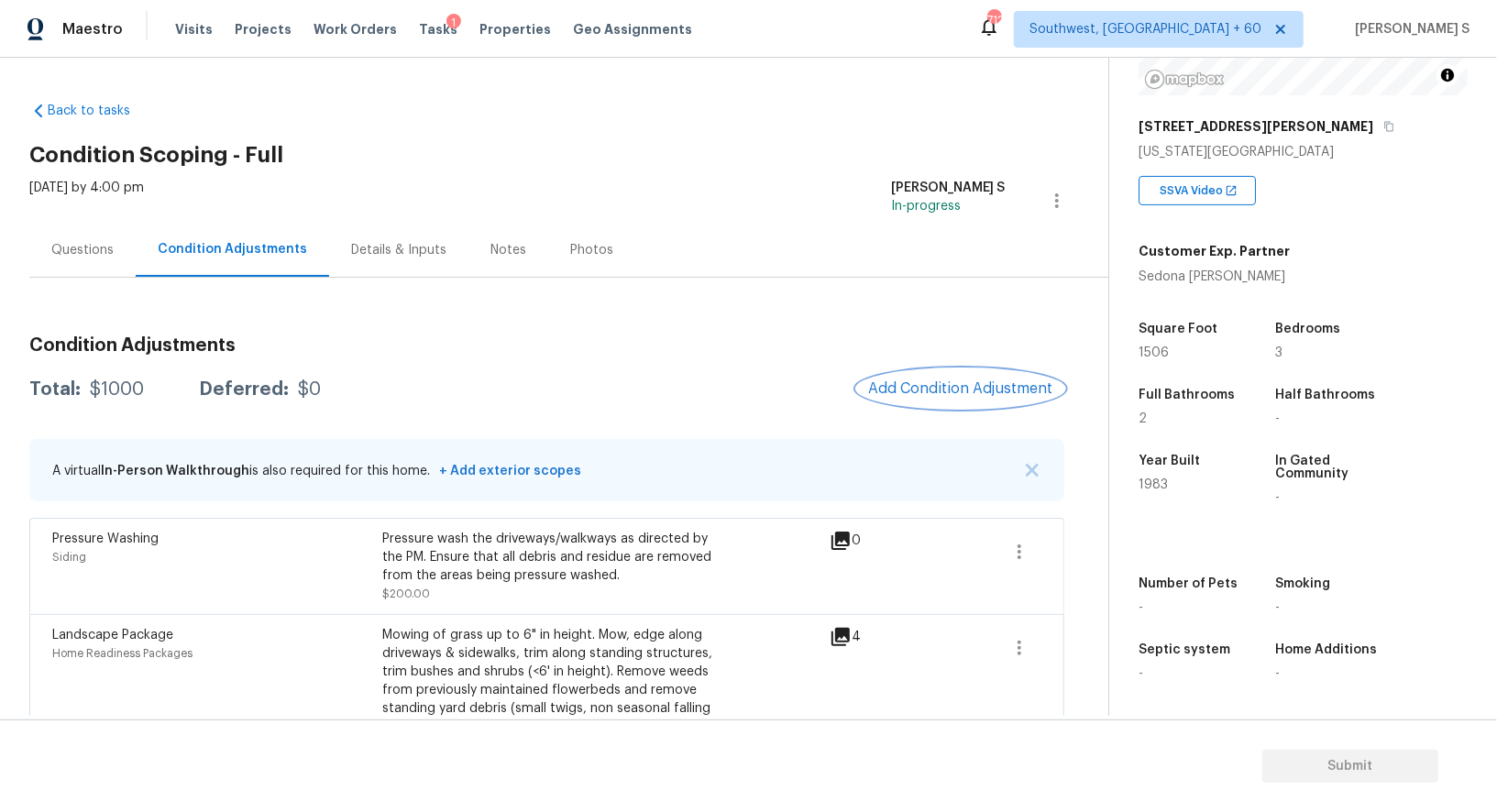
click at [985, 376] on button "Add Condition Adjustment" at bounding box center [961, 389] width 208 height 39
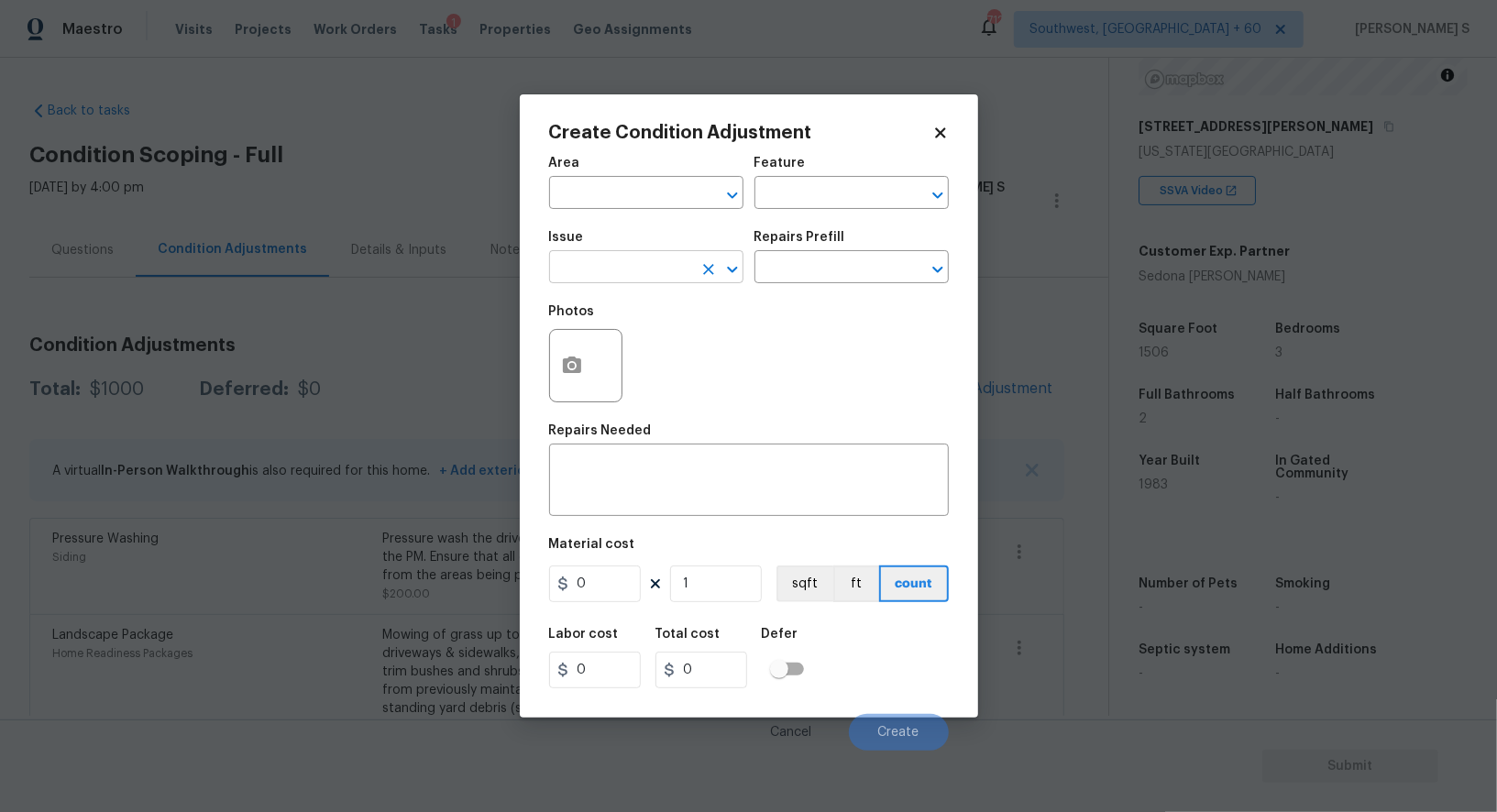
click at [640, 279] on input "text" at bounding box center [620, 269] width 143 height 28
type input "ACQ: Flooring"
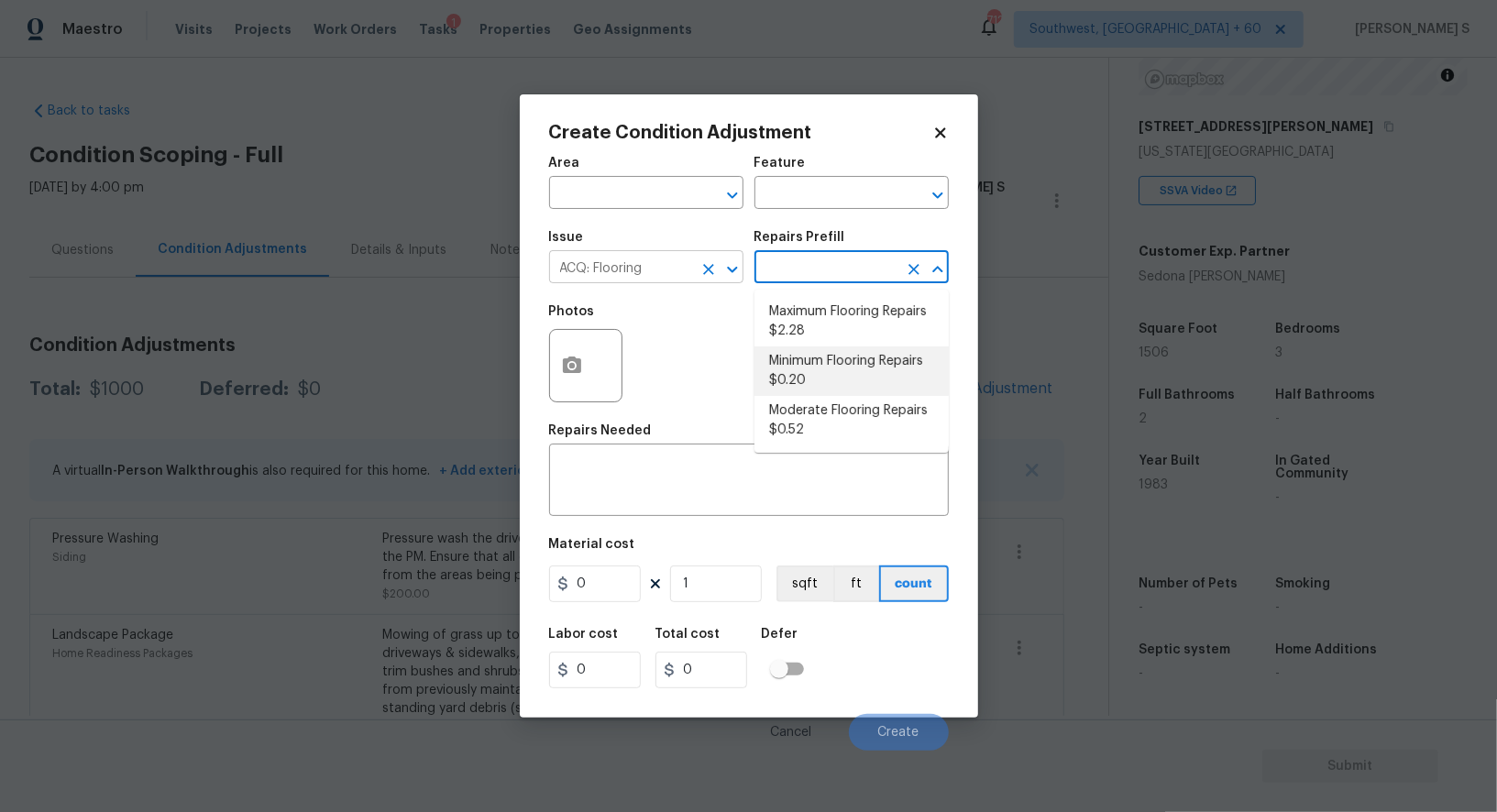
type input "Acquisition"
type textarea "Acquisition Scope: Minimum flooring repairs"
type input "0.2"
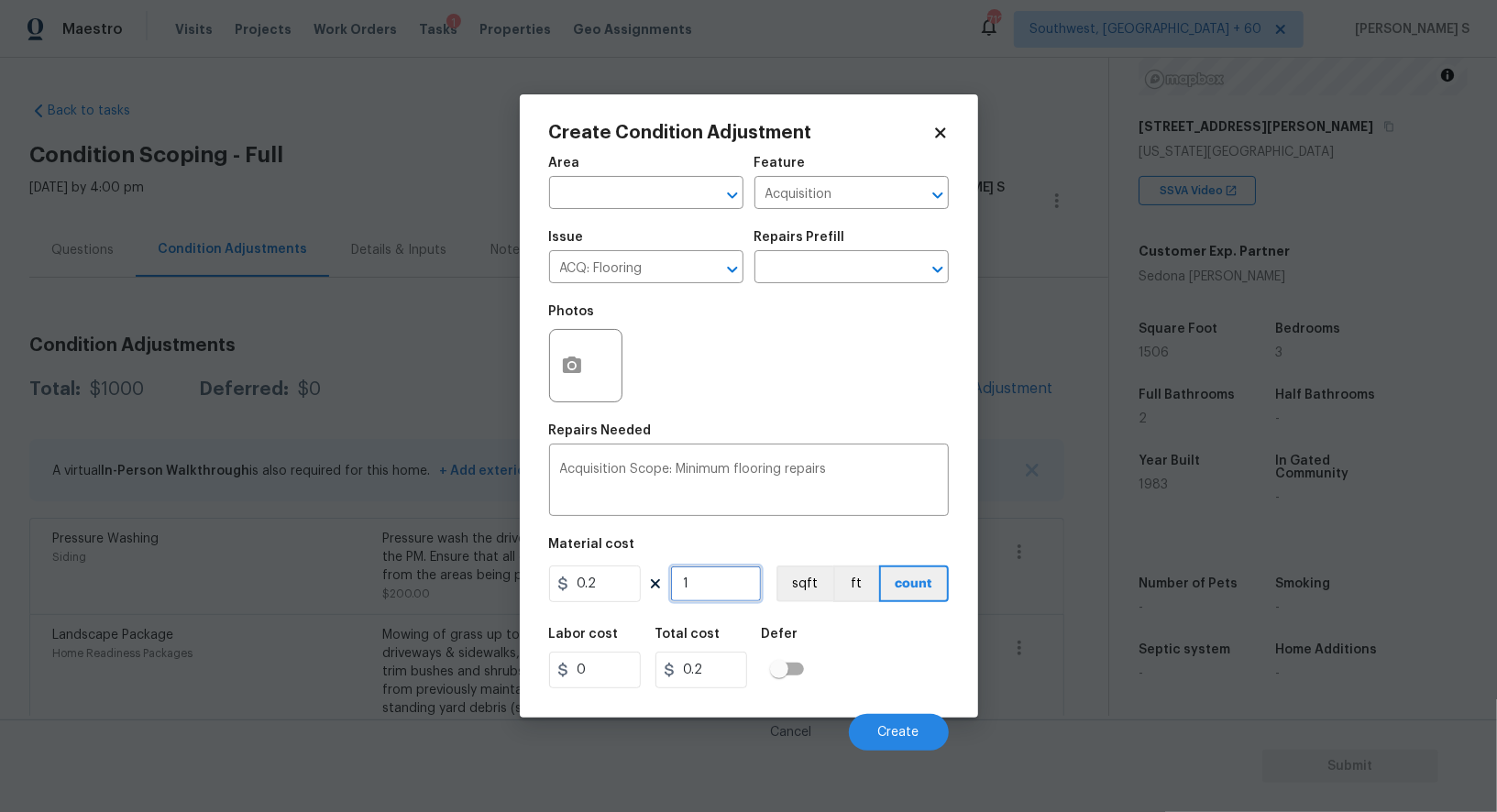
click at [729, 588] on input "1" at bounding box center [716, 584] width 92 height 37
type input "15"
type input "3"
type input "150"
type input "30"
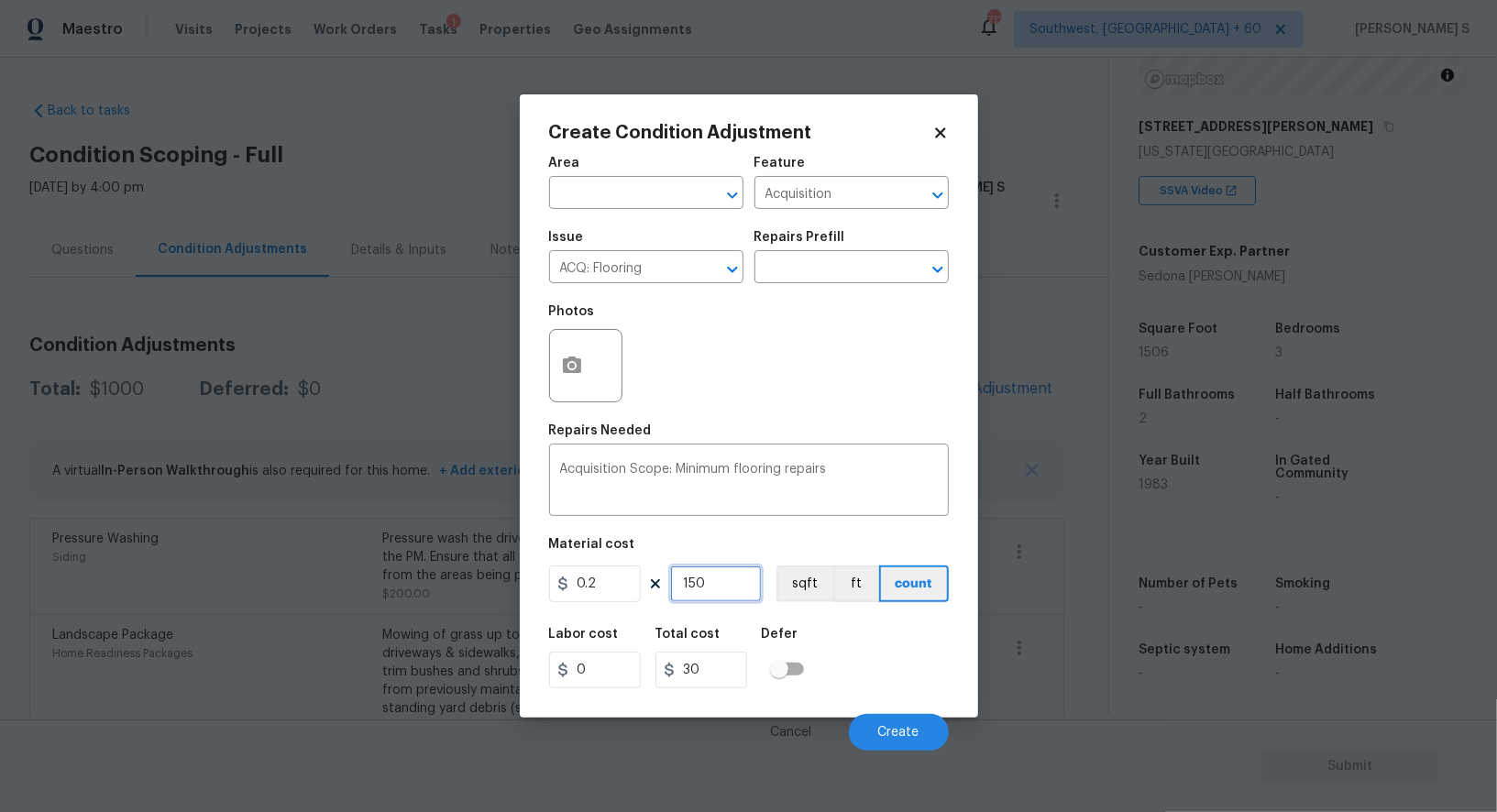
type input "1506"
type input "301.2"
type input "1506"
click at [789, 589] on button "sqft" at bounding box center [805, 584] width 57 height 37
click at [844, 647] on div "Labor cost 0 Total cost 301.2 Defer" at bounding box center [749, 658] width 400 height 82
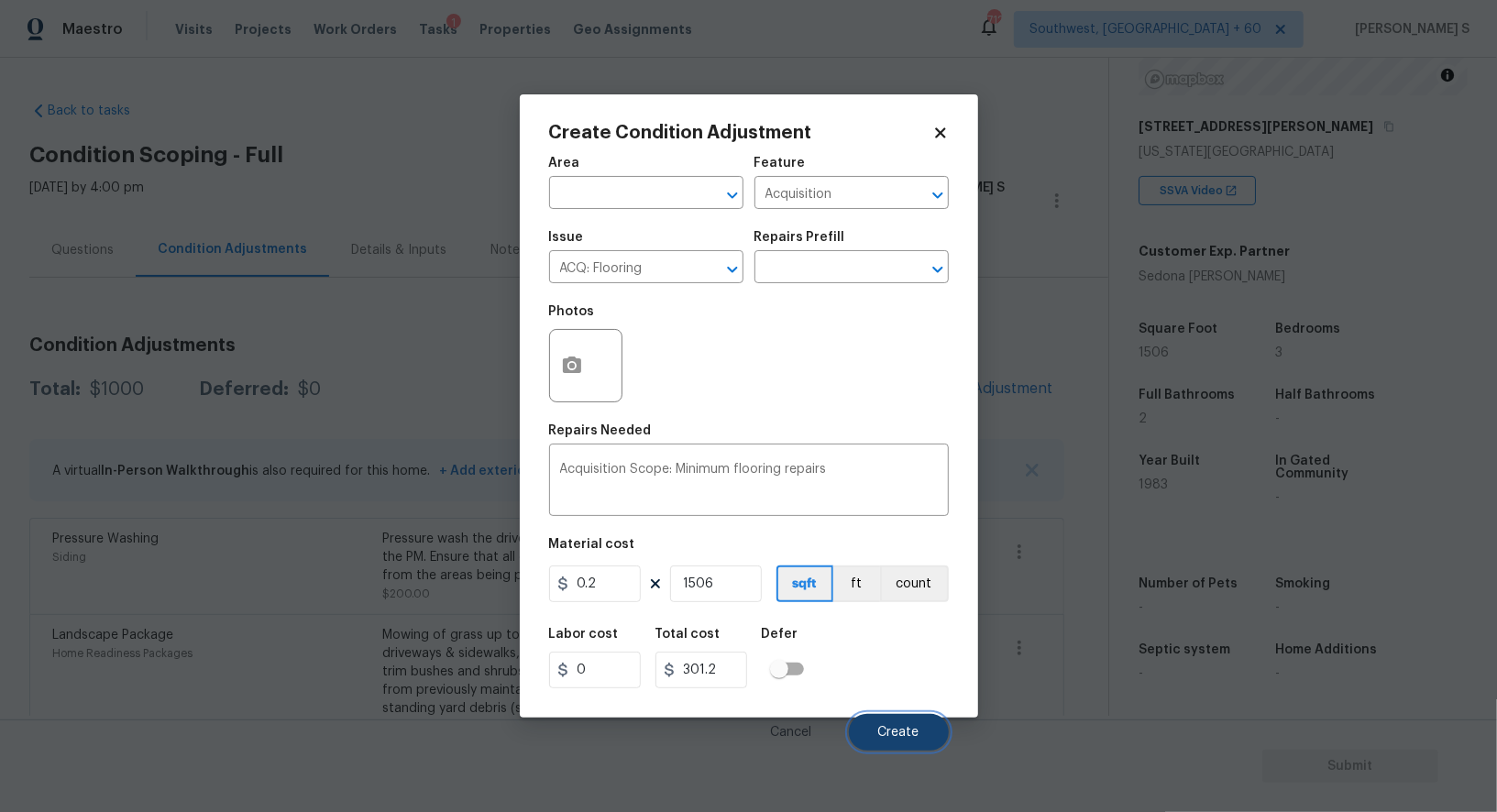
click at [892, 722] on button "Create" at bounding box center [898, 732] width 100 height 37
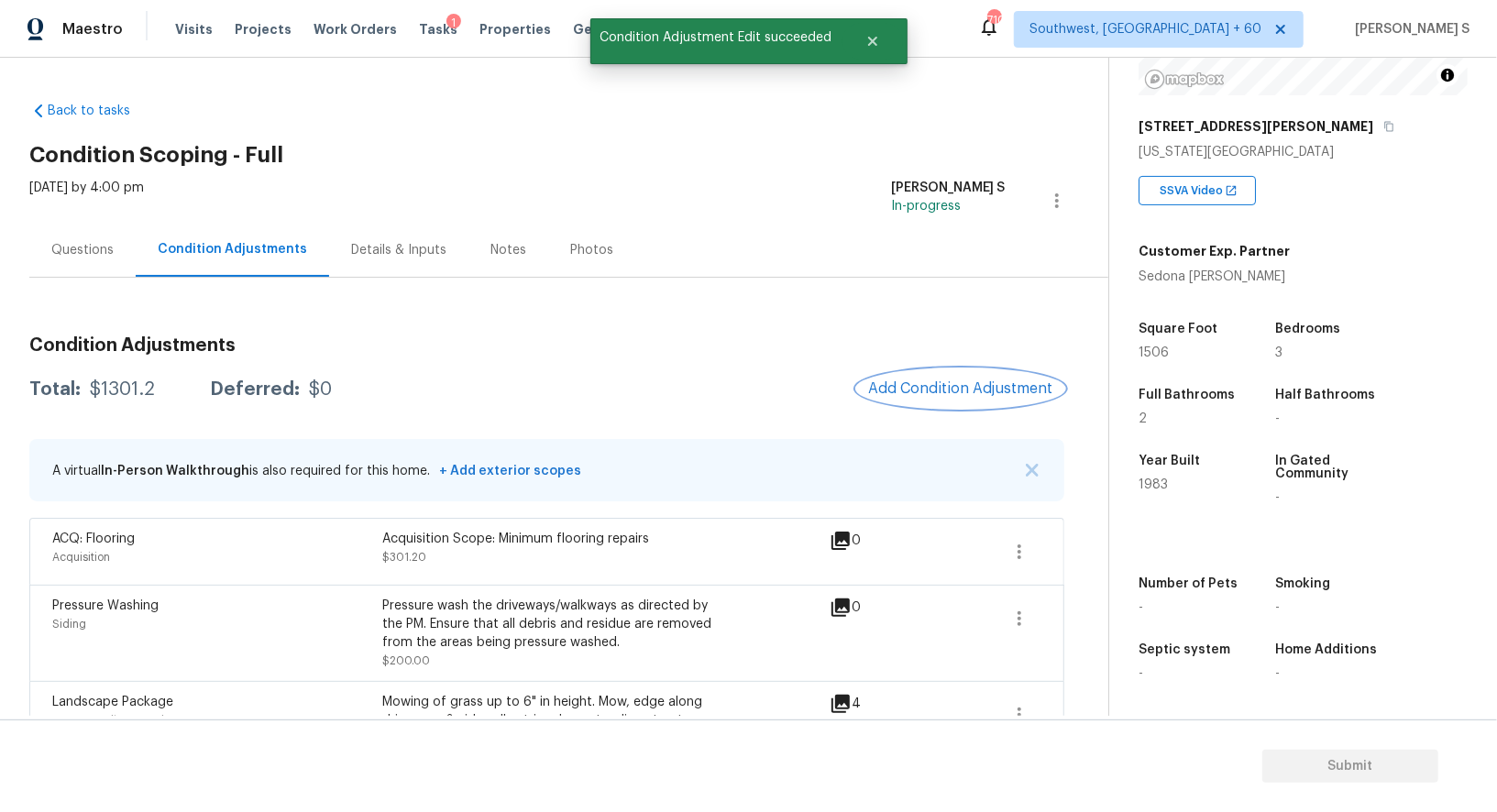
click at [931, 388] on span "Add Condition Adjustment" at bounding box center [960, 388] width 185 height 16
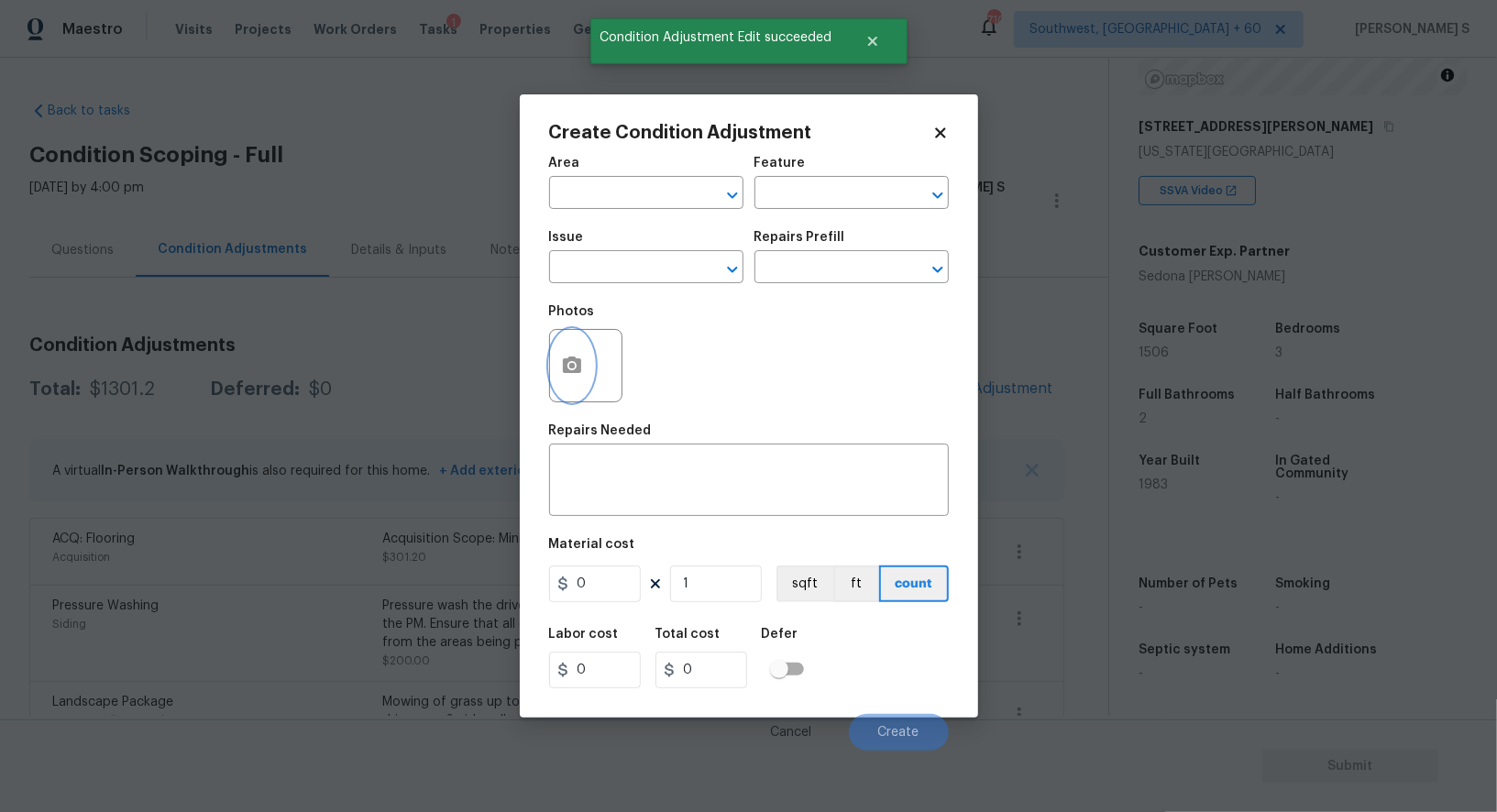
click at [576, 381] on button "button" at bounding box center [571, 366] width 44 height 72
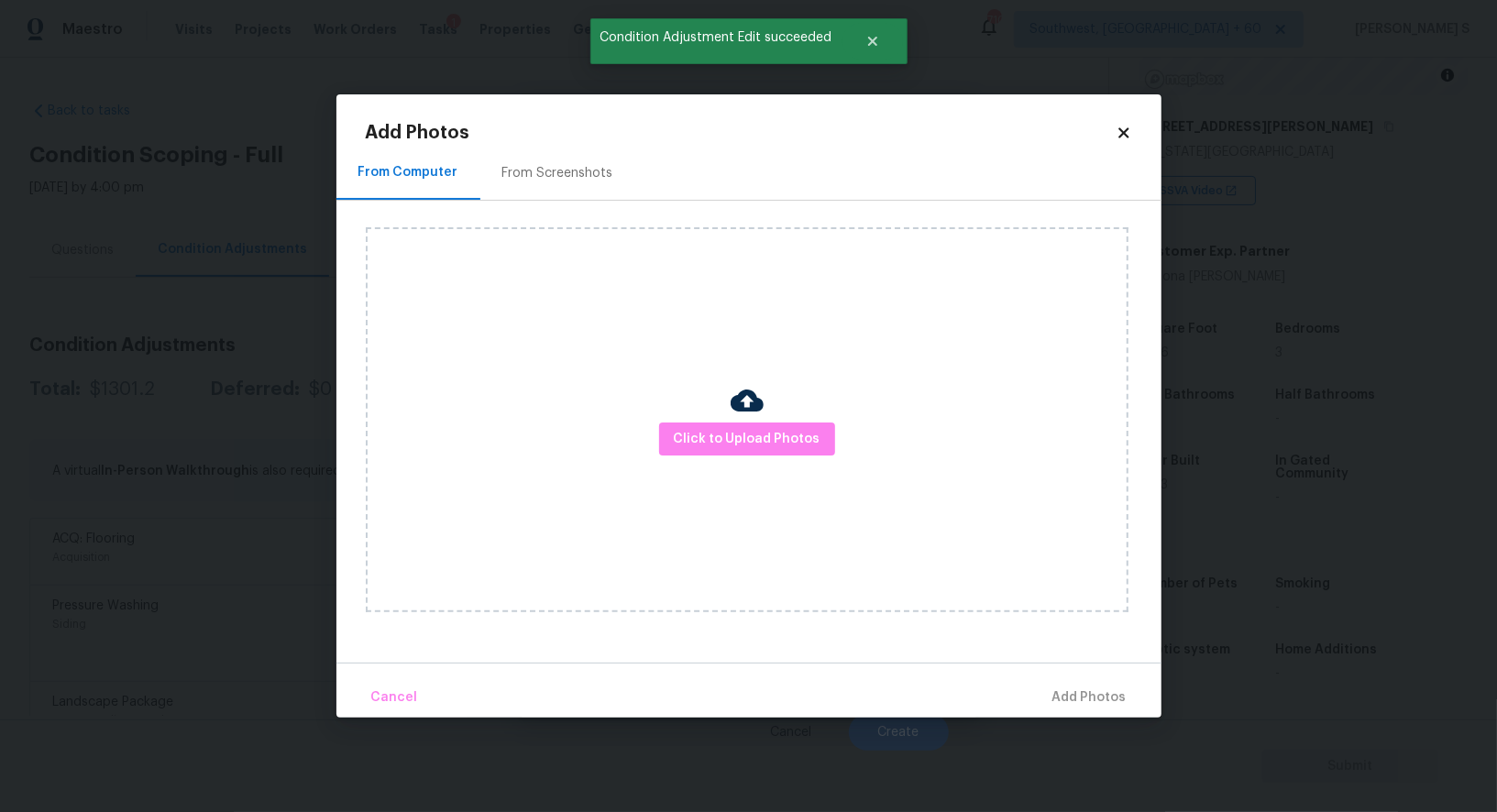
click at [574, 168] on div "From Screenshots" at bounding box center [558, 173] width 111 height 18
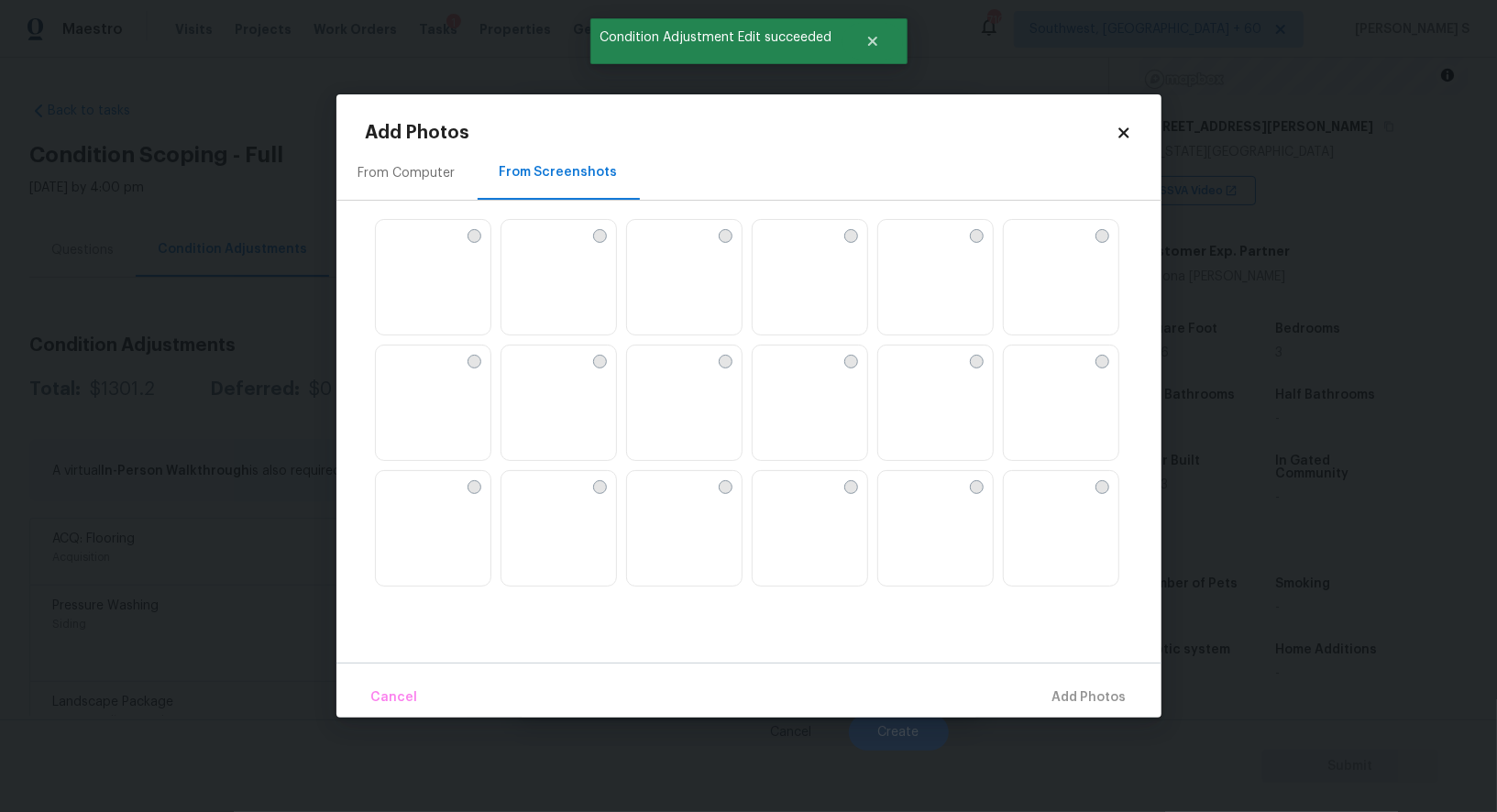
click at [782, 249] on img at bounding box center [767, 235] width 29 height 29
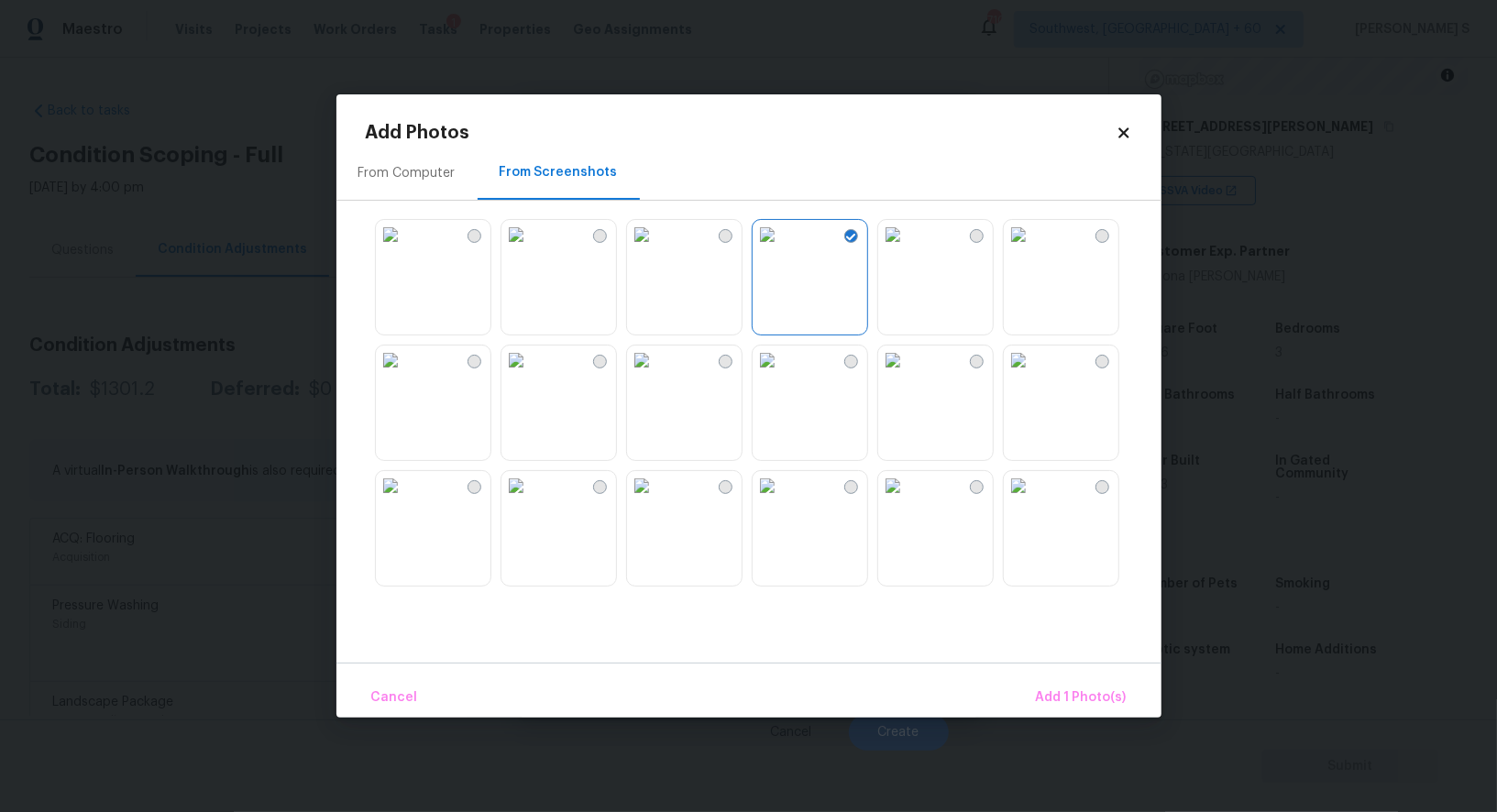
click at [782, 249] on img at bounding box center [767, 235] width 29 height 29
click at [782, 375] on img at bounding box center [767, 360] width 29 height 29
drag, startPoint x: 978, startPoint y: 385, endPoint x: 1043, endPoint y: 385, distance: 65.0
click at [908, 375] on img at bounding box center [893, 360] width 29 height 29
click at [1033, 375] on img at bounding box center [1019, 360] width 29 height 29
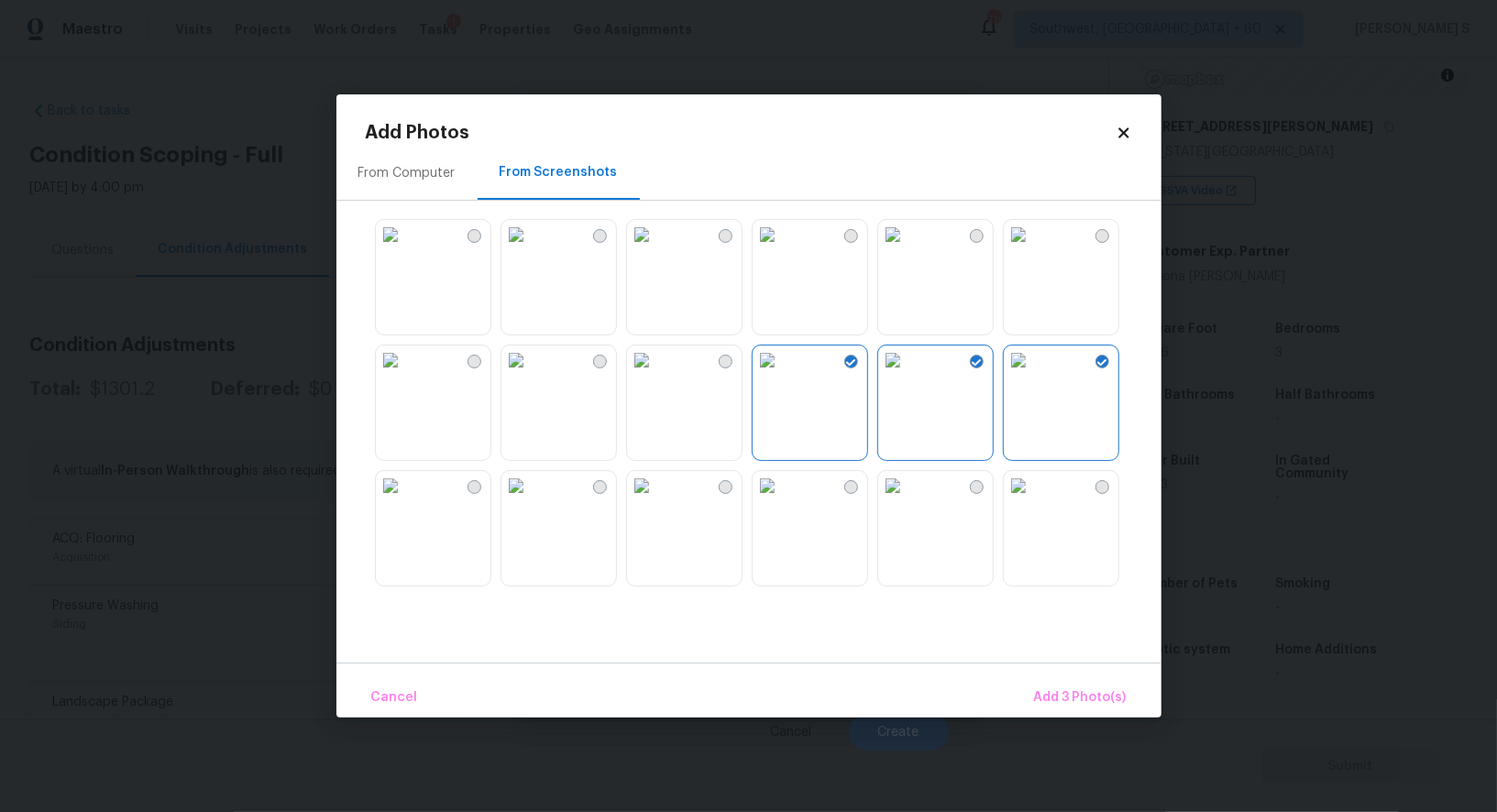
click at [889, 501] on img at bounding box center [893, 486] width 29 height 29
click at [770, 501] on img at bounding box center [767, 486] width 29 height 29
click at [657, 501] on img at bounding box center [641, 486] width 29 height 29
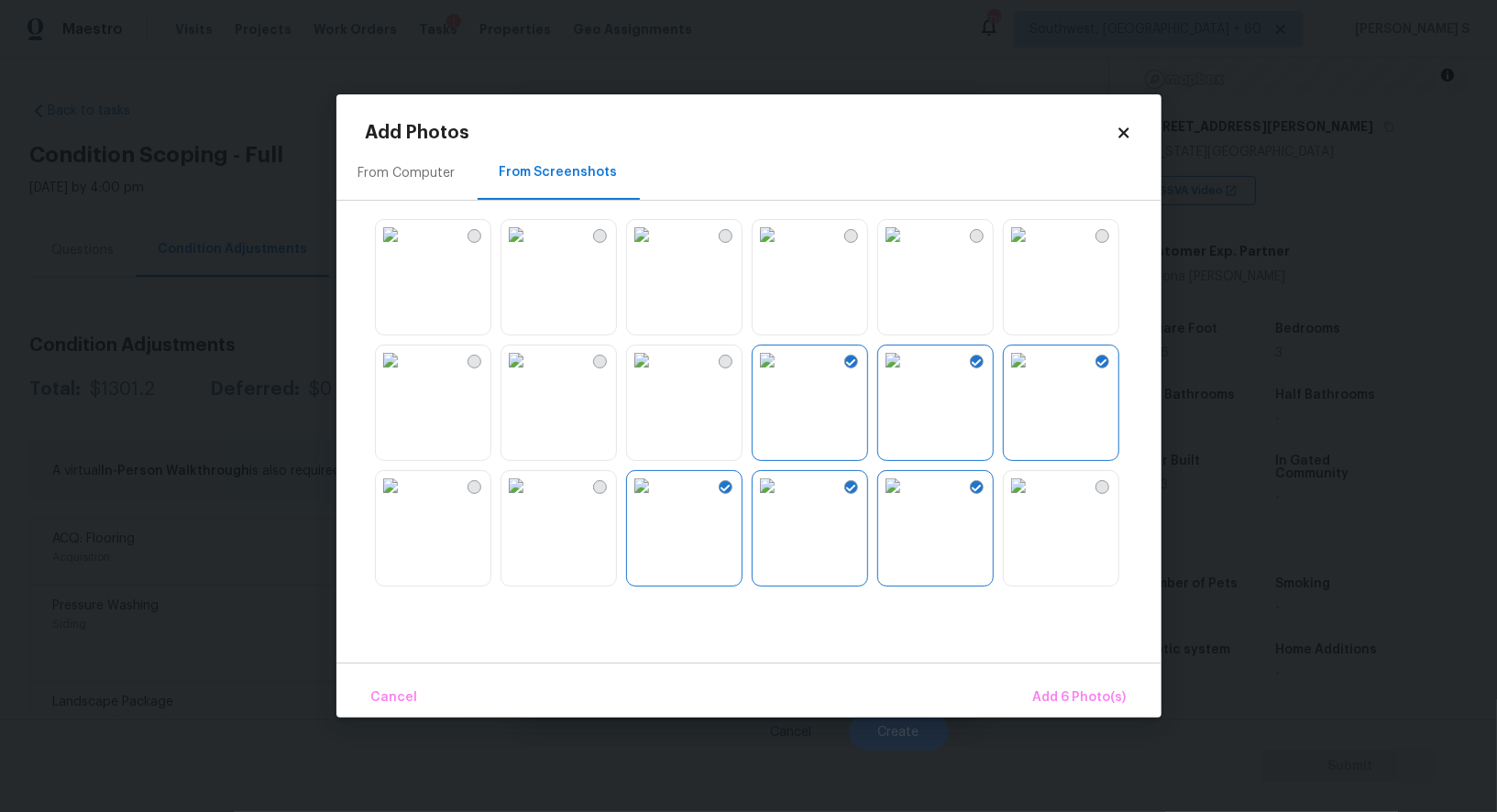
click at [531, 501] on img at bounding box center [516, 486] width 29 height 29
click at [1119, 705] on span "Add 7 Photo(s)" at bounding box center [1080, 698] width 93 height 23
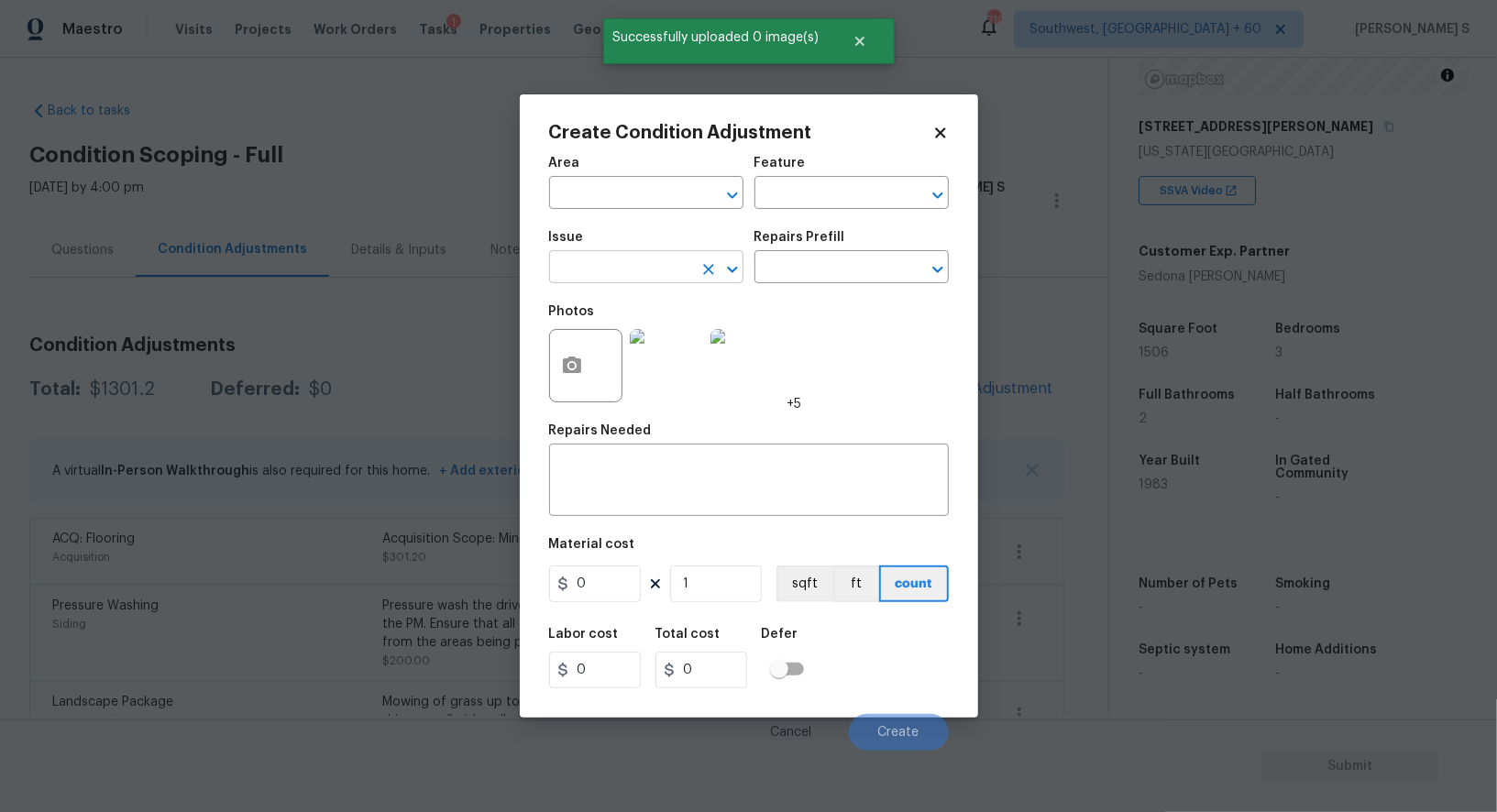
click at [627, 276] on input "text" at bounding box center [620, 269] width 143 height 28
type input "Interior Paint"
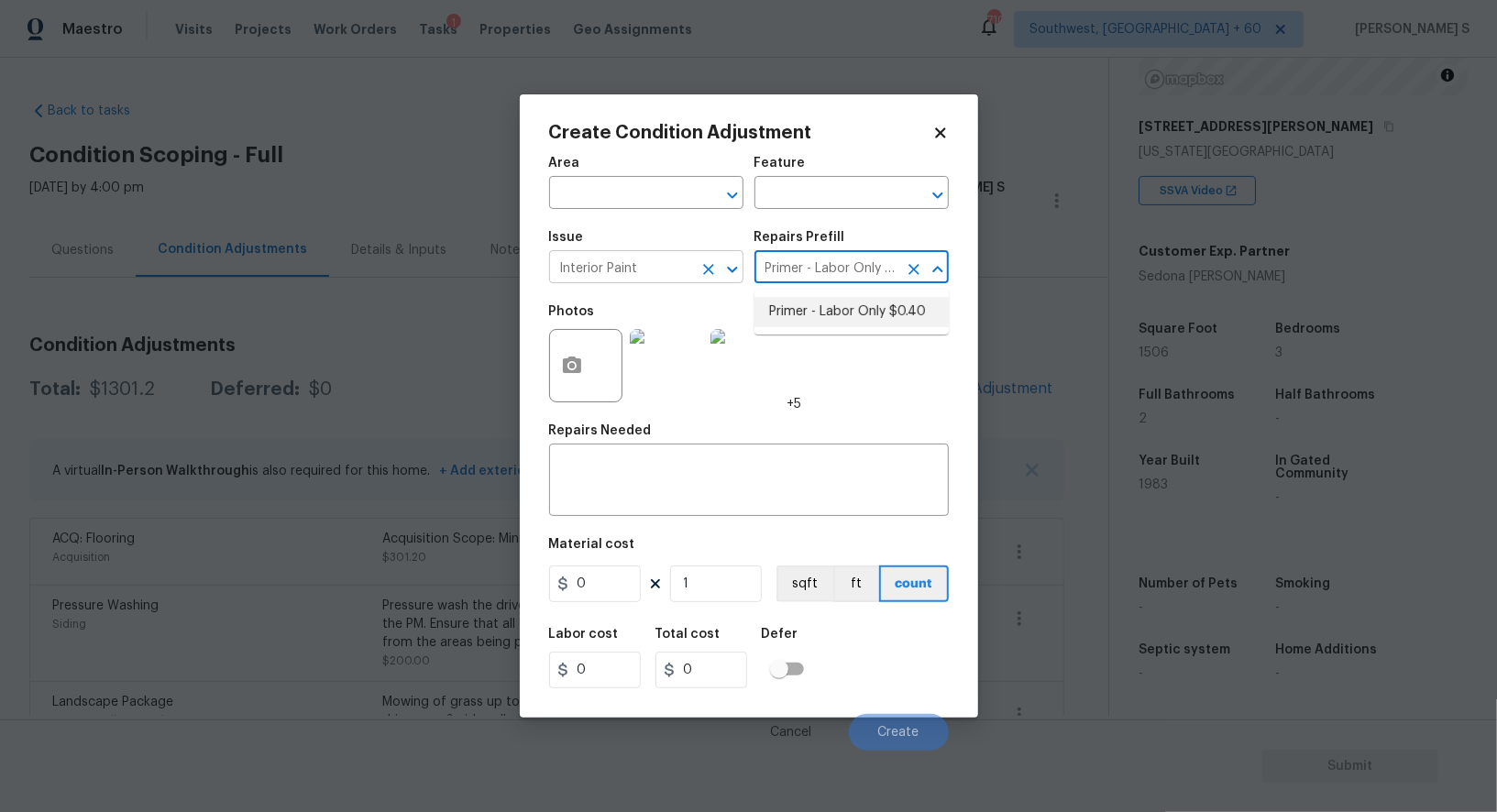
type input "Primer - Labor Only $0.40]"
type input "Overall Paint"
type textarea "Interior primer - PRIMER PROVIDED BY OPENDOOR - All nails, screws, drywall anch…"
type input "0.4"
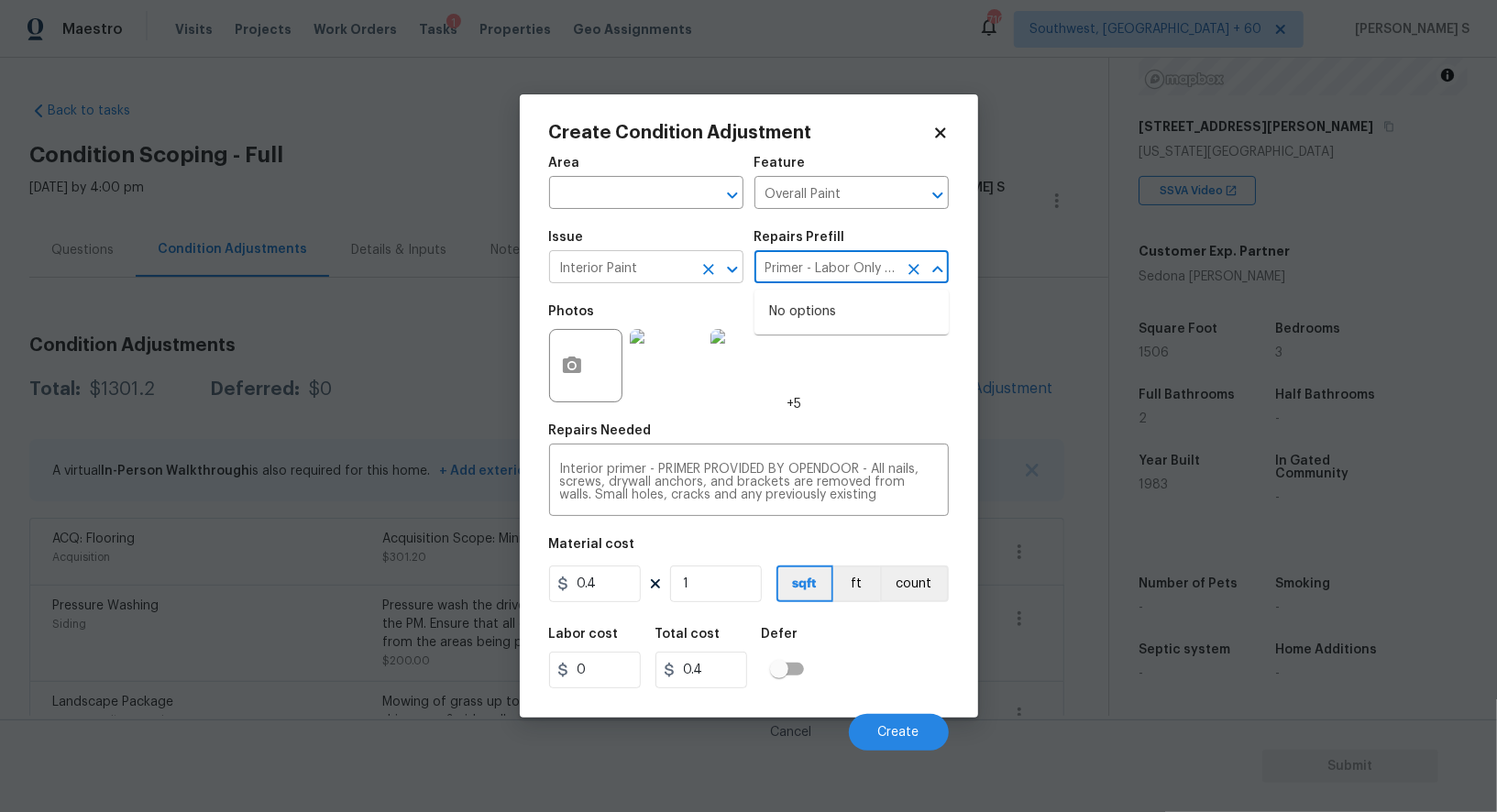
scroll to position [0, 27]
type input "Primer - Labor Only $0.40]"
click at [699, 590] on input "1" at bounding box center [716, 584] width 92 height 37
paste input "506"
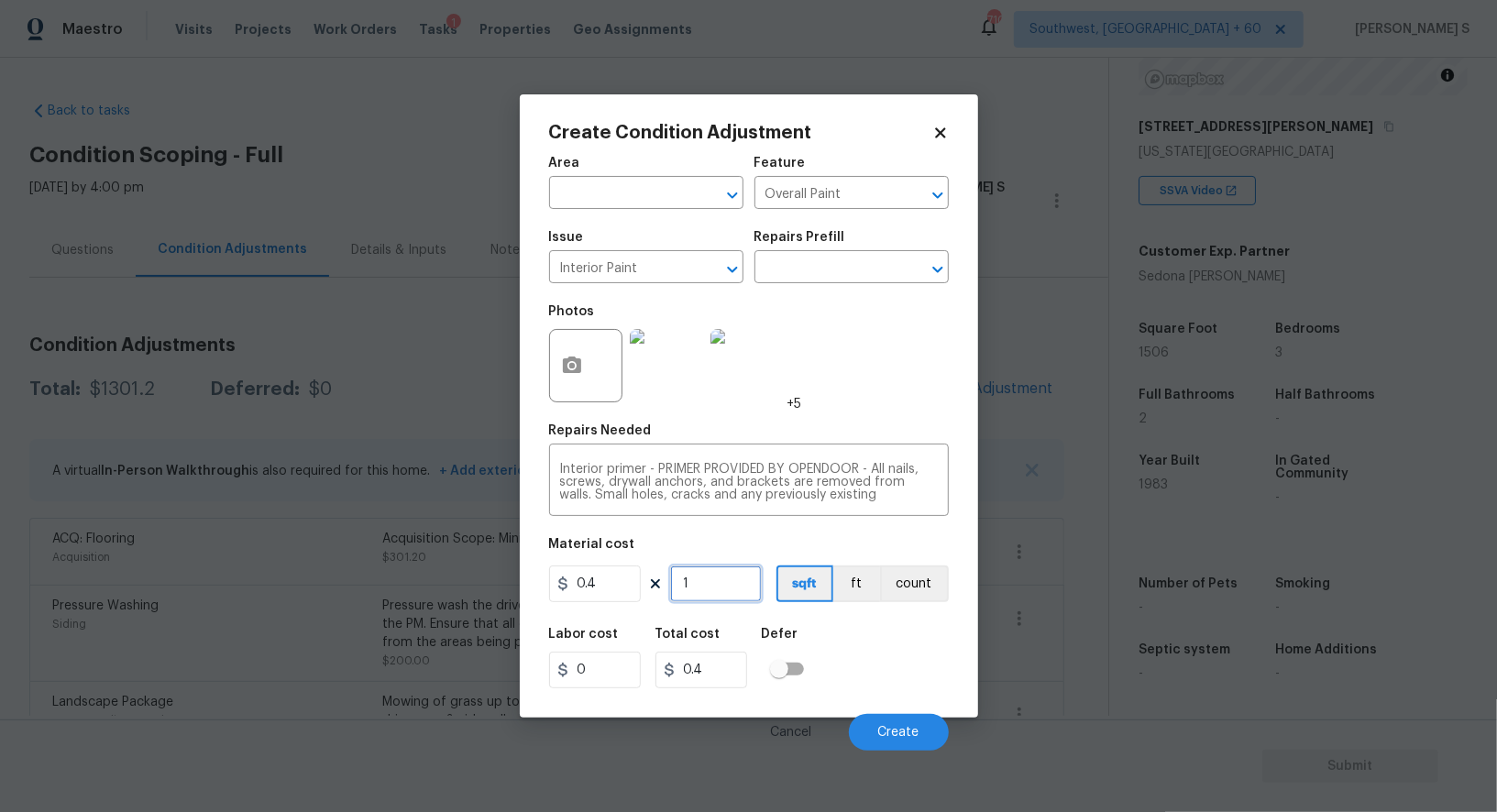
type input "1506"
type input "602.4"
type input "1506"
click at [788, 601] on button "sqft" at bounding box center [805, 584] width 57 height 37
click at [829, 667] on div "Labor cost 0 Total cost 602.4 Defer" at bounding box center [749, 658] width 400 height 82
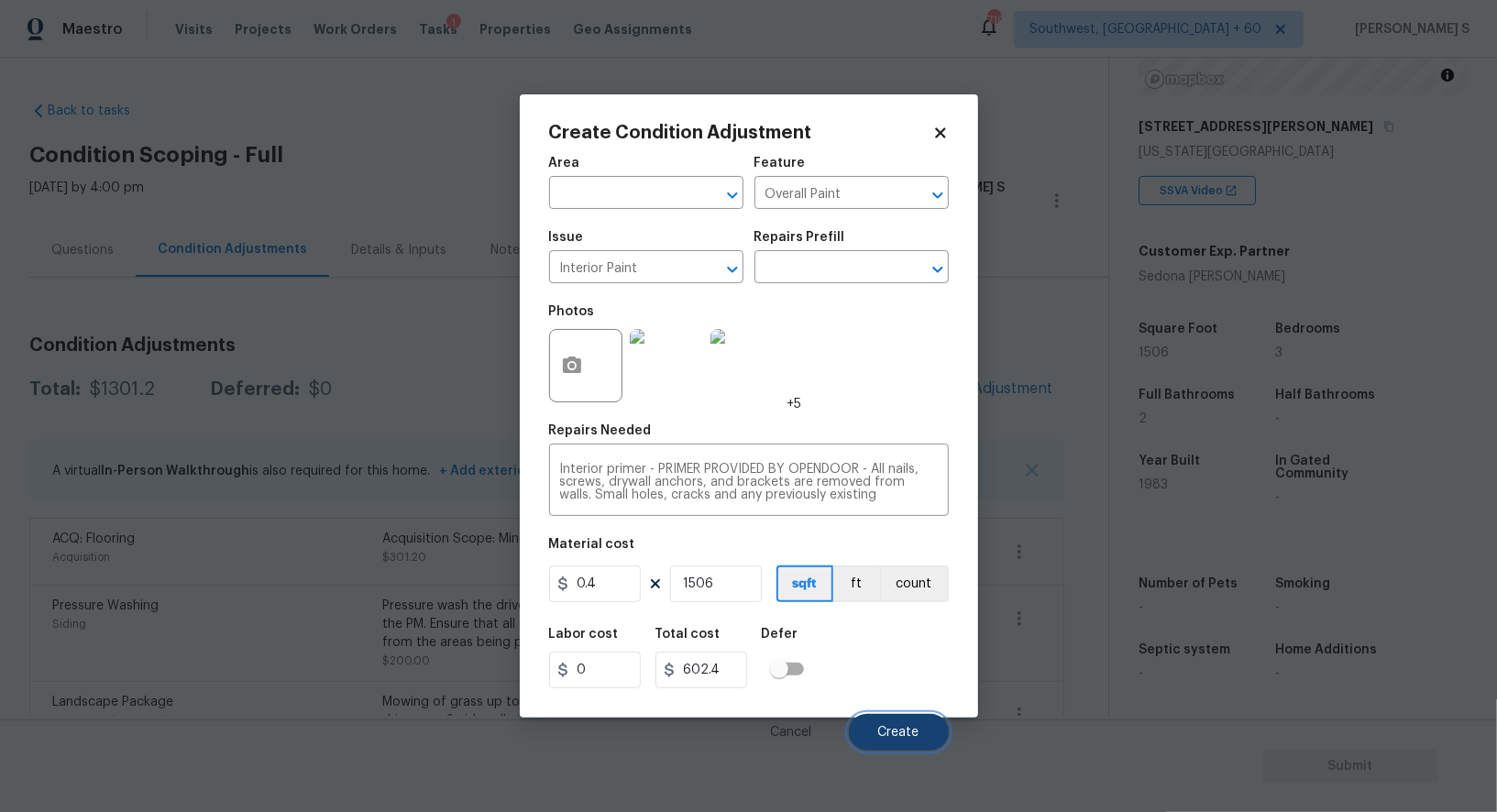
click at [892, 731] on span "Create" at bounding box center [898, 733] width 42 height 14
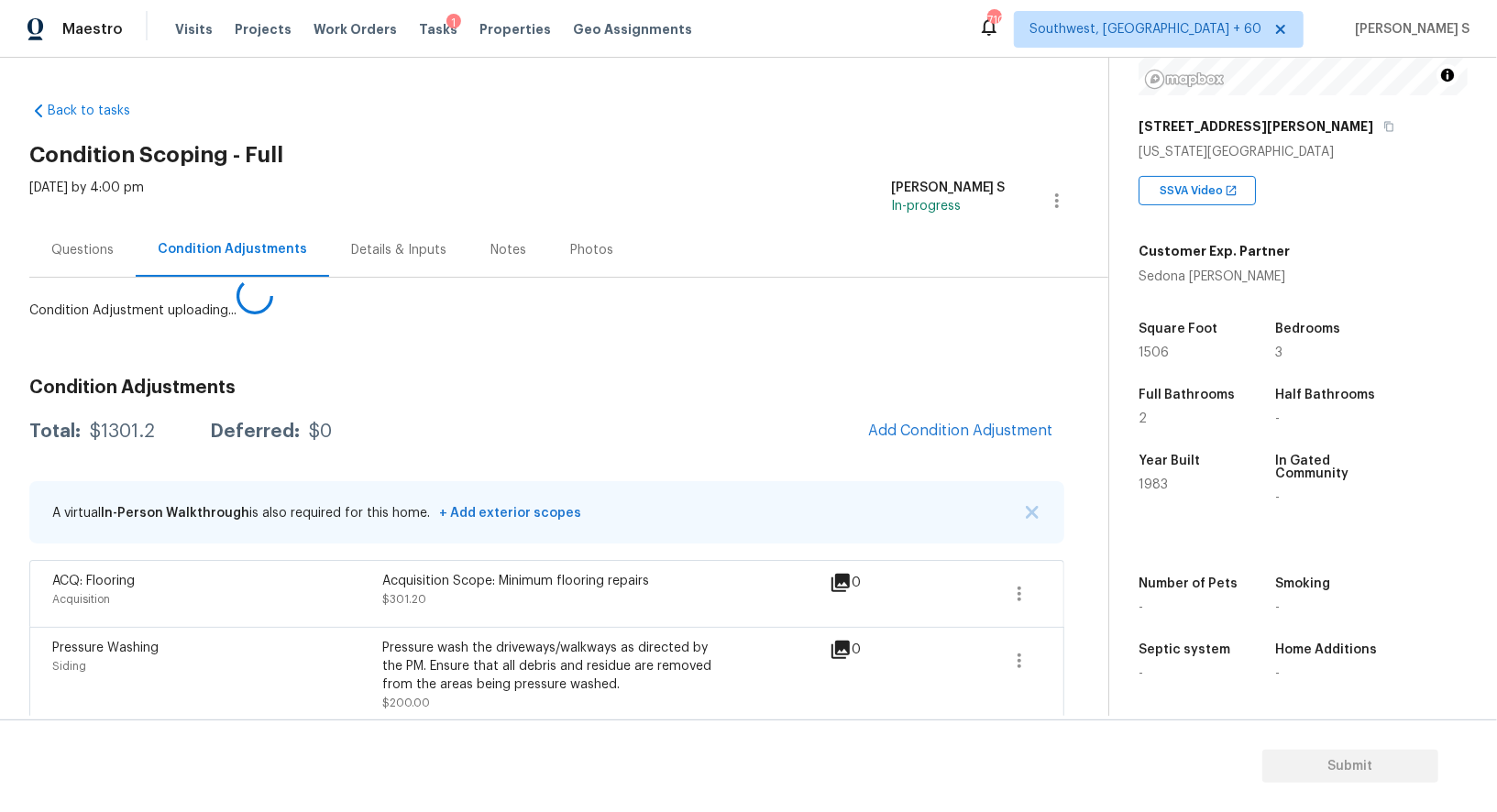
drag, startPoint x: 188, startPoint y: 630, endPoint x: 575, endPoint y: 680, distance: 390.2
click at [188, 629] on body "Maestro Visits Projects Work Orders Tasks 1 Properties Geo Assignments [GEOGRAP…" at bounding box center [748, 406] width 1497 height 812
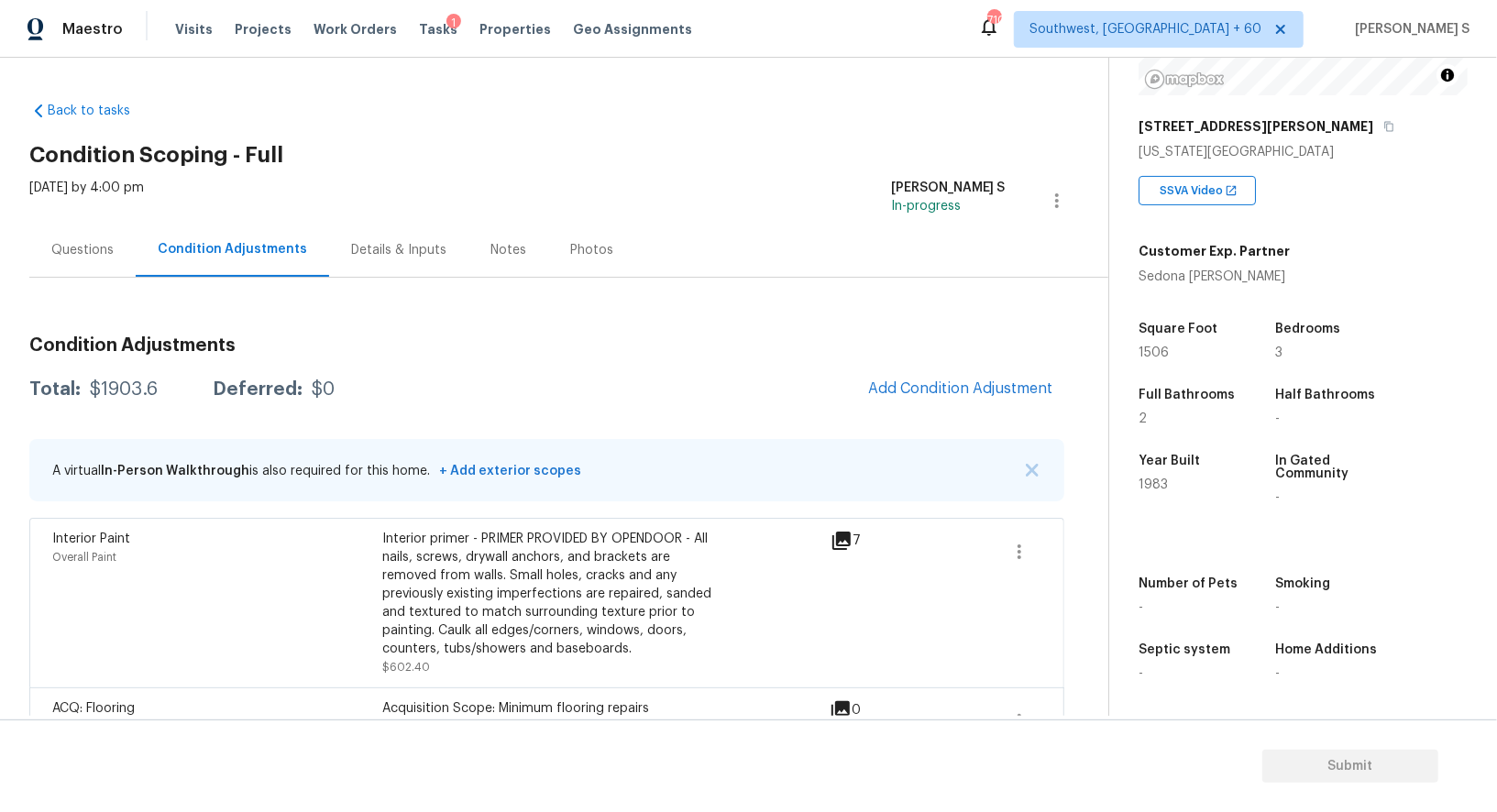
click at [85, 232] on div "Questions" at bounding box center [82, 250] width 107 height 54
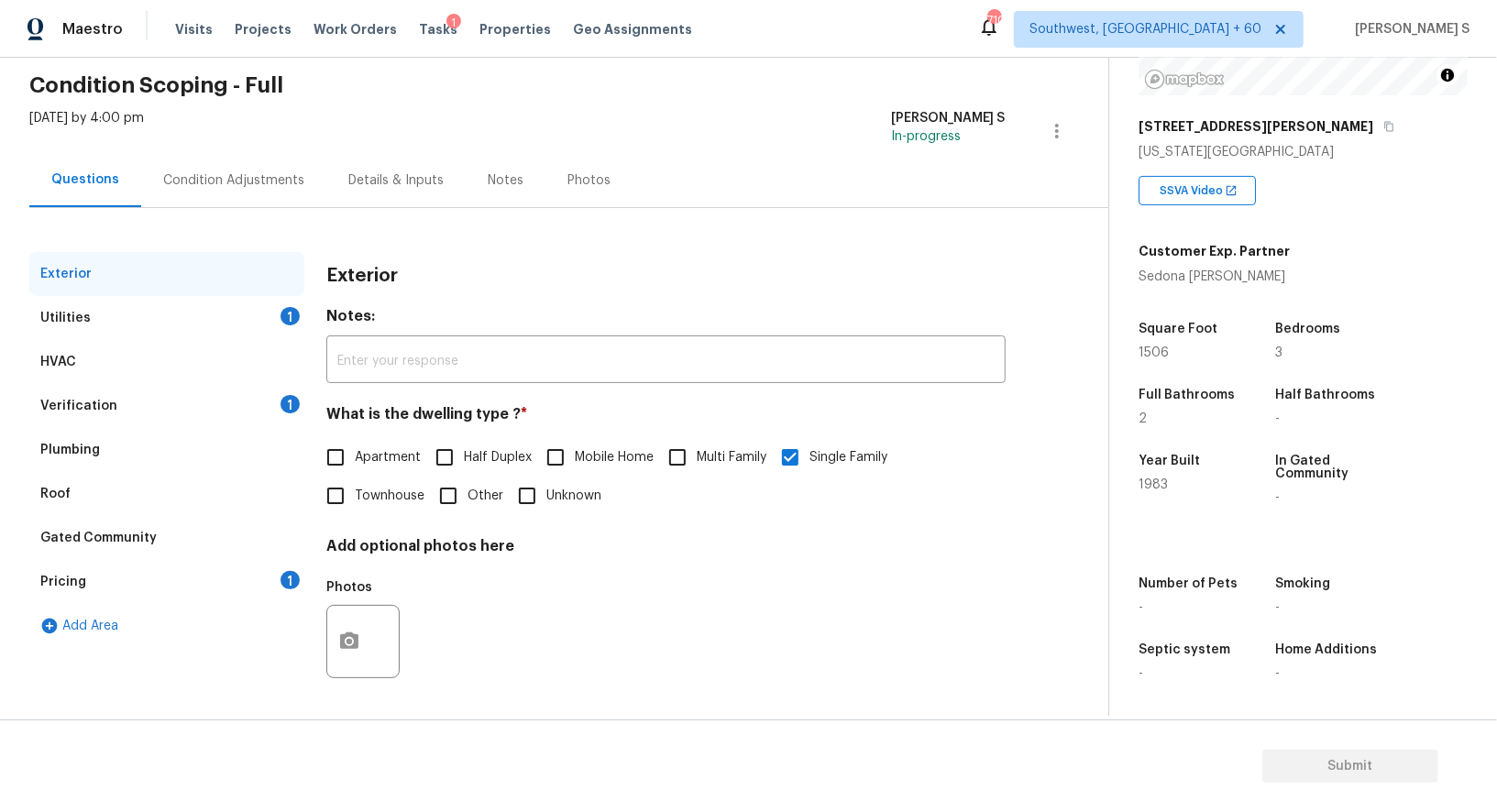
click at [64, 557] on div "Gated Community" at bounding box center [167, 537] width 276 height 44
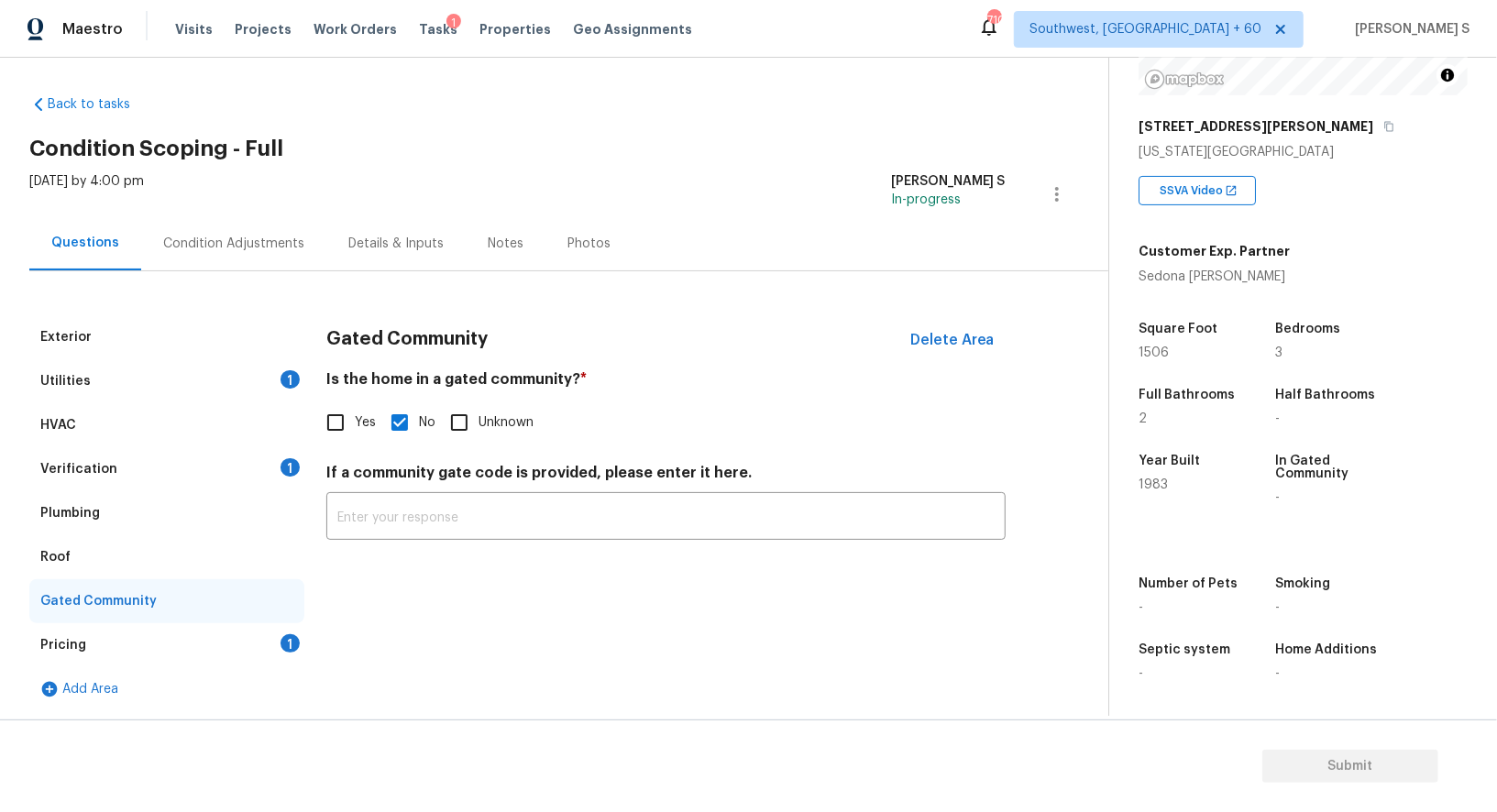
click at [190, 650] on div "Pricing 1" at bounding box center [167, 645] width 276 height 44
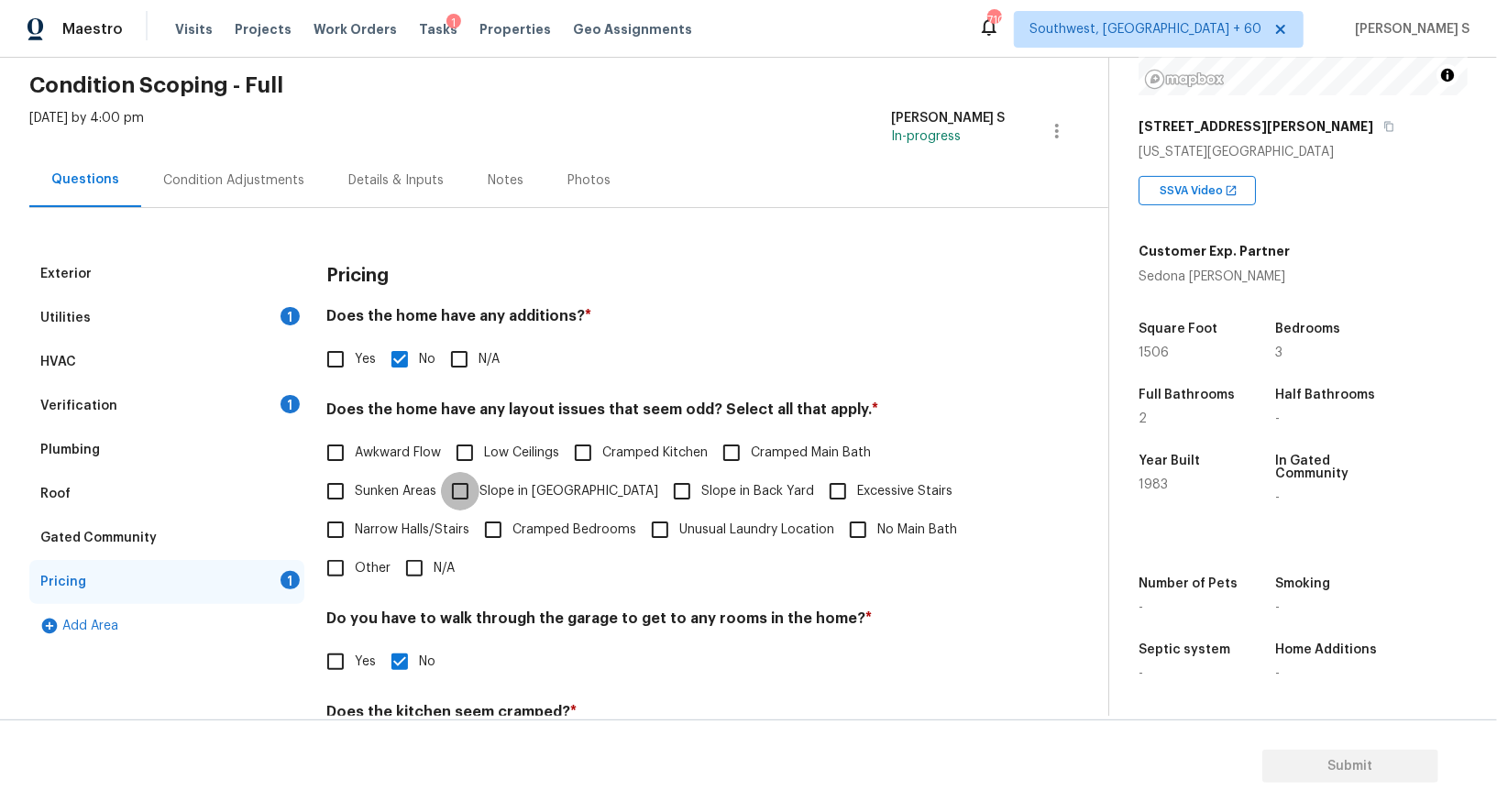
click at [453, 482] on input "Slope in [GEOGRAPHIC_DATA]" at bounding box center [461, 492] width 39 height 39
checkbox input "true"
click at [152, 193] on div "Condition Adjustments" at bounding box center [234, 180] width 185 height 54
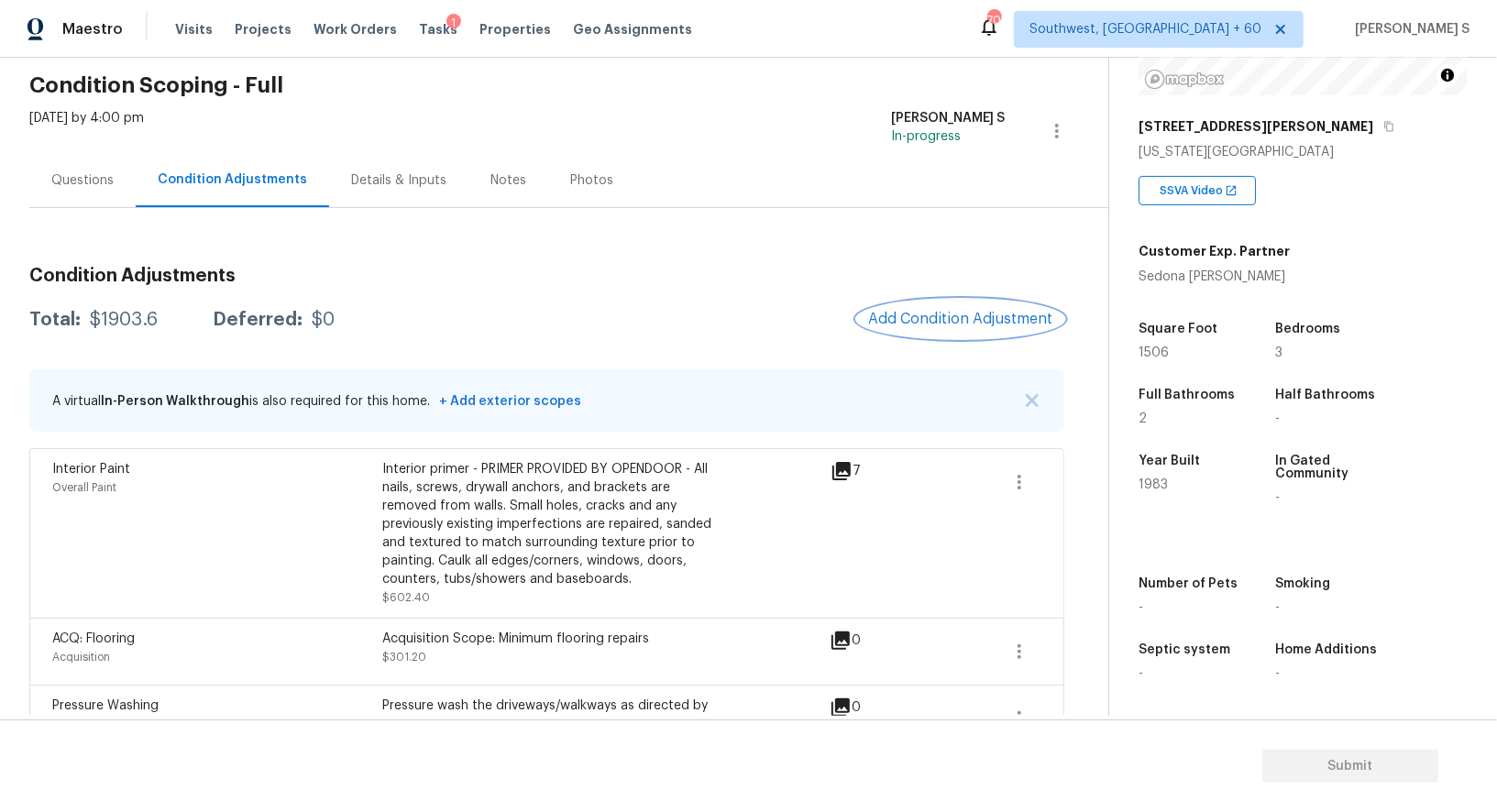
click at [1008, 315] on span "Add Condition Adjustment" at bounding box center [960, 318] width 185 height 16
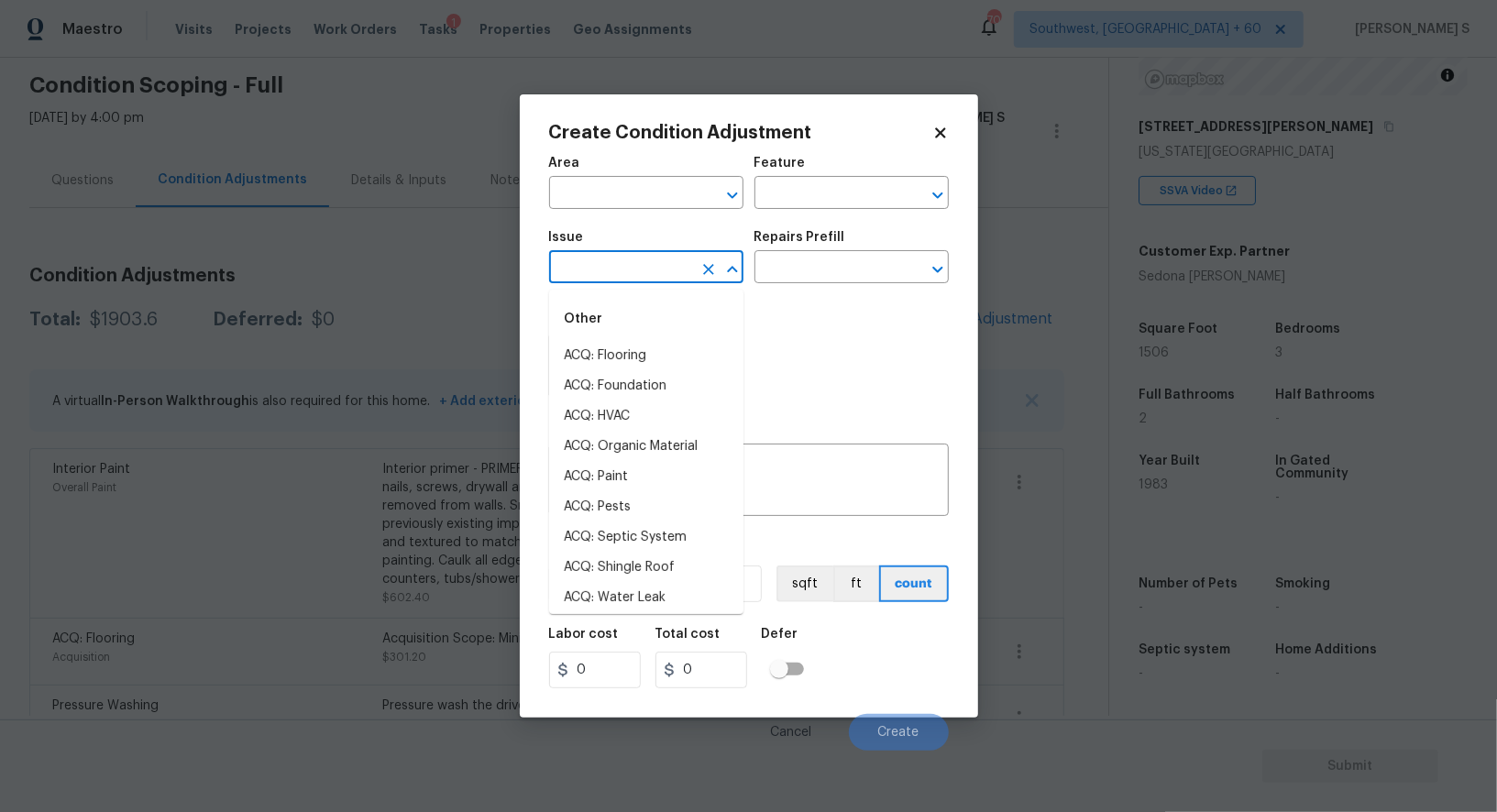
click at [644, 279] on input "text" at bounding box center [620, 269] width 143 height 28
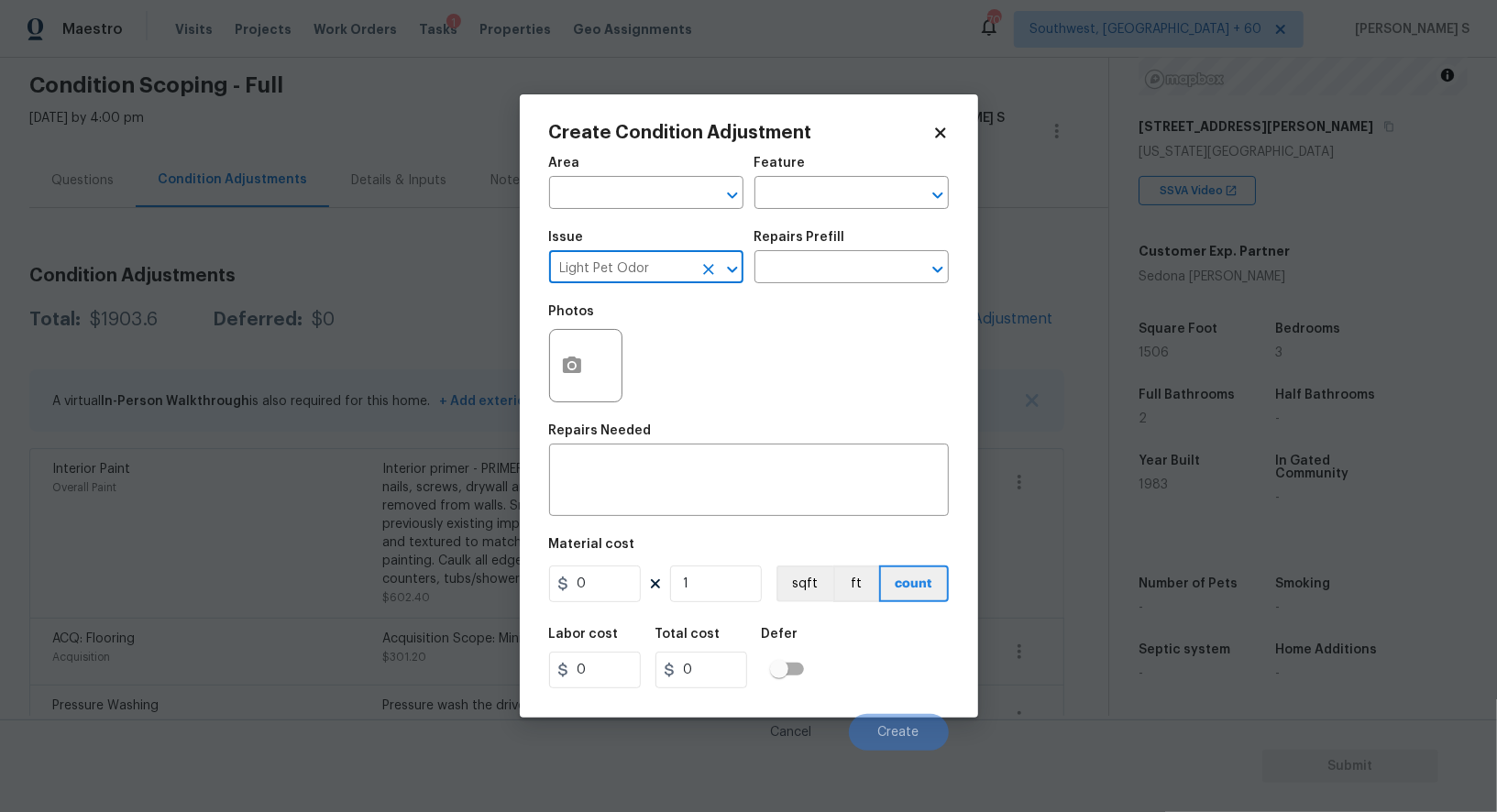
type input "Light Pet Odor"
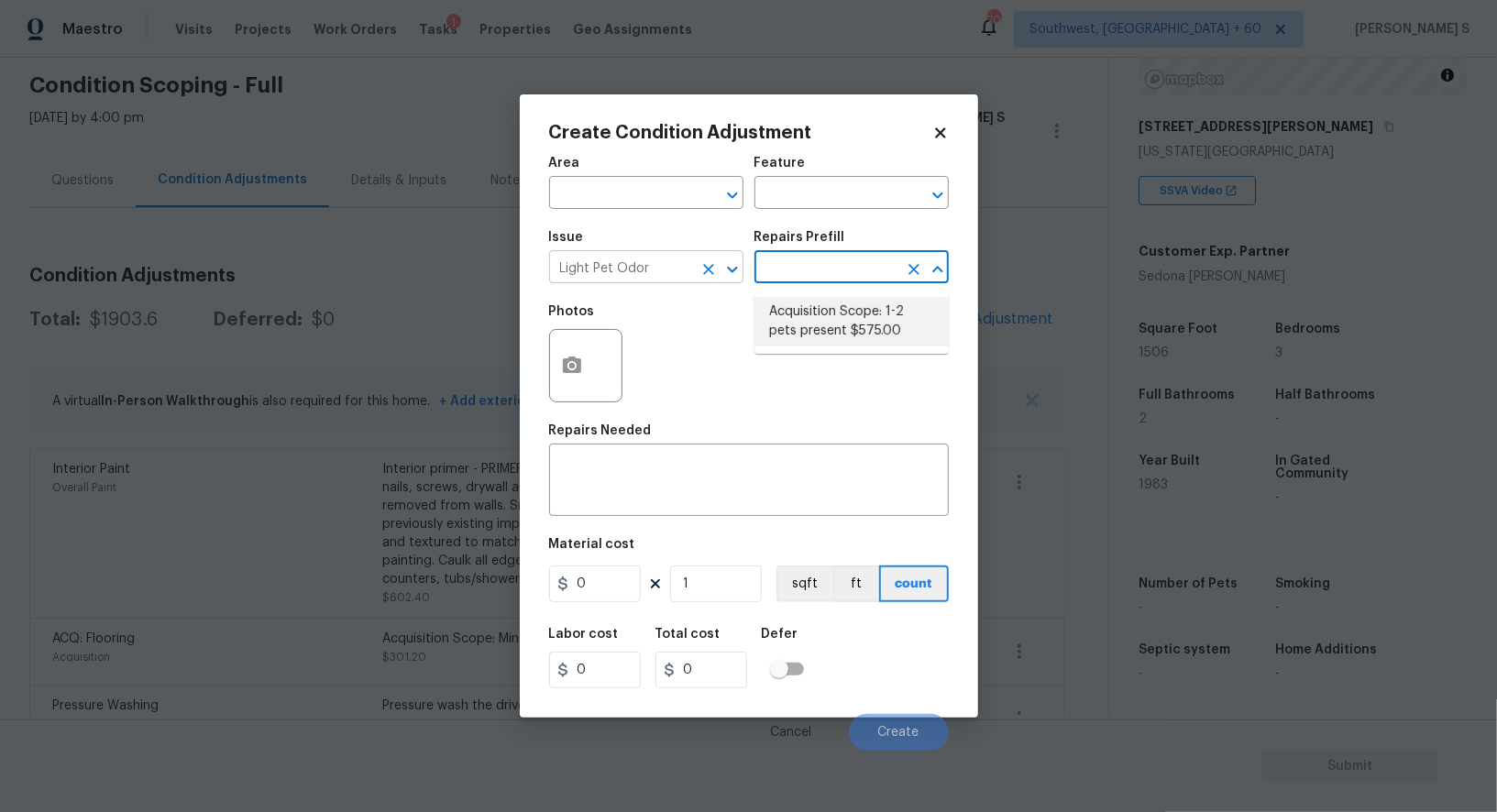
type textarea "Acquisition Scope: 1-2 pets present"
type input "575"
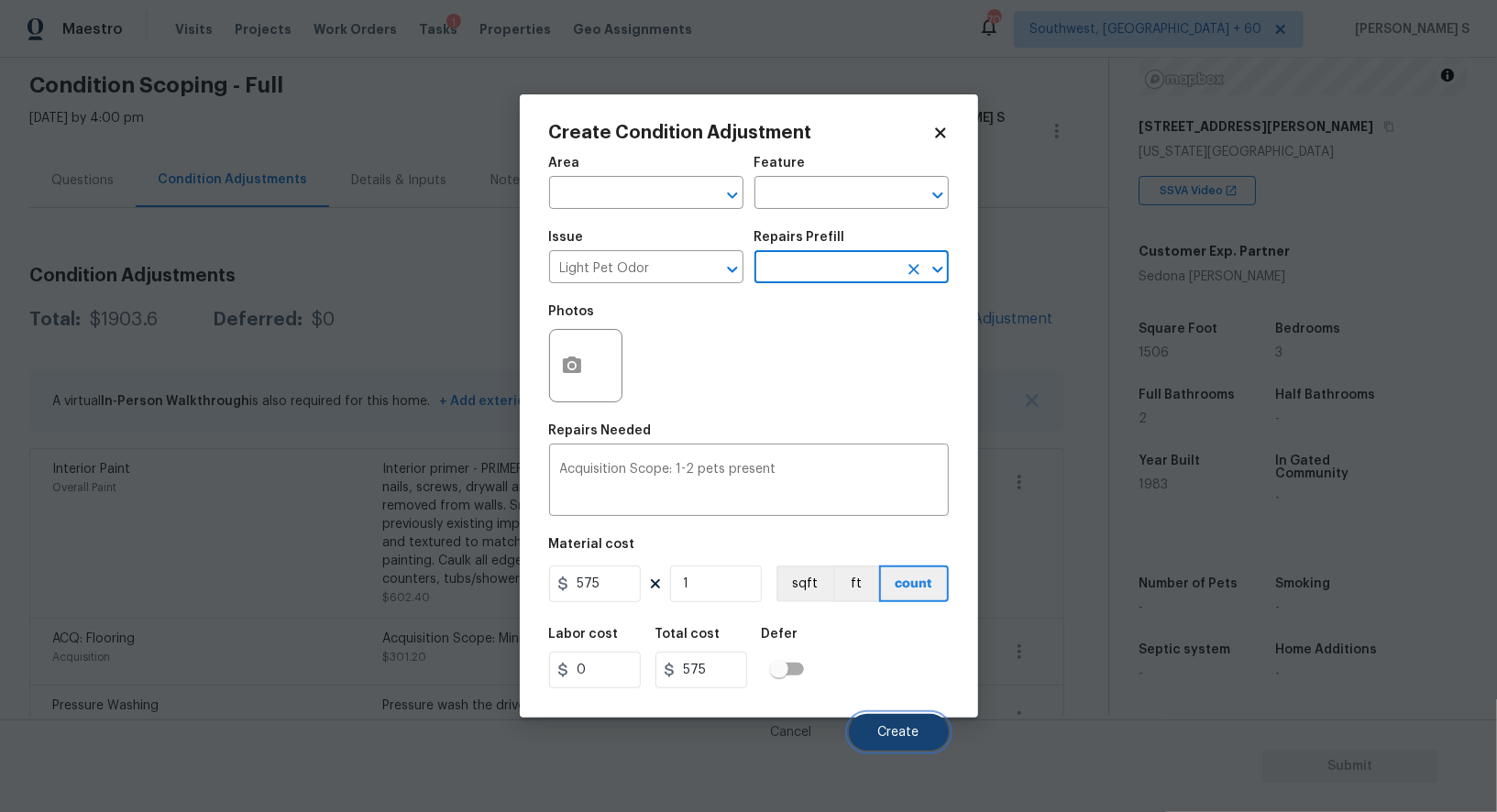
click at [931, 748] on button "Create" at bounding box center [898, 732] width 100 height 37
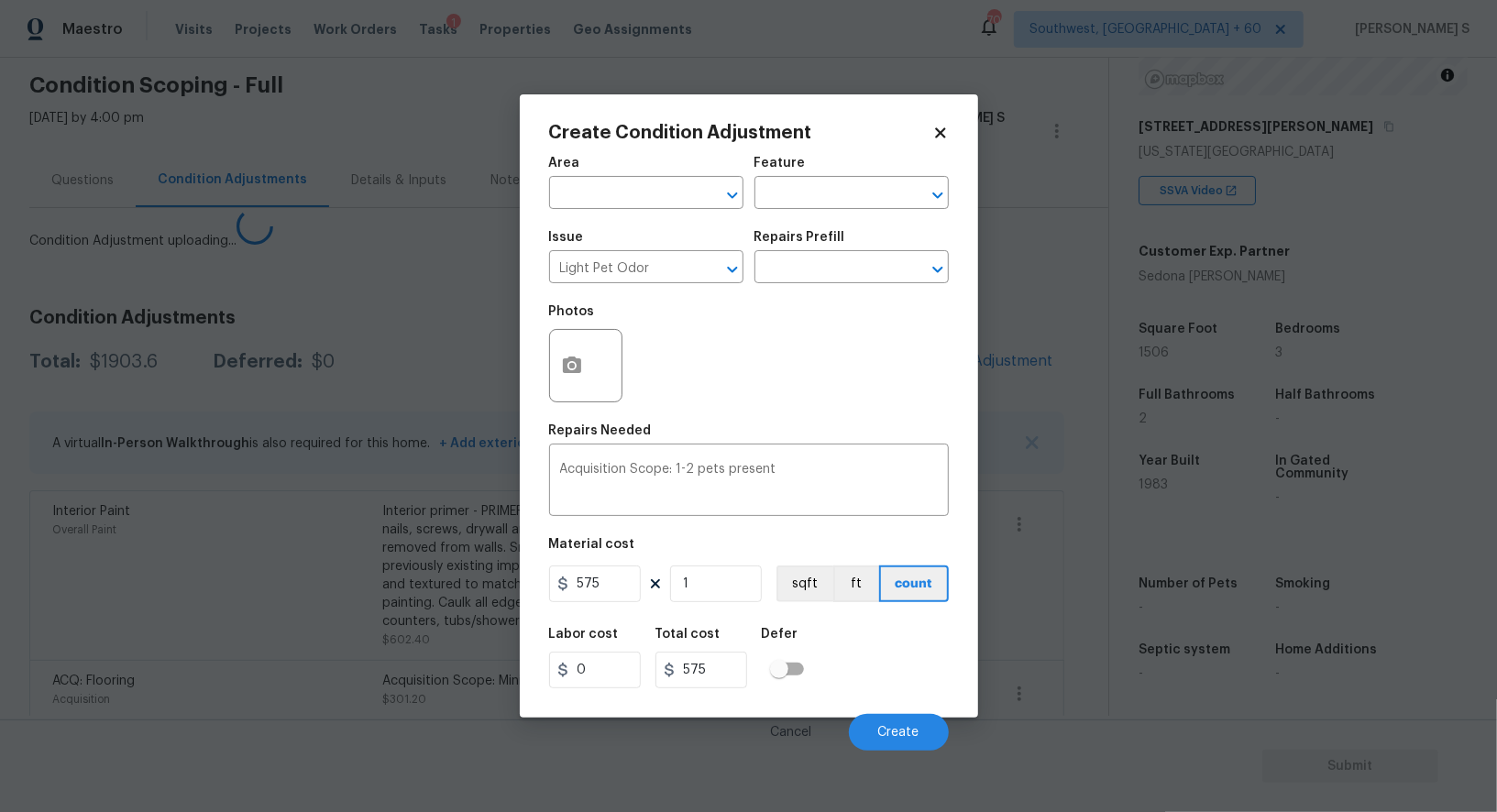
click at [251, 632] on body "Maestro Visits Projects Work Orders Tasks 1 Properties Geo Assignments 709 Sout…" at bounding box center [748, 406] width 1497 height 812
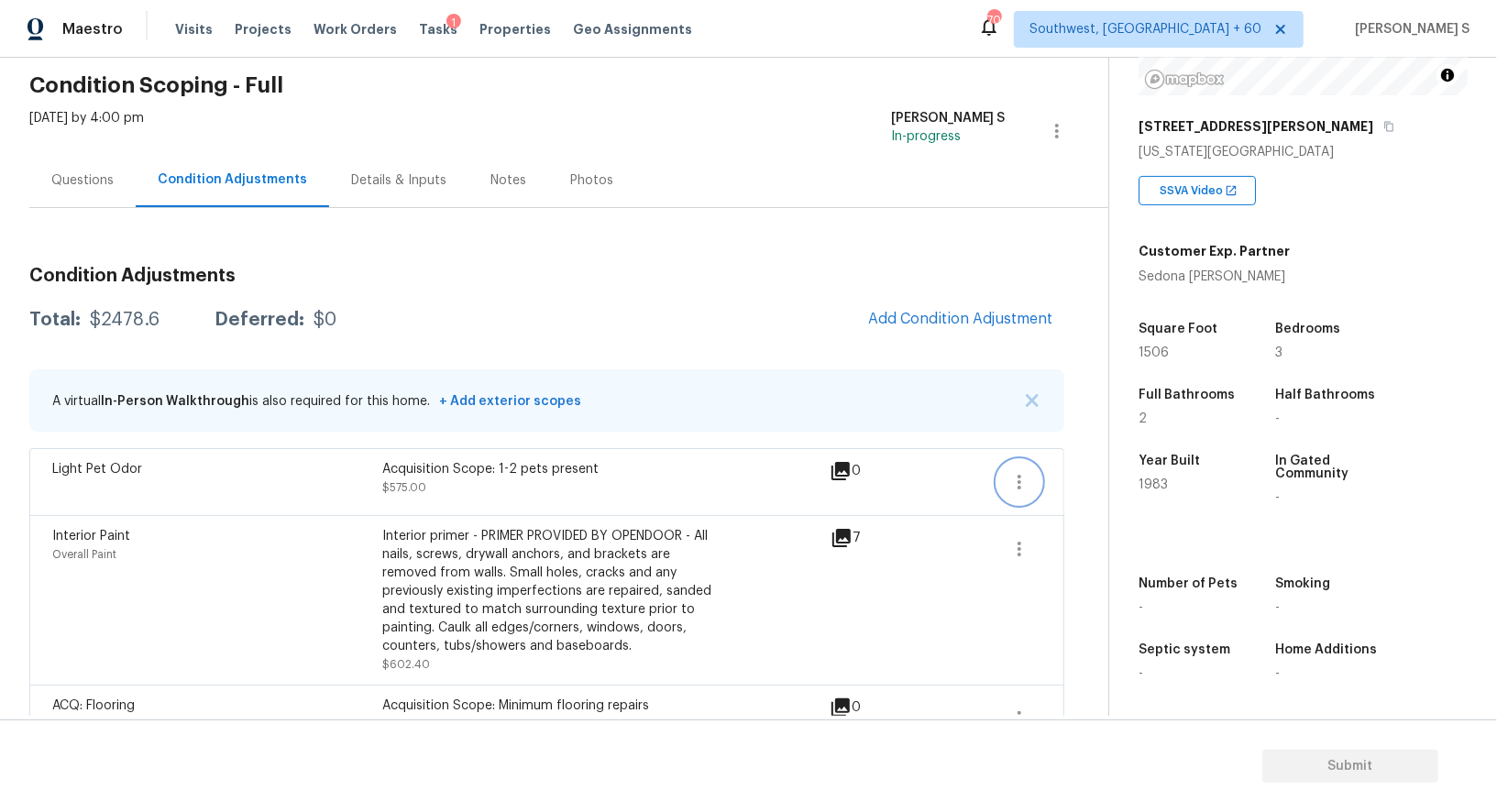
click at [1019, 482] on icon "button" at bounding box center [1020, 482] width 22 height 22
click at [1128, 482] on div "Edit" at bounding box center [1123, 476] width 143 height 18
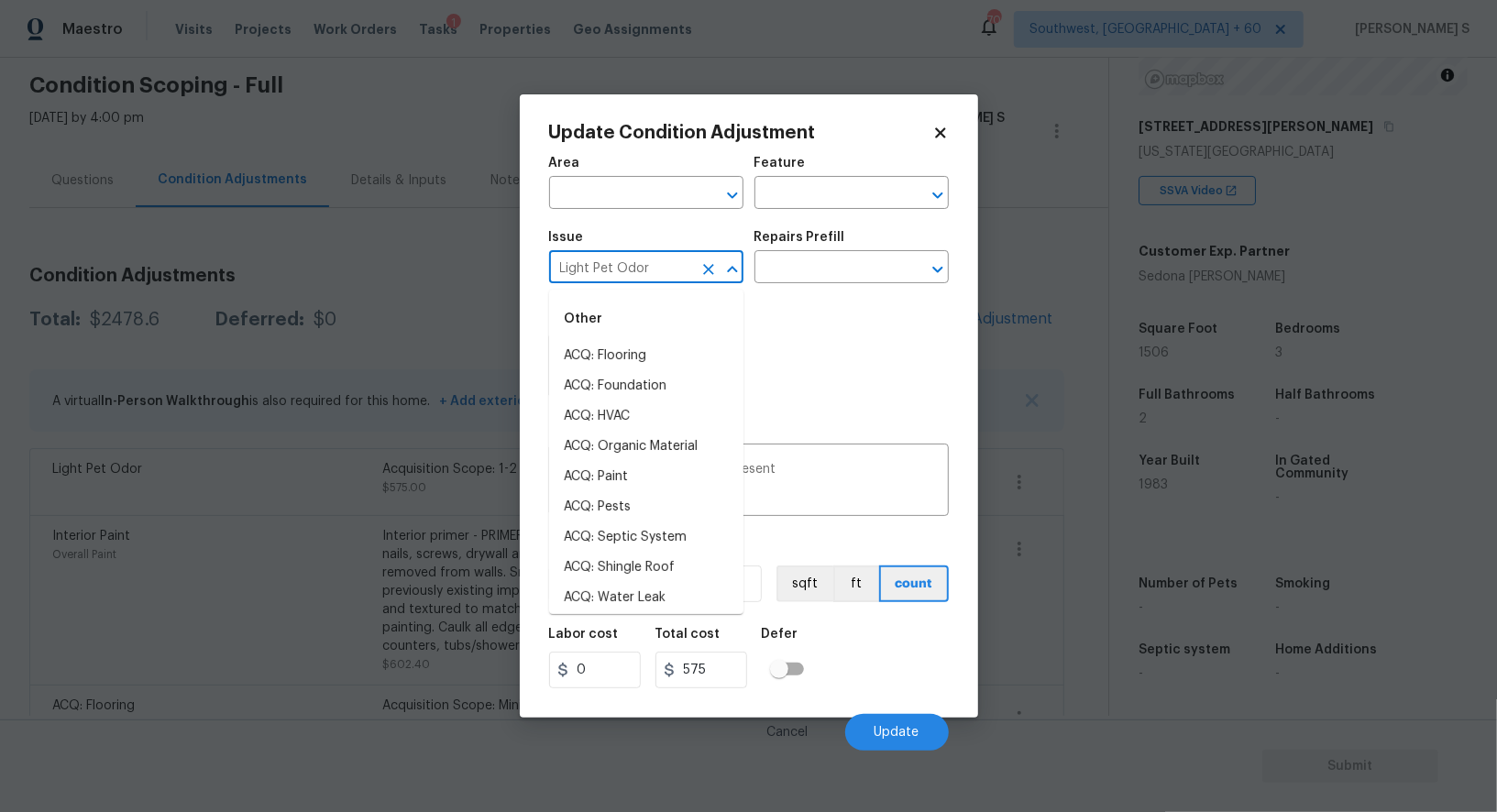
click at [667, 268] on input "Light Pet Odor" at bounding box center [620, 269] width 143 height 28
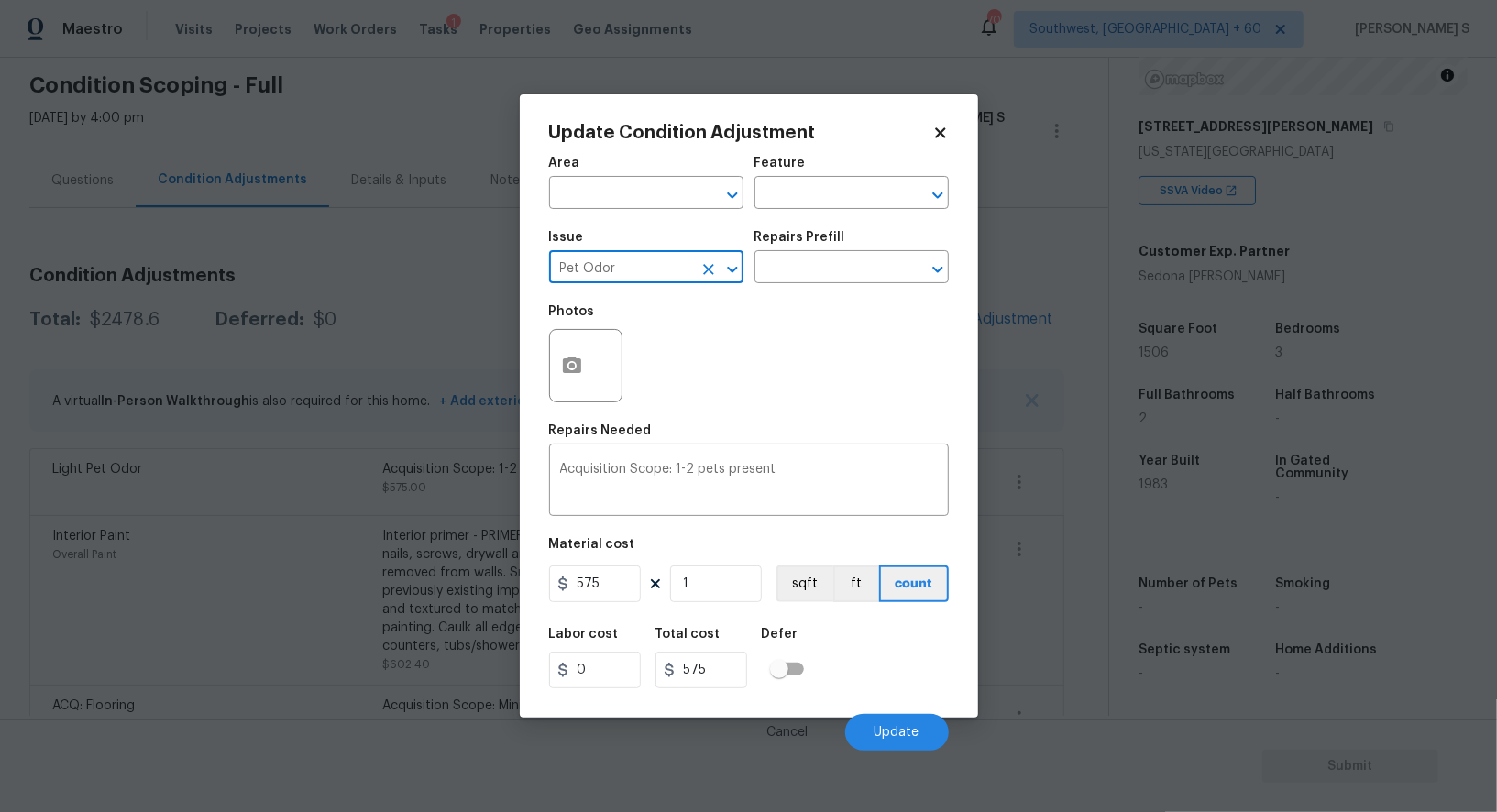
type input "Pet Odor"
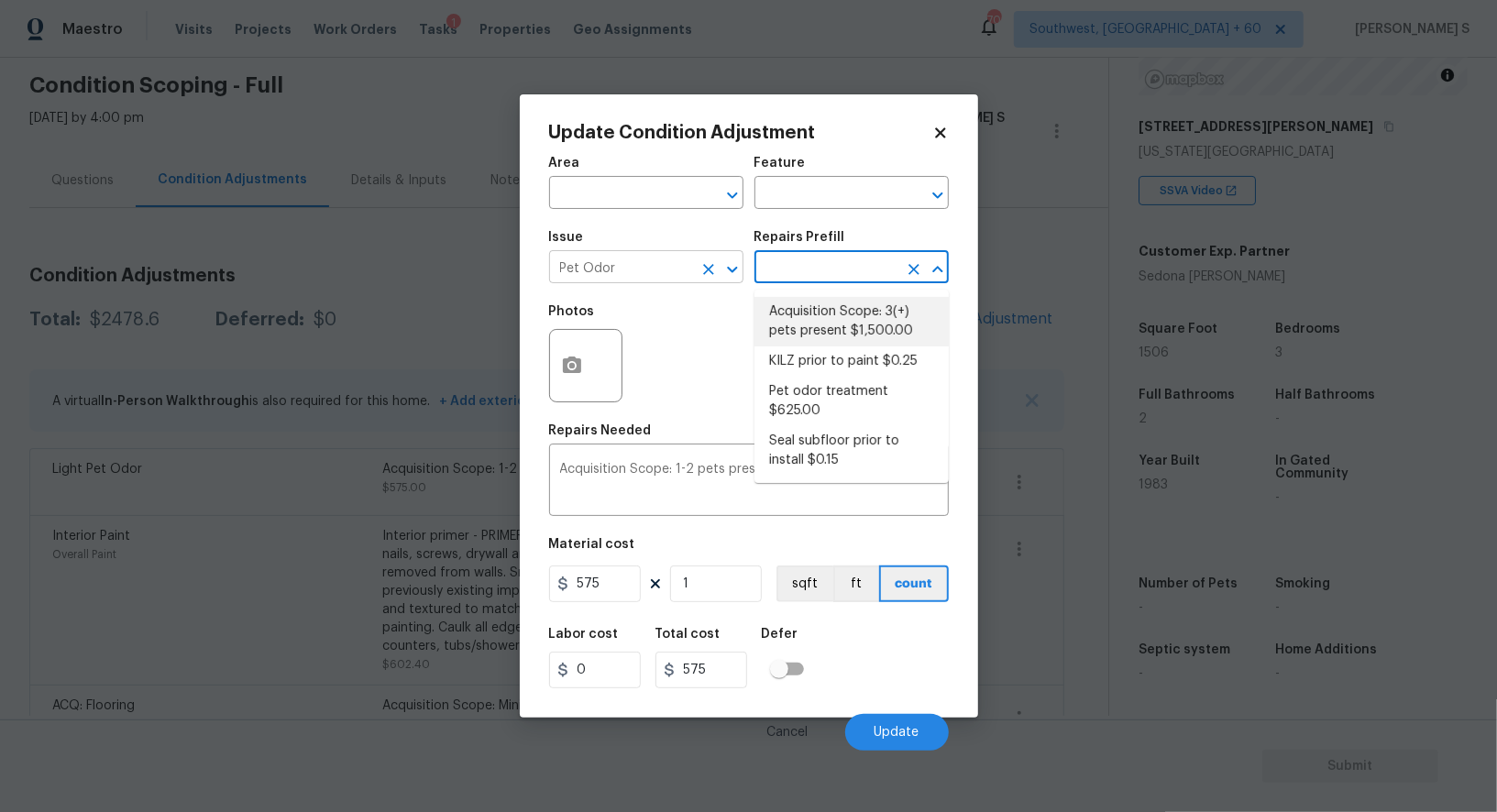
type textarea "Acquisition Scope: 3(+) pets present"
type input "1500"
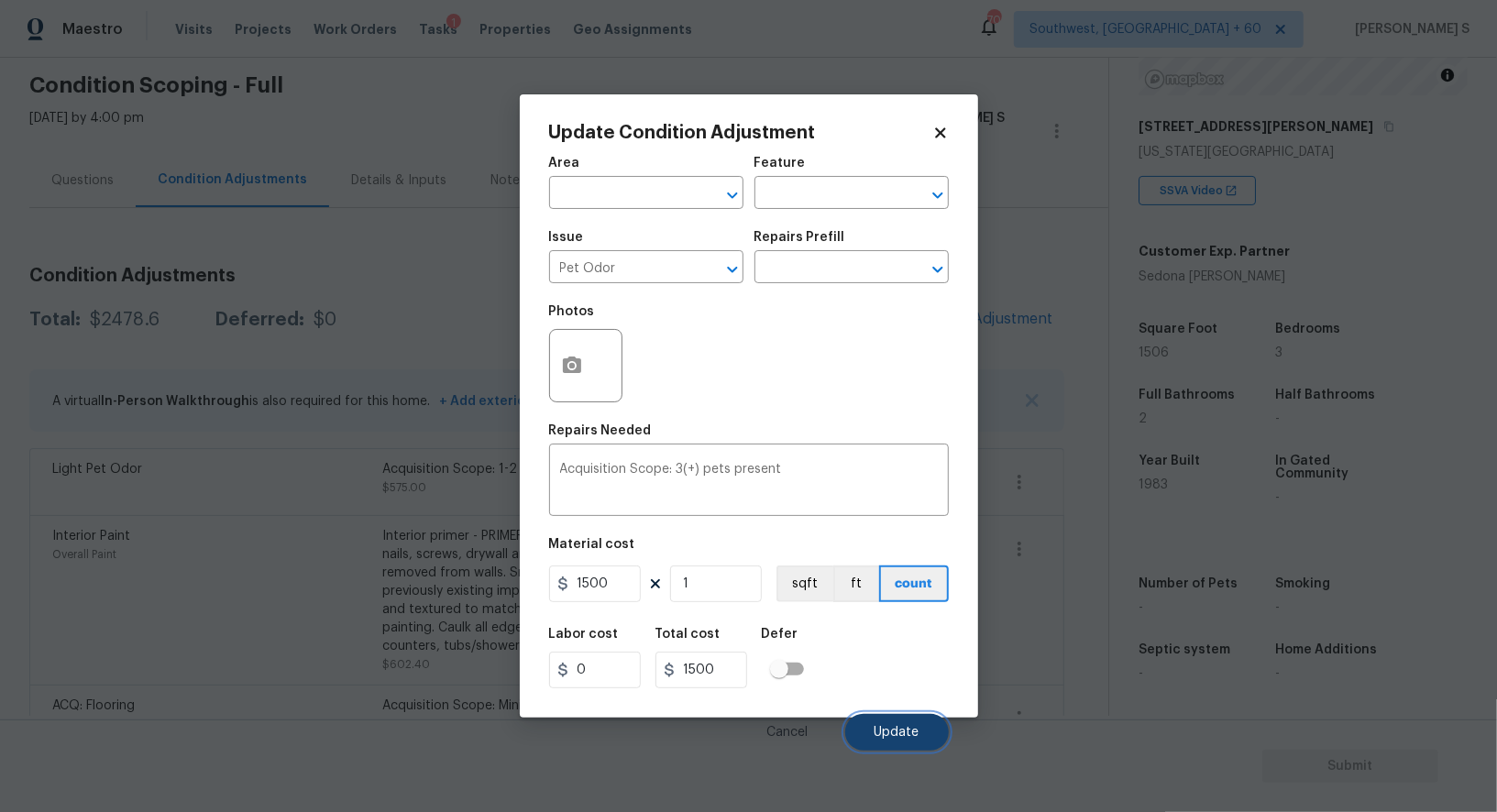
click at [908, 718] on button "Update" at bounding box center [896, 732] width 104 height 37
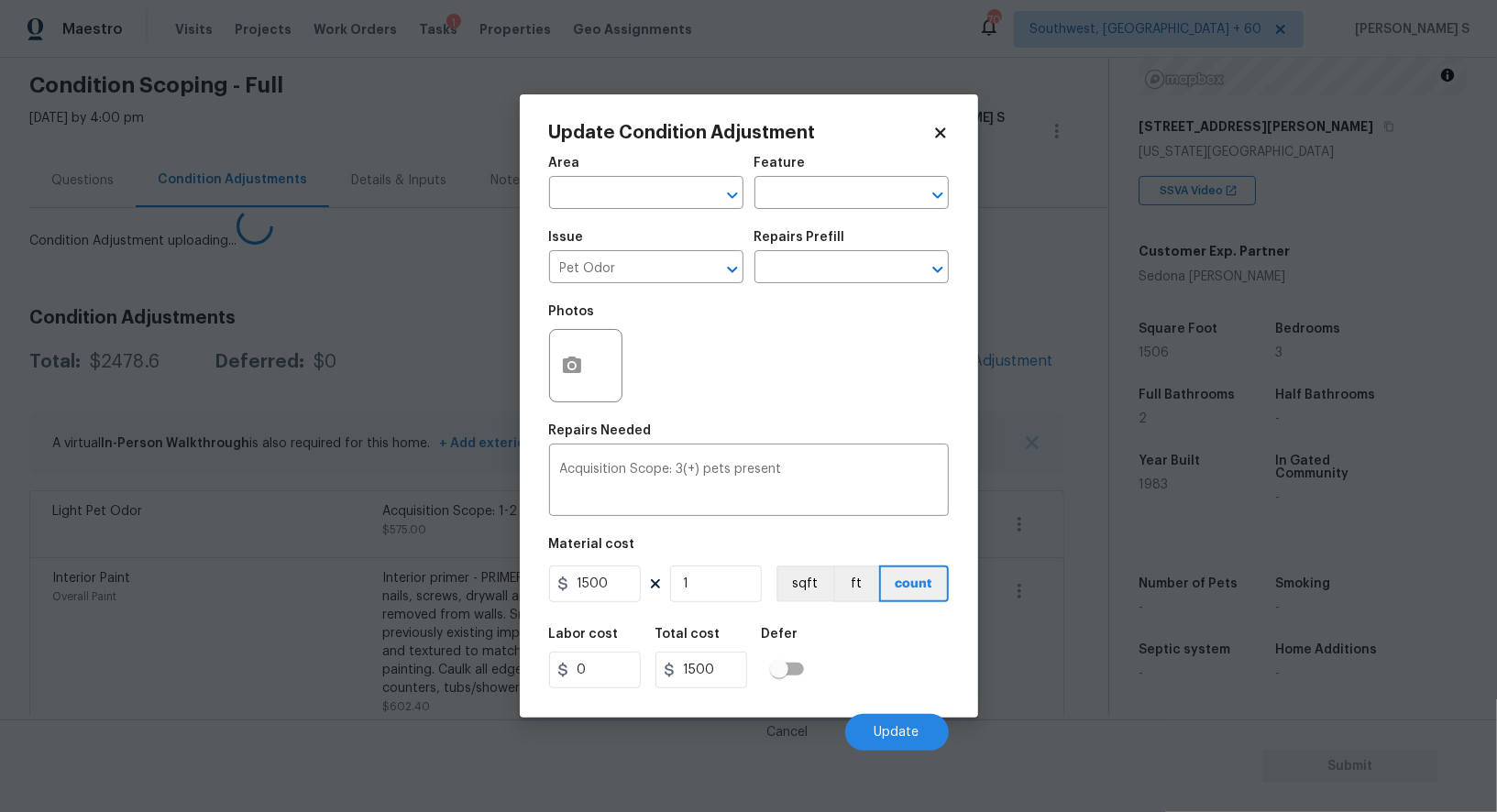
click at [388, 618] on body "Maestro Visits Projects Work Orders Tasks 1 Properties Geo Assignments 708 Sout…" at bounding box center [748, 406] width 1497 height 812
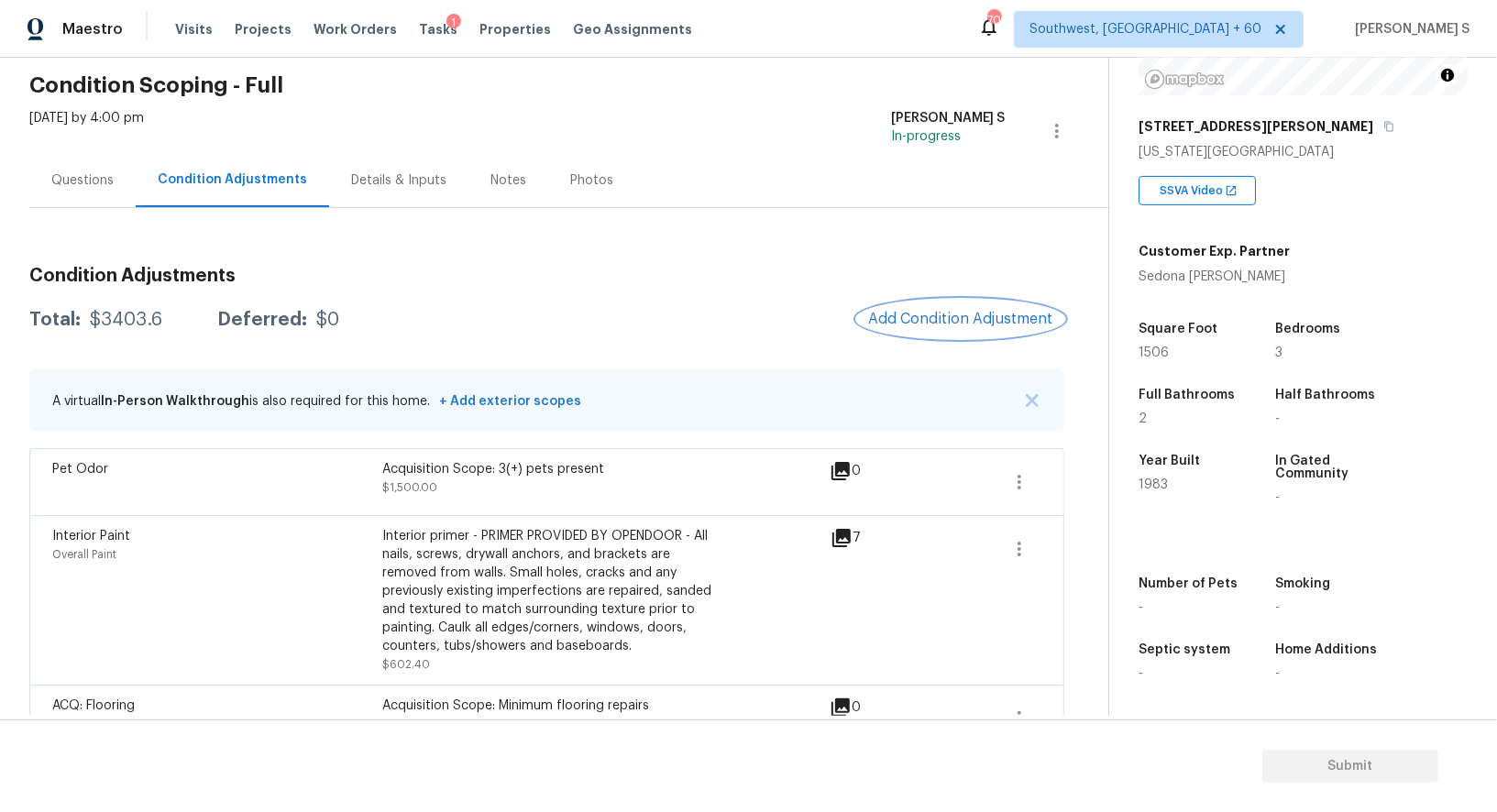
click at [913, 308] on button "Add Condition Adjustment" at bounding box center [961, 319] width 208 height 39
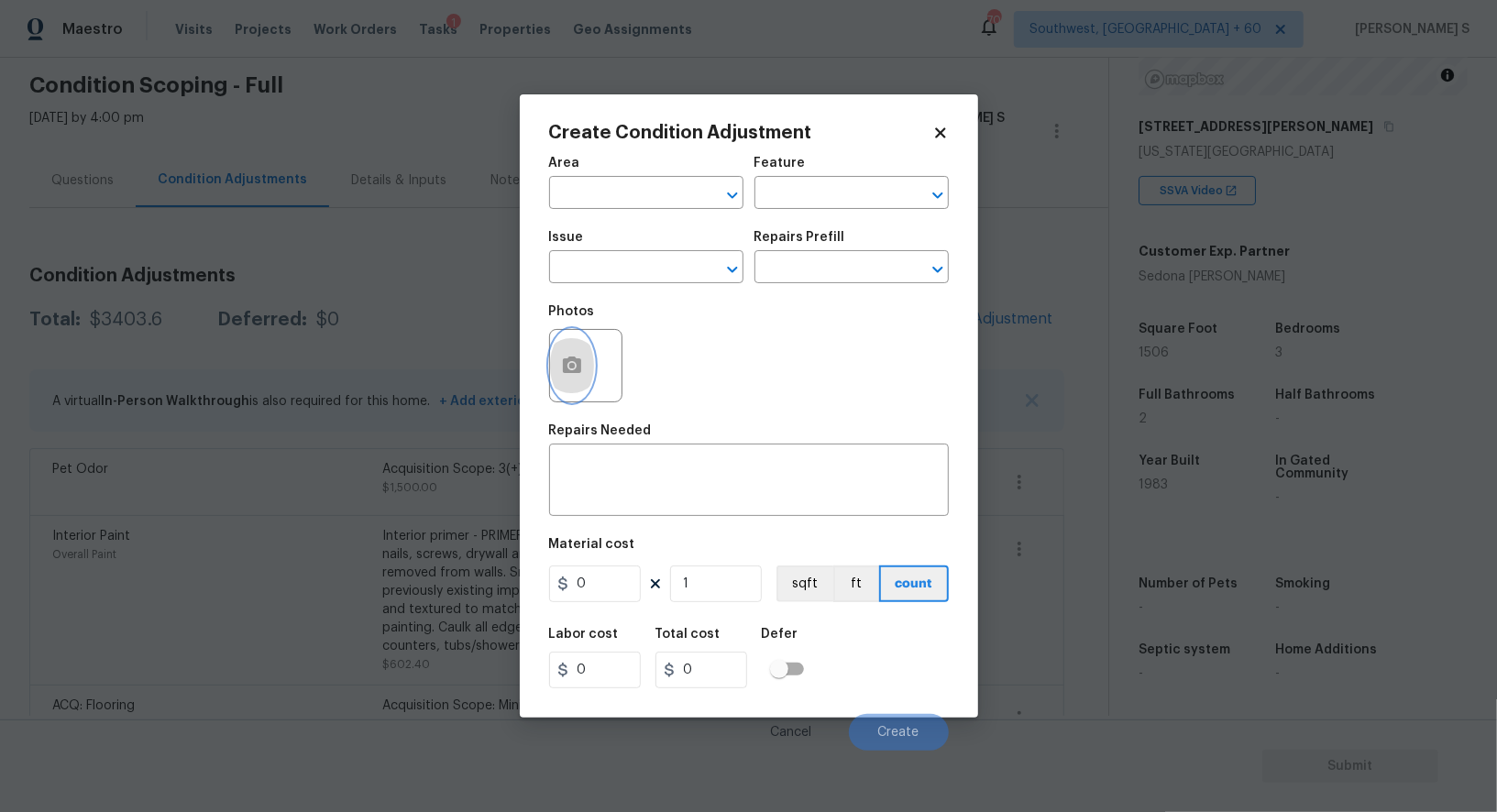
click at [564, 372] on icon "button" at bounding box center [571, 365] width 18 height 16
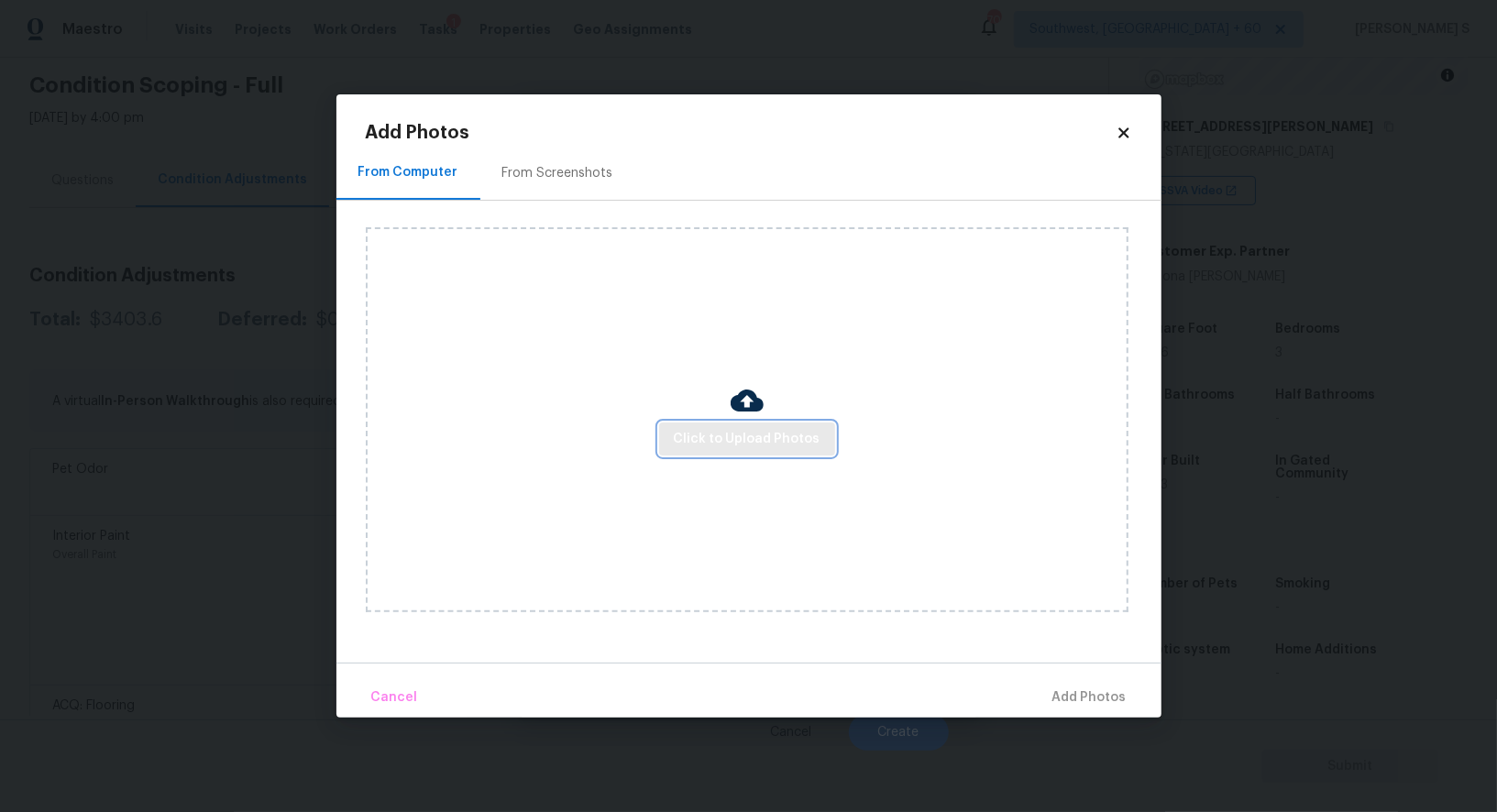
click at [789, 448] on span "Click to Upload Photos" at bounding box center [747, 439] width 146 height 23
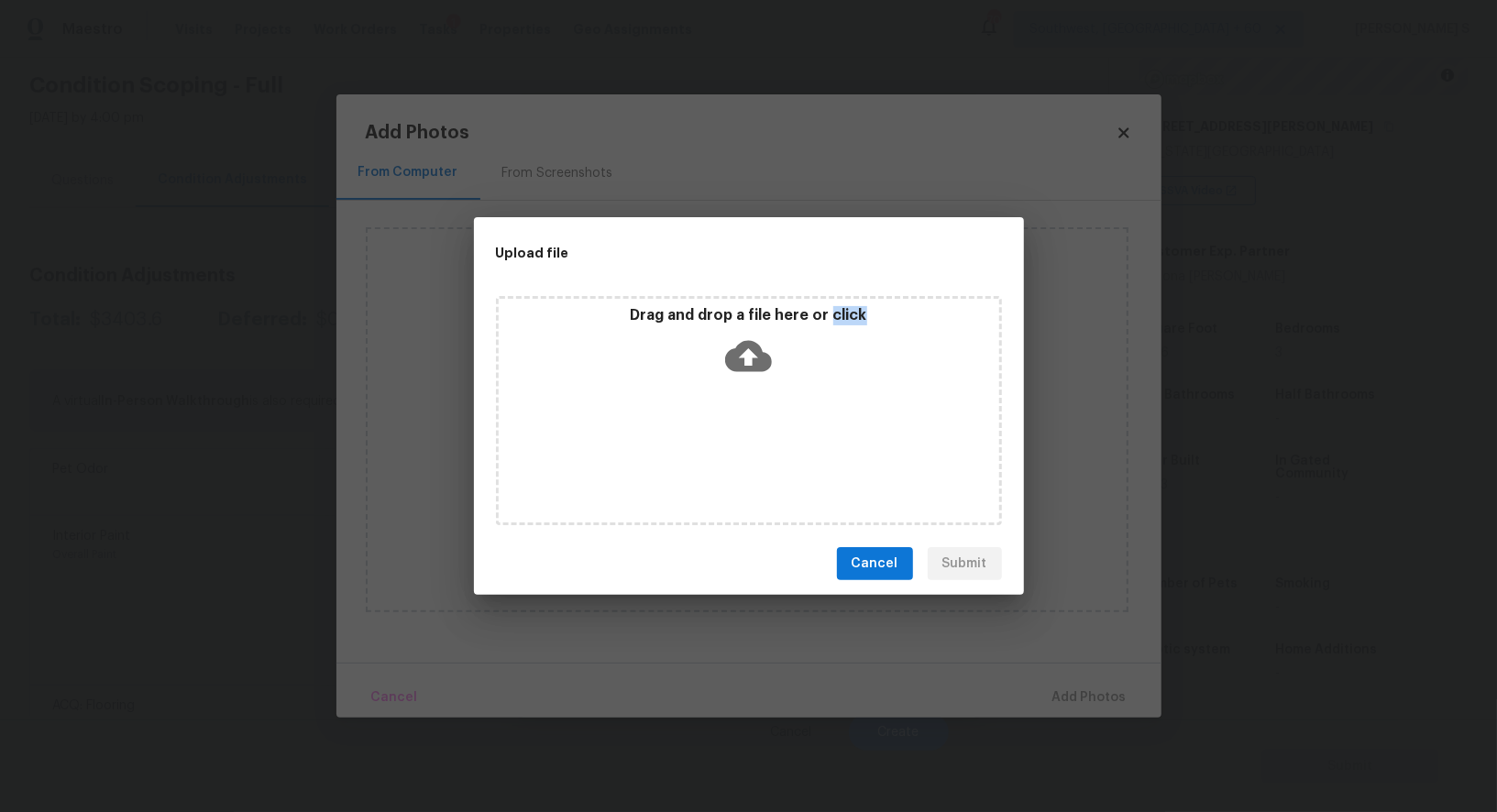
click at [789, 448] on div "Drag and drop a file here or click" at bounding box center [749, 410] width 506 height 229
